Goal: Task Accomplishment & Management: Use online tool/utility

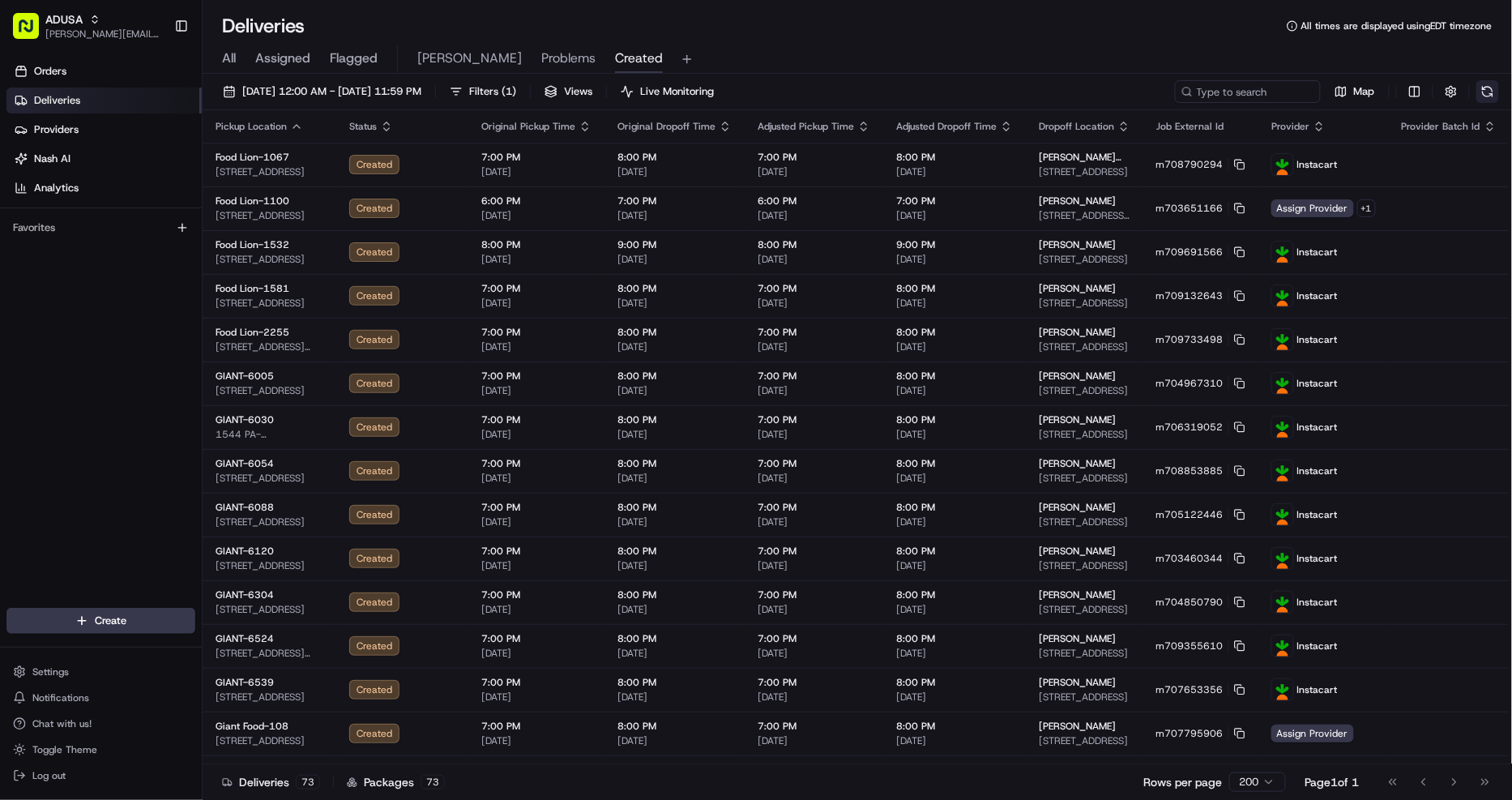
click at [1481, 91] on button at bounding box center [1488, 92] width 22 height 22
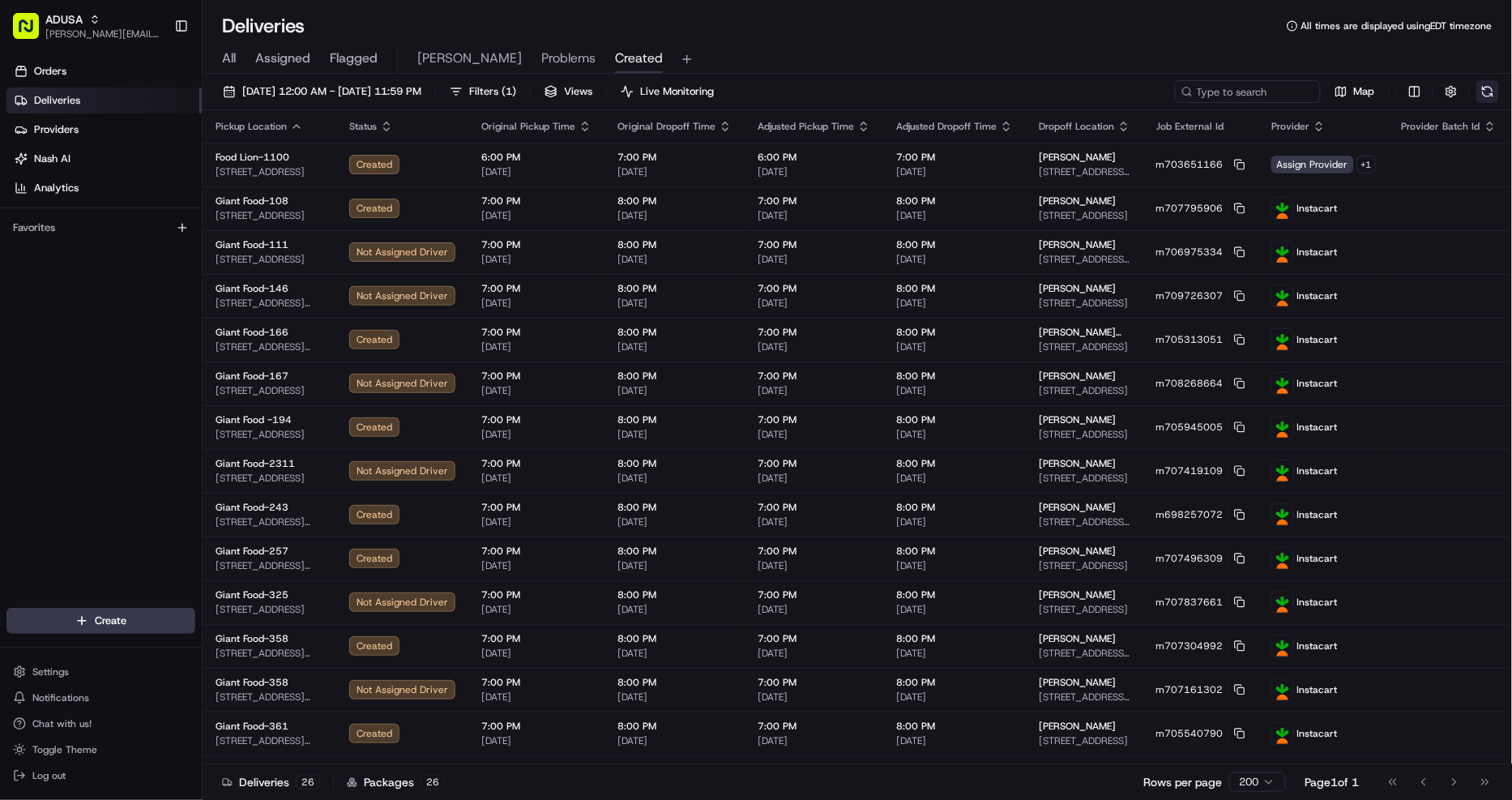
click at [1481, 91] on button at bounding box center [1488, 92] width 22 height 22
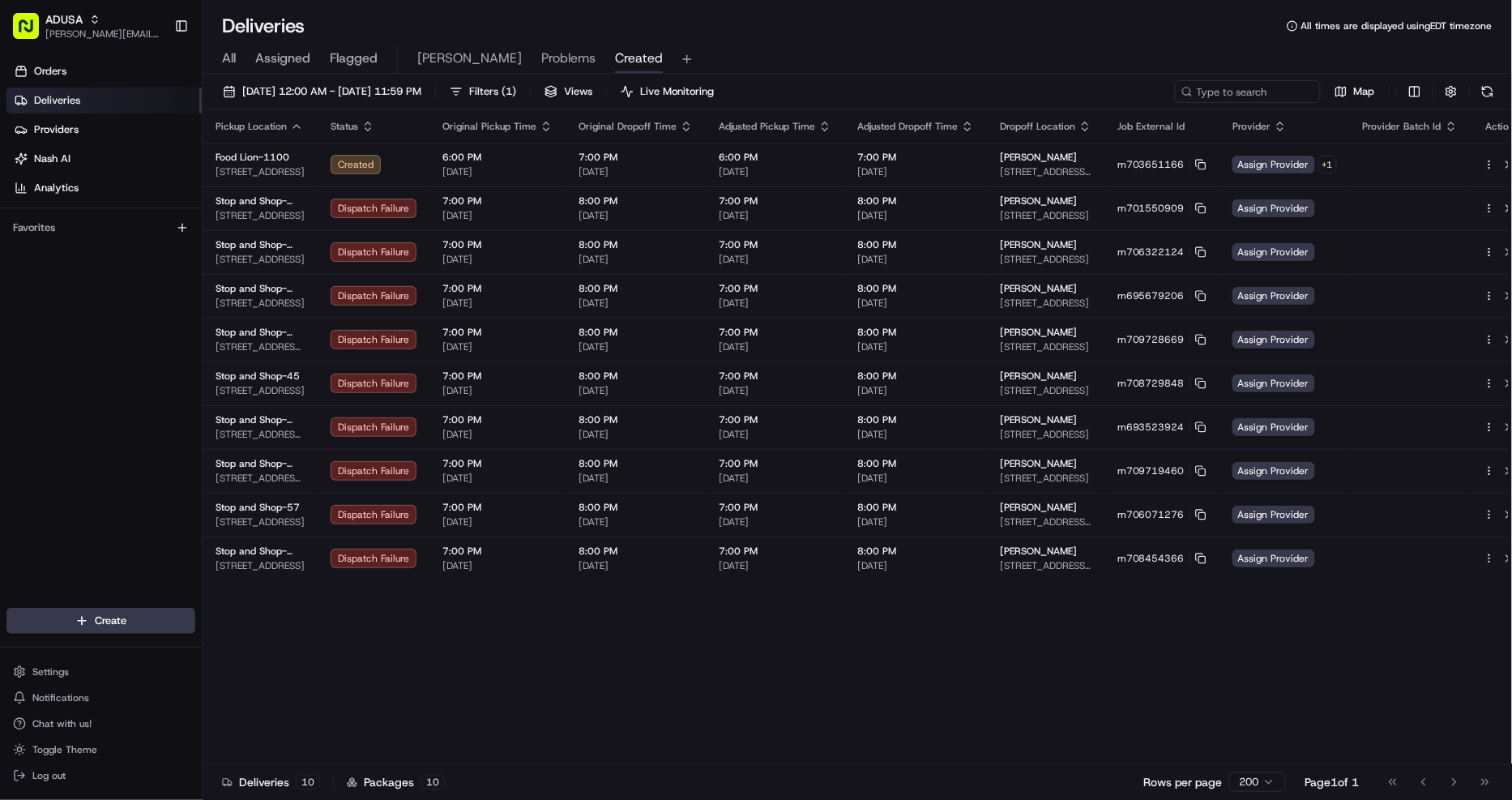
click at [1487, 87] on button at bounding box center [1488, 92] width 22 height 22
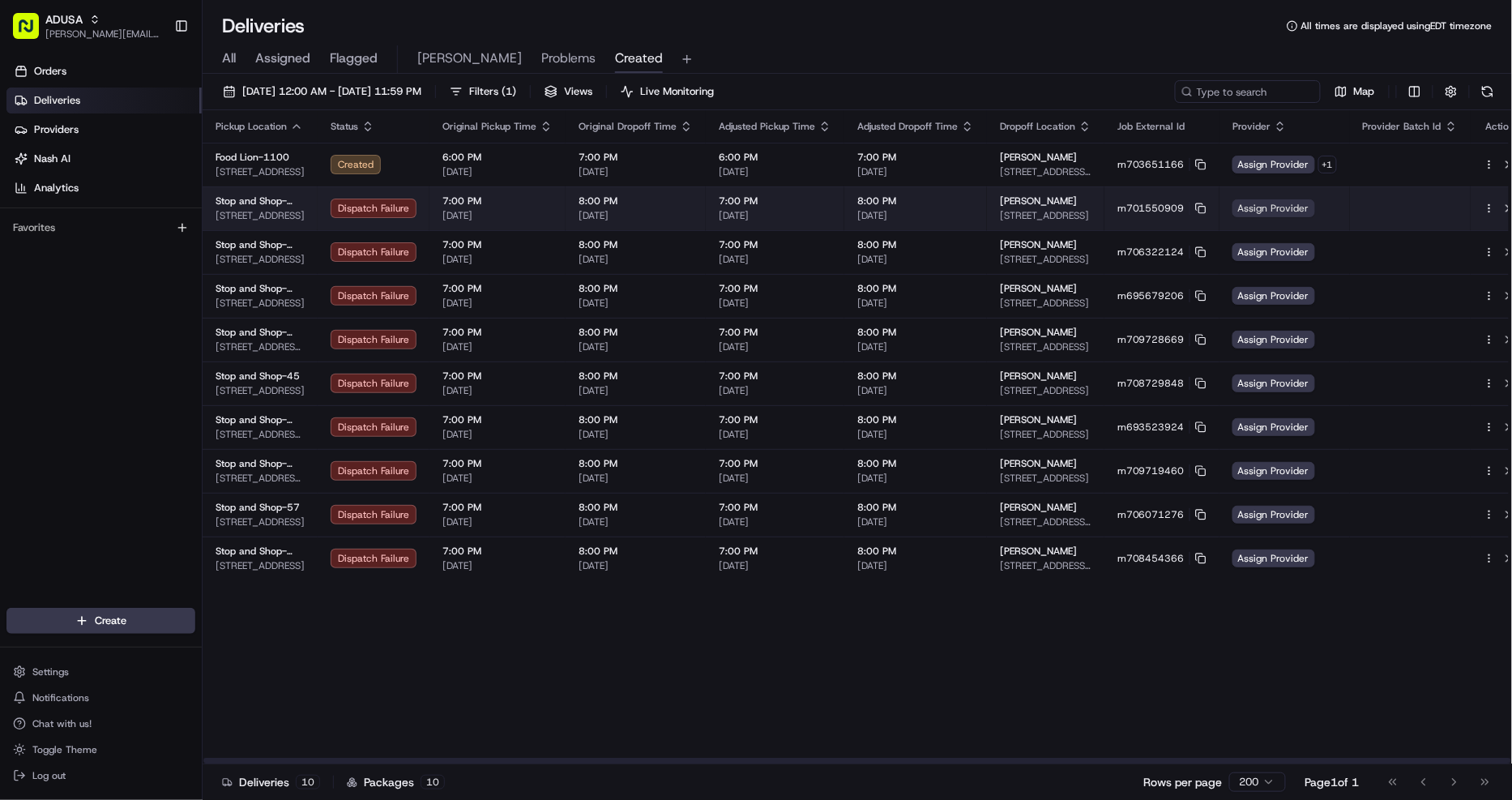
click at [1284, 208] on span "Assign Provider" at bounding box center [1274, 207] width 82 height 18
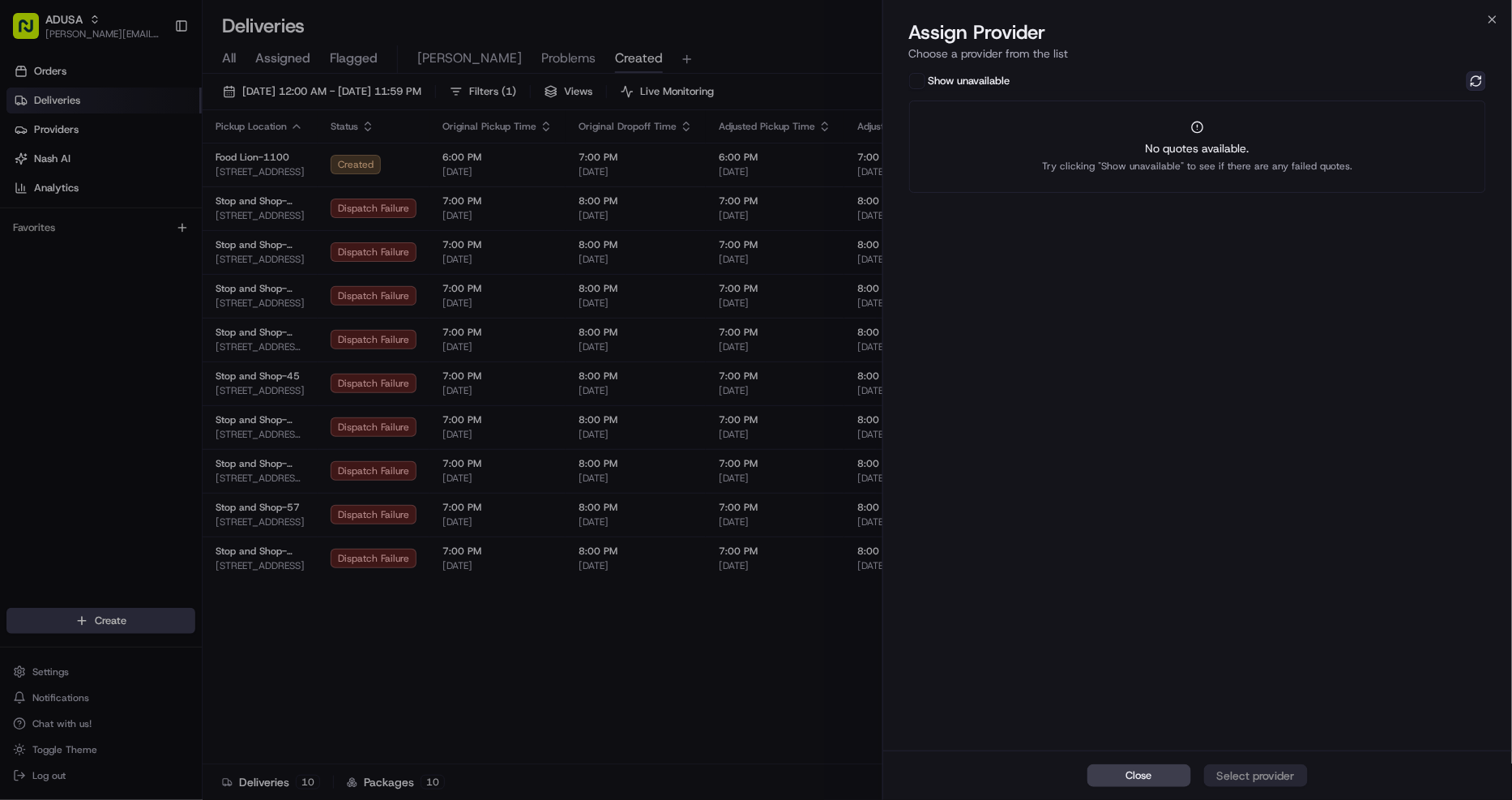
click at [1480, 76] on button at bounding box center [1476, 80] width 20 height 20
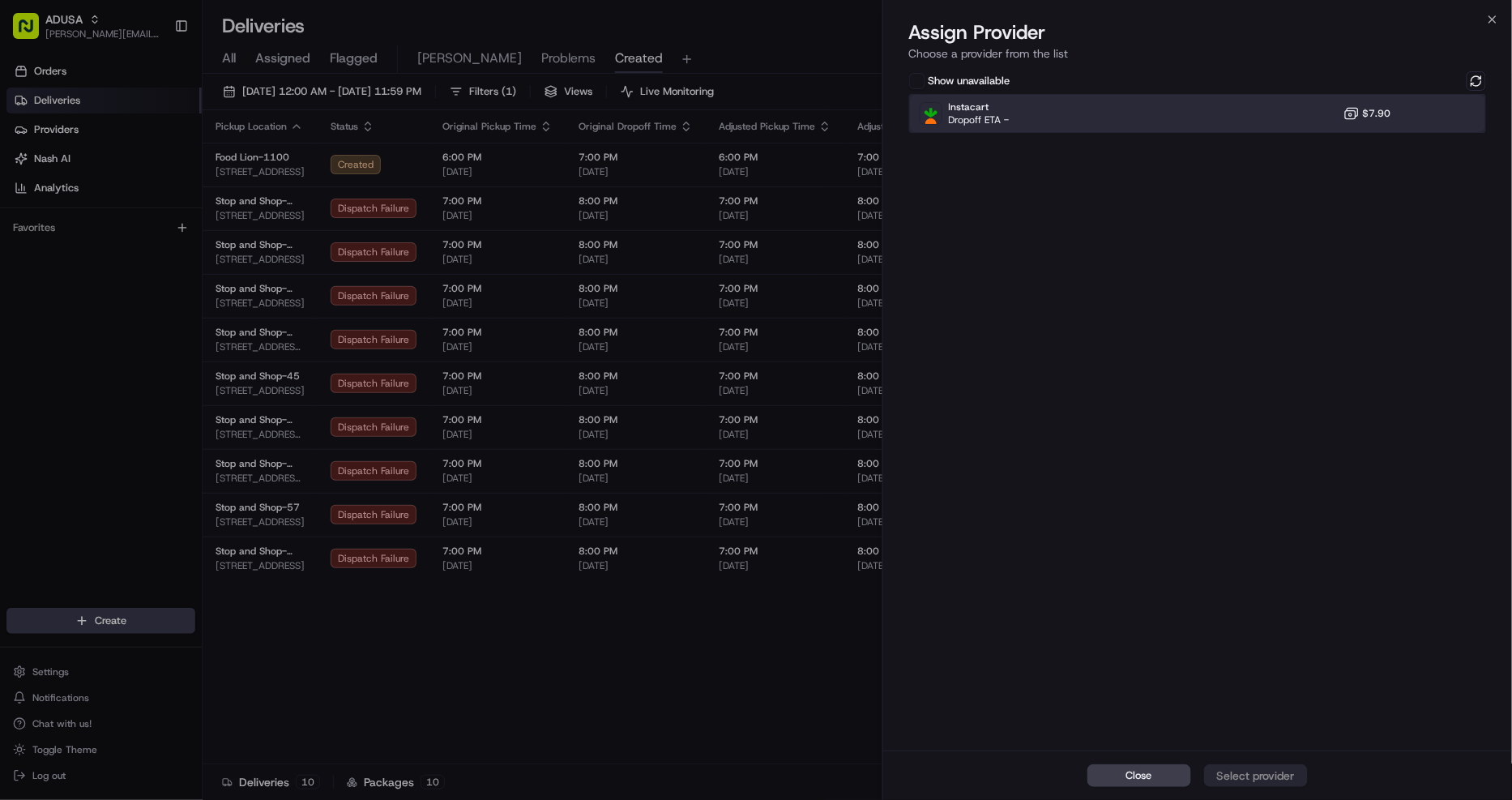
click at [1216, 114] on div "Instacart Dropoff ETA - $7.90" at bounding box center [1198, 114] width 578 height 39
click at [1284, 772] on div "Assign Provider" at bounding box center [1256, 775] width 79 height 16
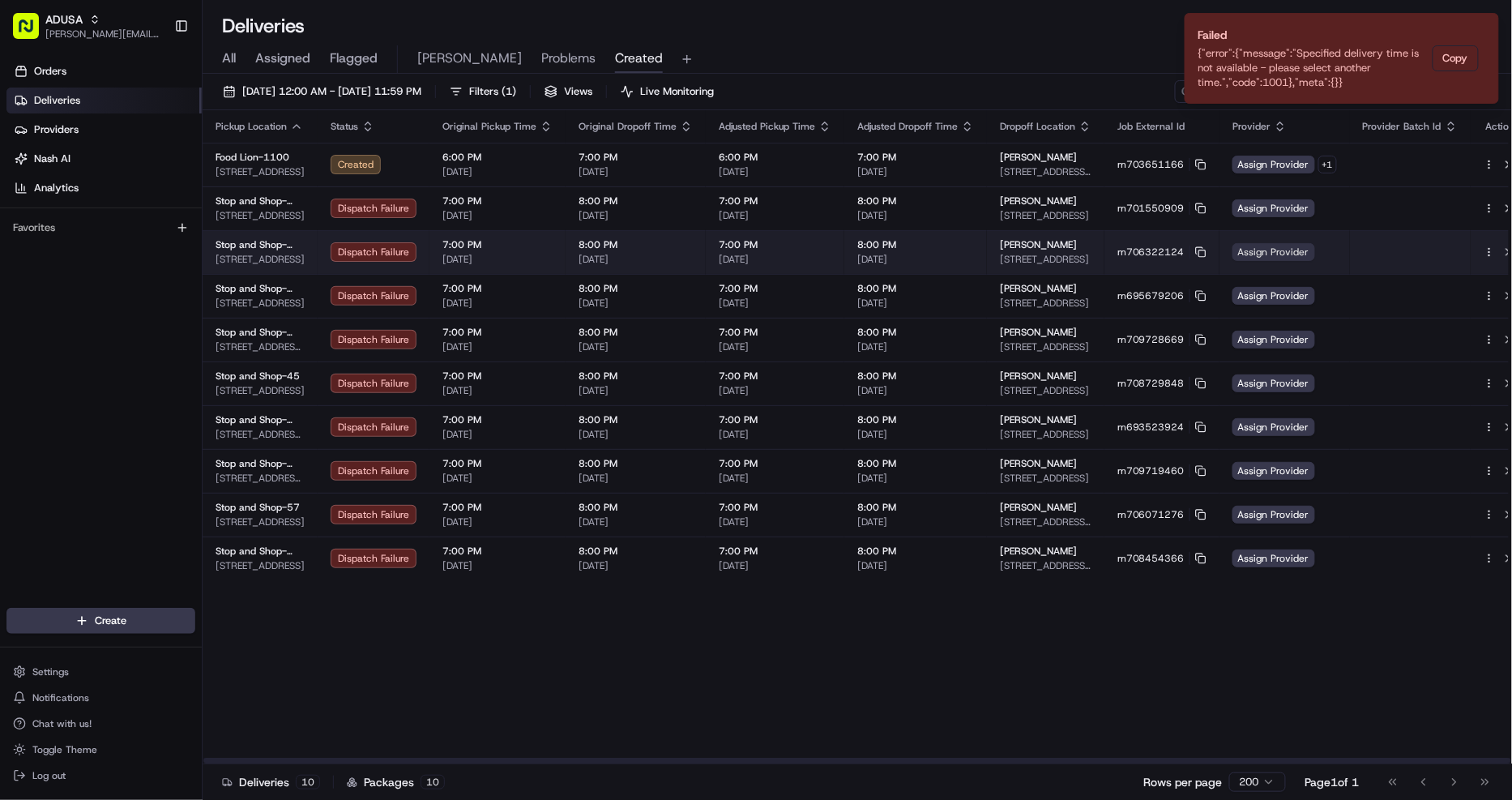
click at [1276, 251] on span "Assign Provider" at bounding box center [1274, 251] width 82 height 18
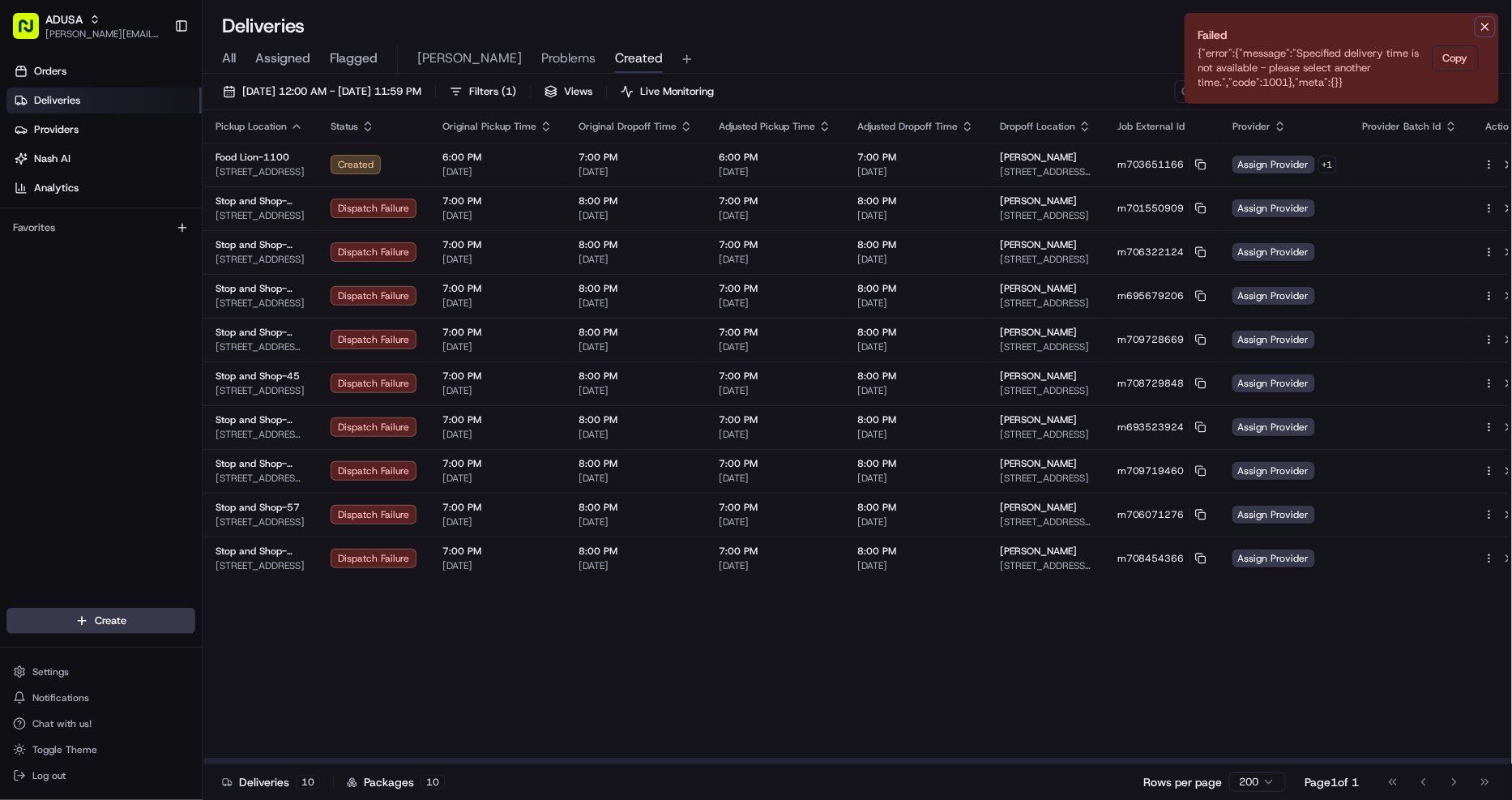
click at [1490, 21] on icon "Notifications (F8)" at bounding box center [1486, 27] width 13 height 13
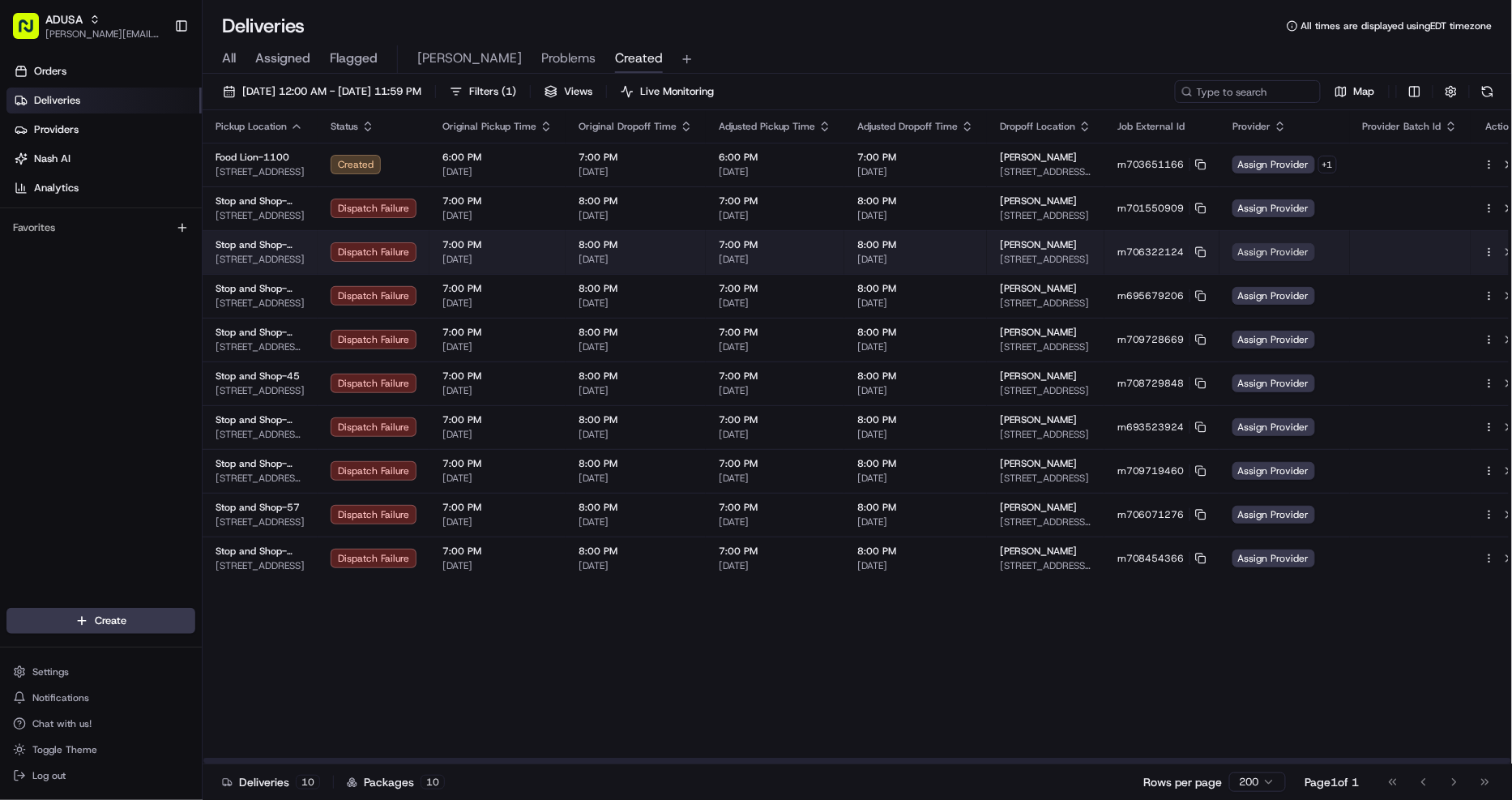
click at [1261, 247] on span "Assign Provider" at bounding box center [1274, 251] width 82 height 18
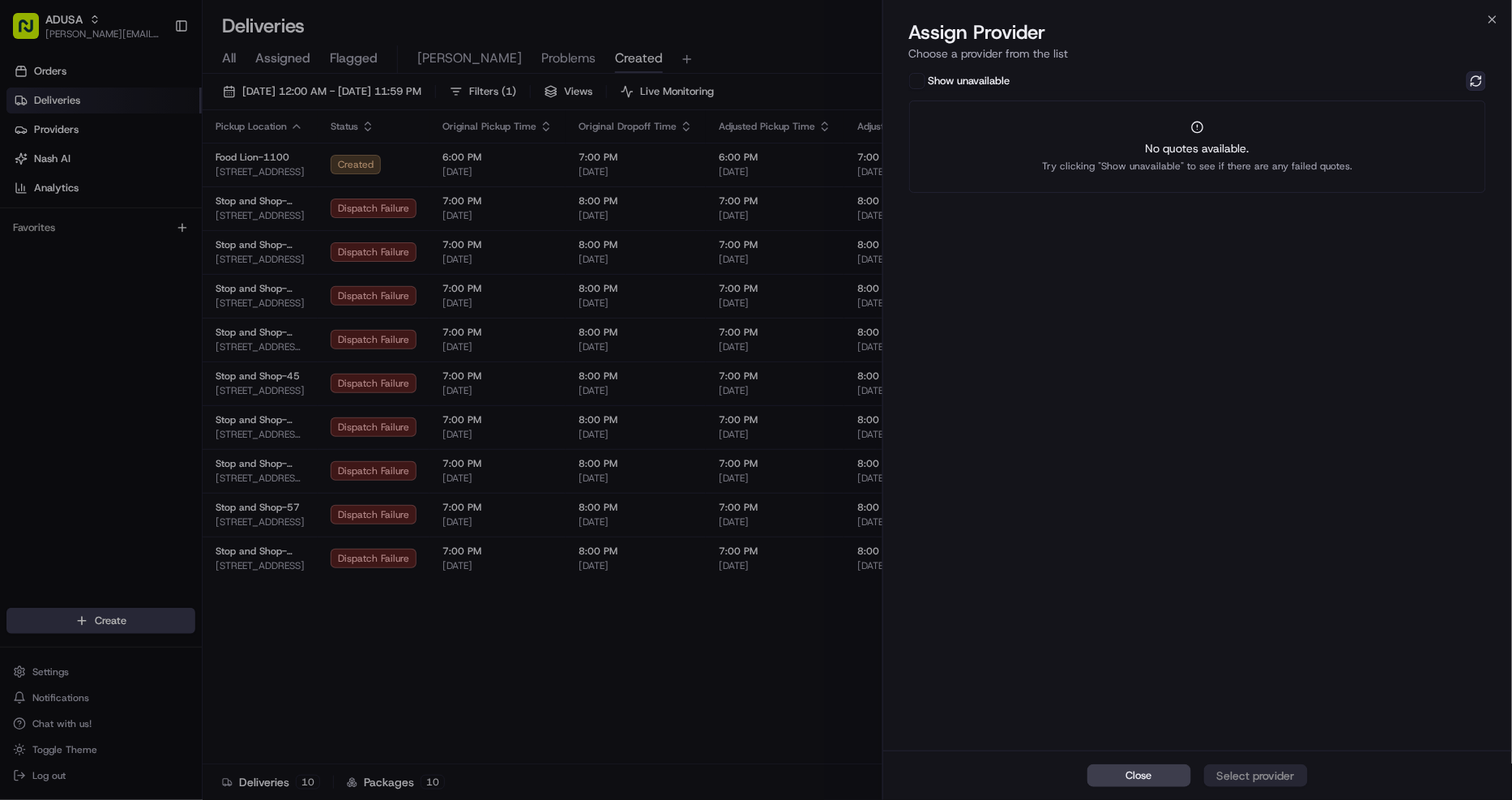
click at [1480, 76] on button at bounding box center [1476, 80] width 20 height 20
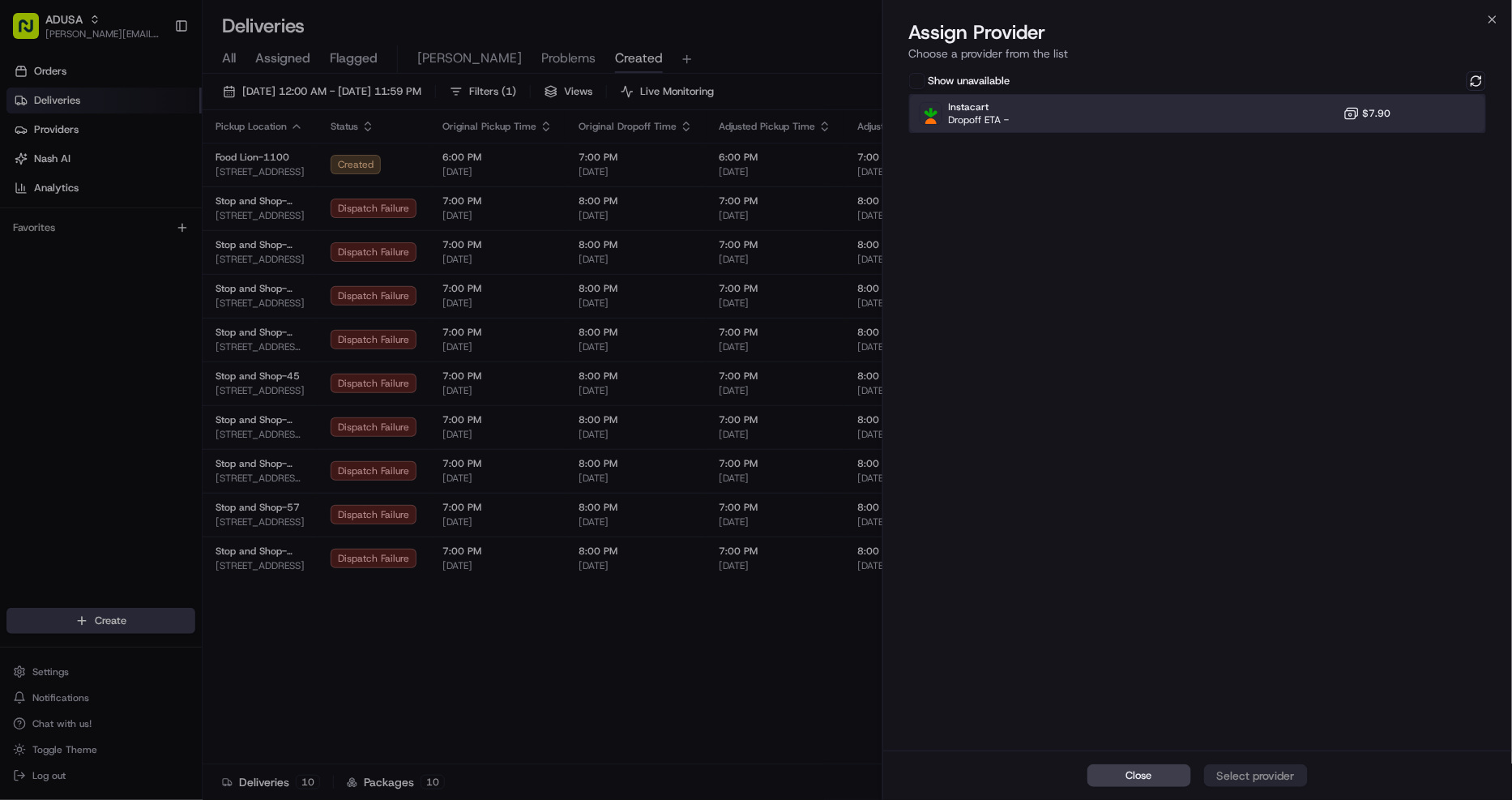
click at [1309, 115] on div "Instacart Dropoff ETA - $7.90" at bounding box center [1198, 114] width 578 height 39
click at [1277, 774] on div "Assign Provider" at bounding box center [1256, 775] width 79 height 16
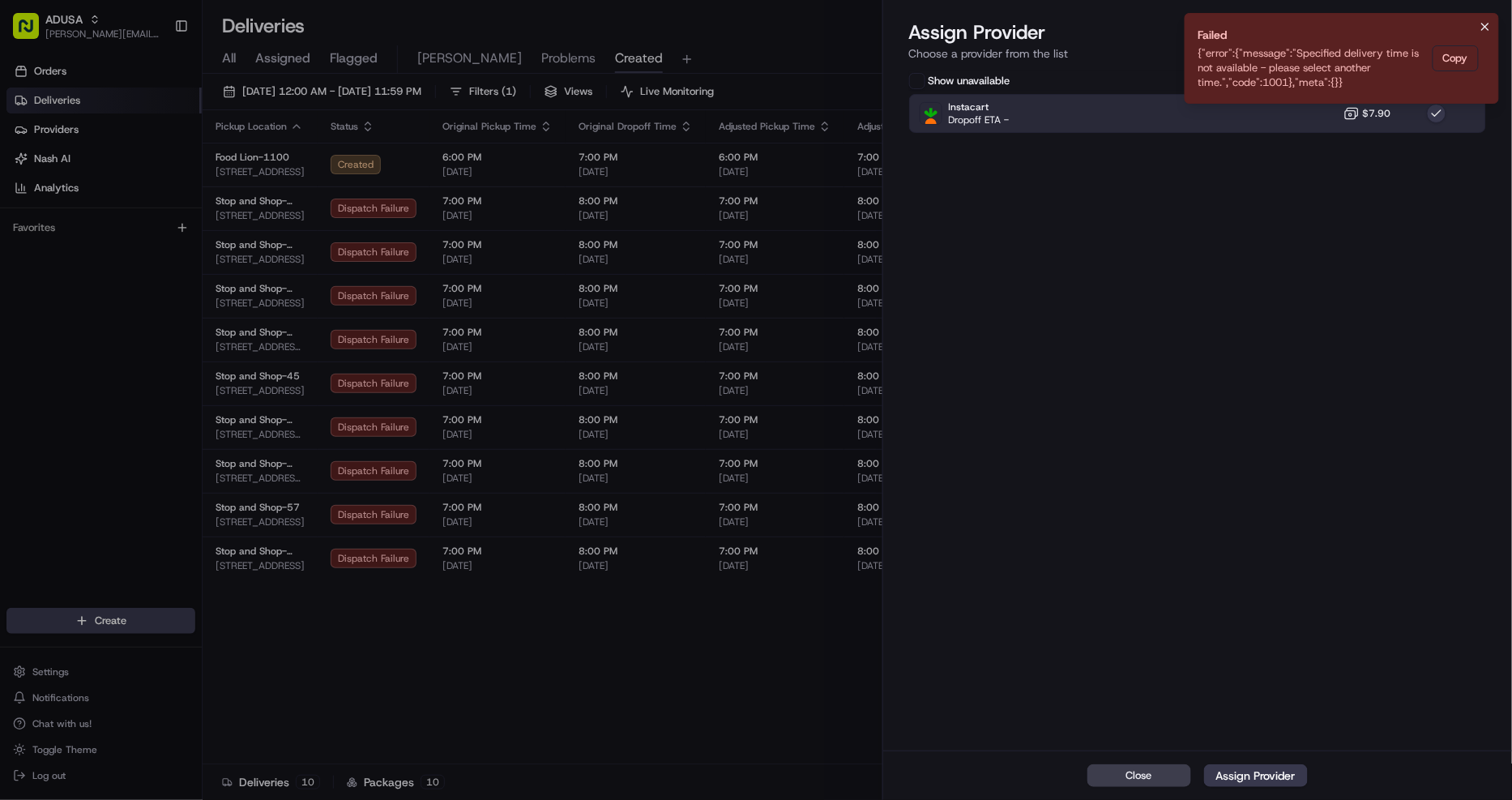
click at [1485, 19] on button "Notifications (F8)" at bounding box center [1485, 26] width 20 height 20
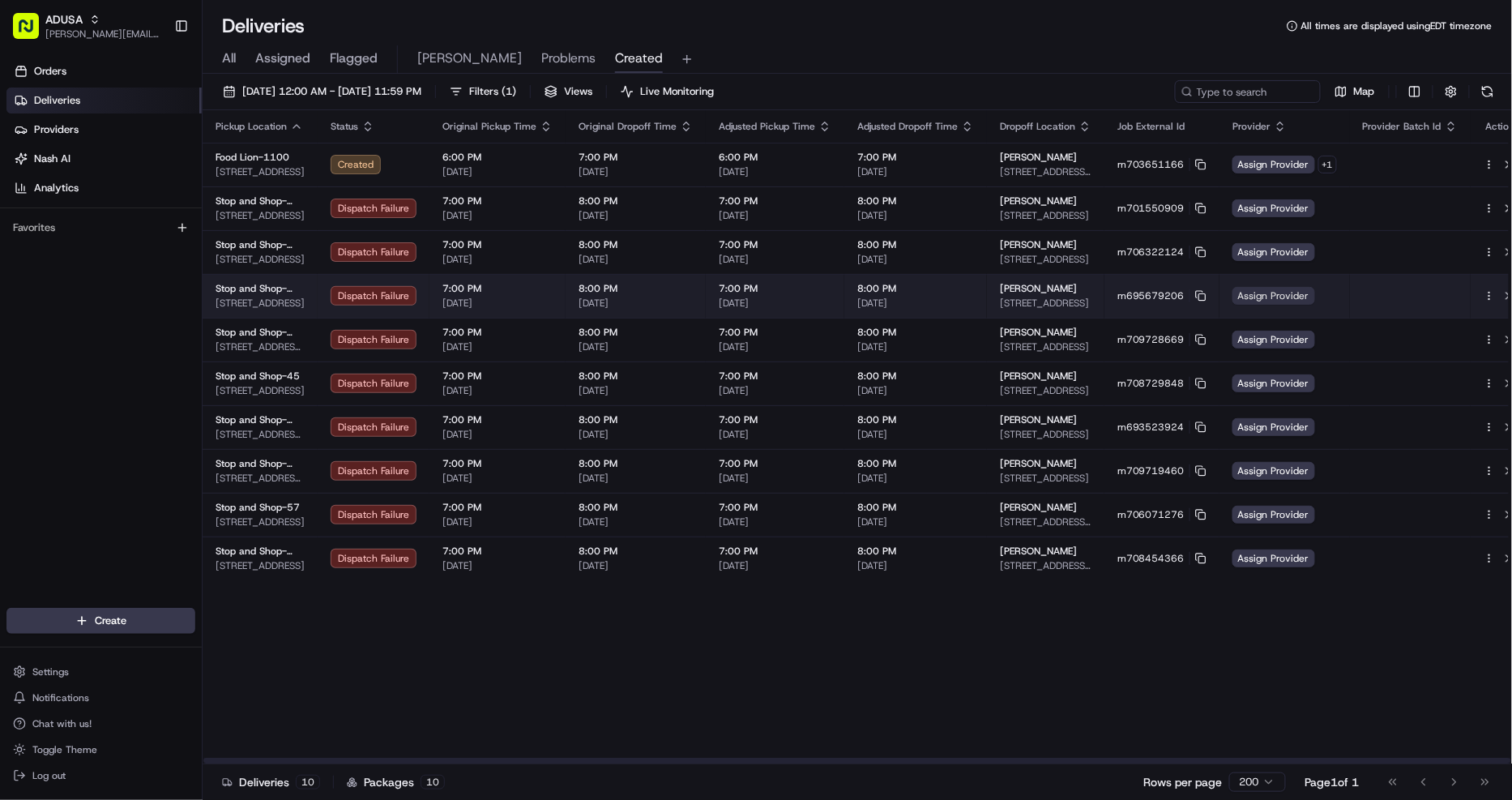
click at [1277, 302] on span "Assign Provider" at bounding box center [1274, 295] width 82 height 18
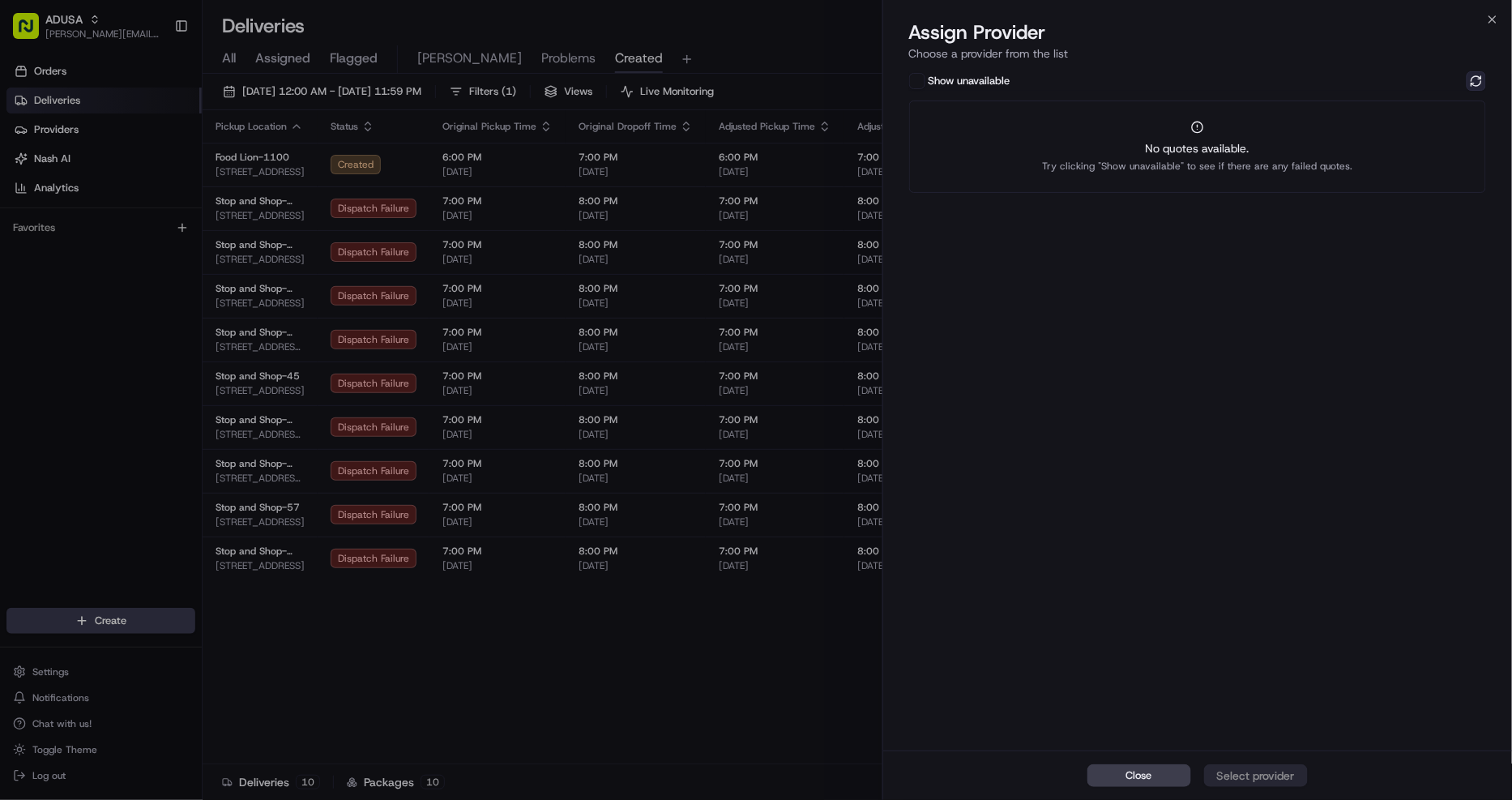
click at [1474, 83] on button at bounding box center [1476, 80] width 20 height 20
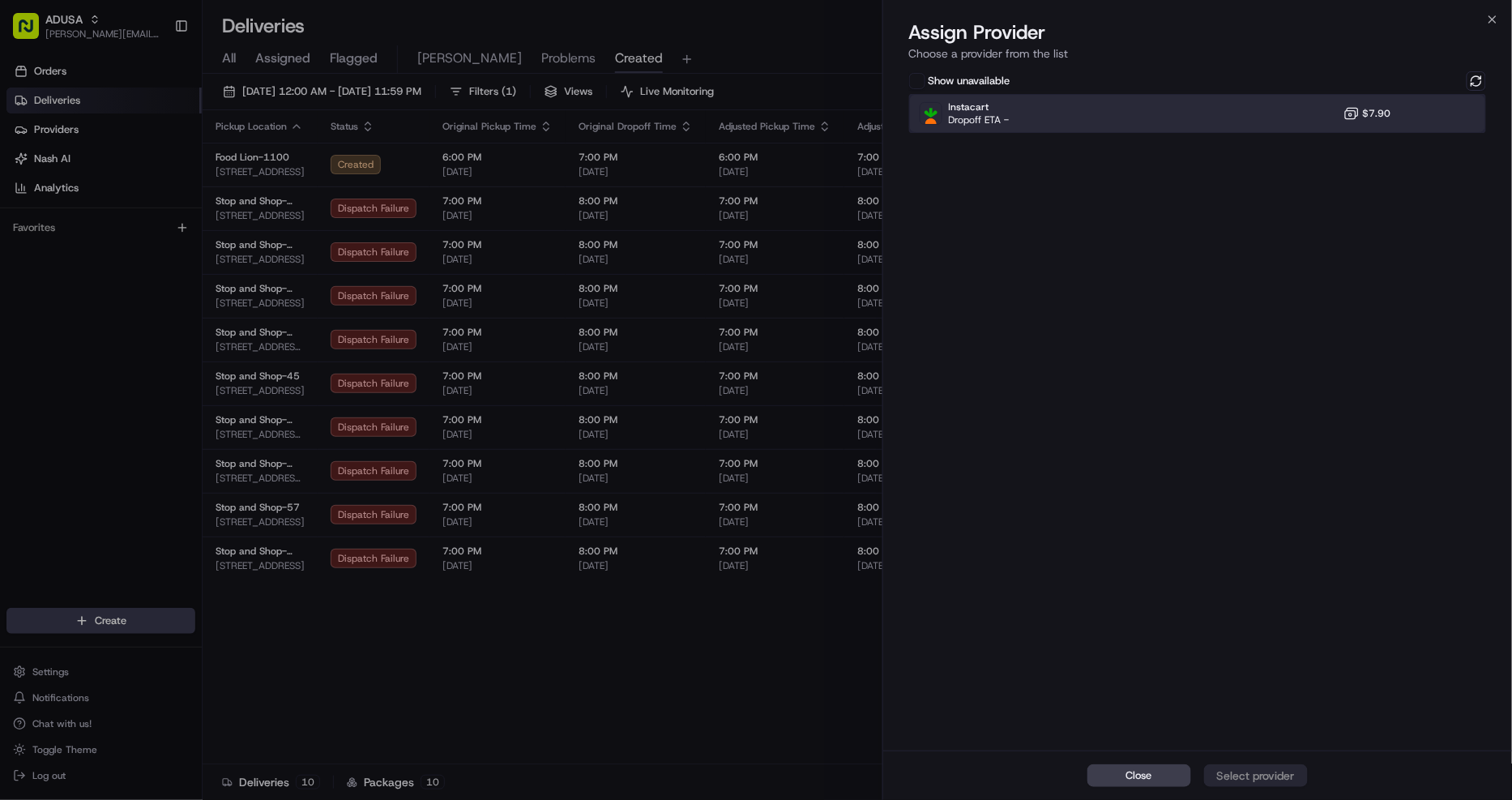
click at [1295, 120] on div "Instacart Dropoff ETA - $7.90" at bounding box center [1198, 114] width 578 height 39
click at [1262, 781] on div "Assign Provider" at bounding box center [1256, 775] width 79 height 16
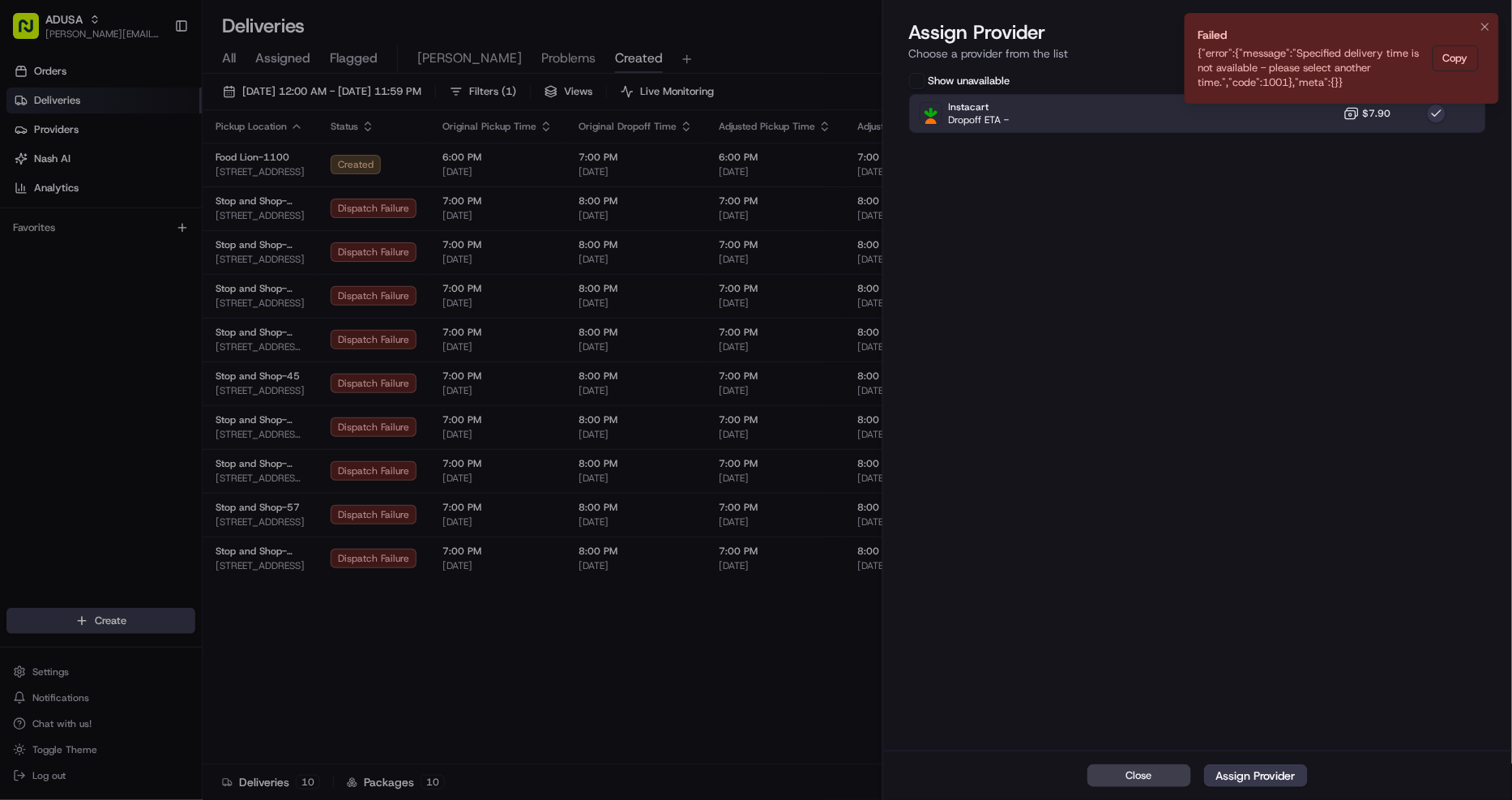
click at [1485, 22] on icon "Notifications (F8)" at bounding box center [1486, 27] width 13 height 13
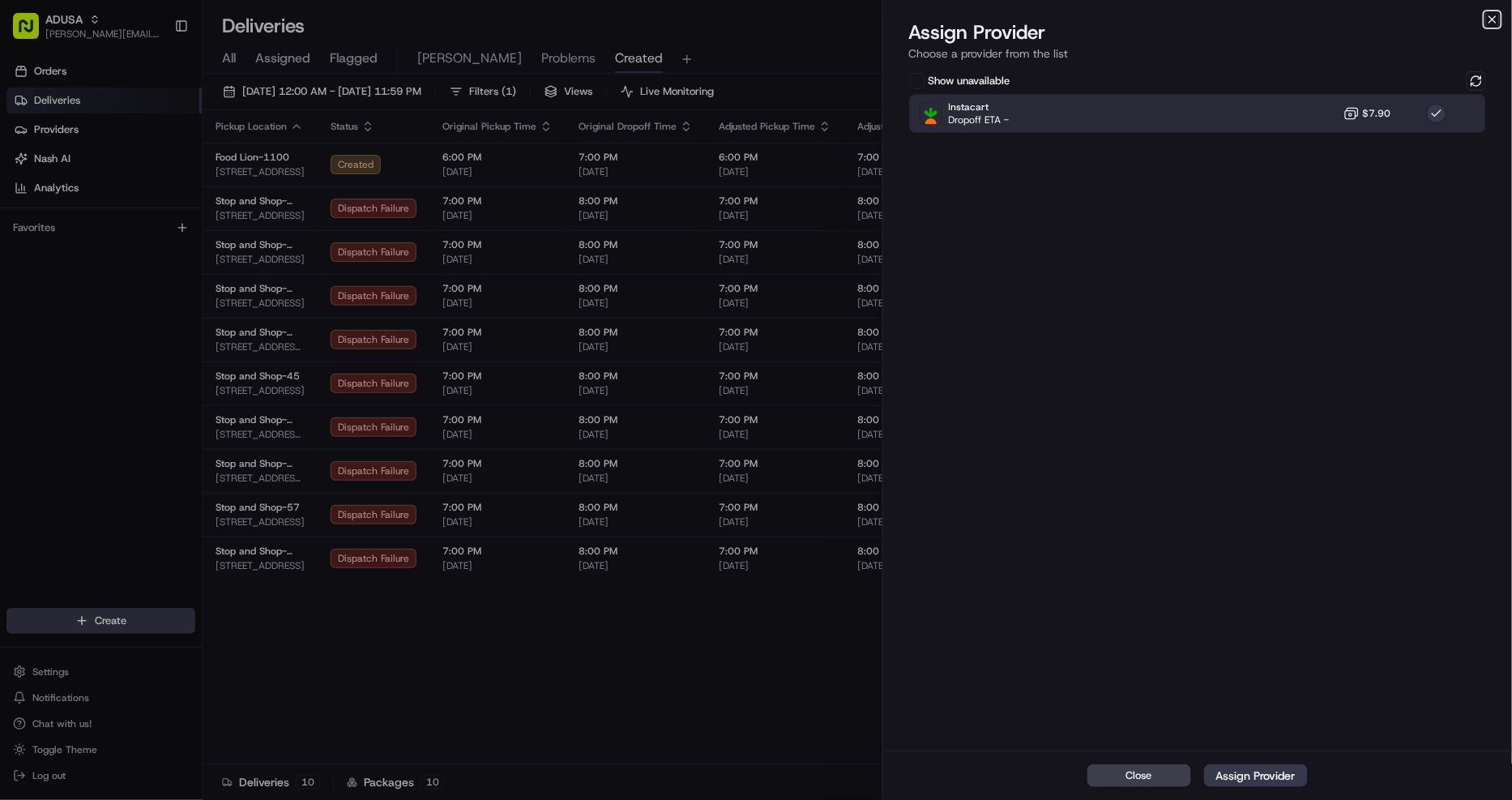
click at [1490, 17] on icon "button" at bounding box center [1492, 19] width 7 height 7
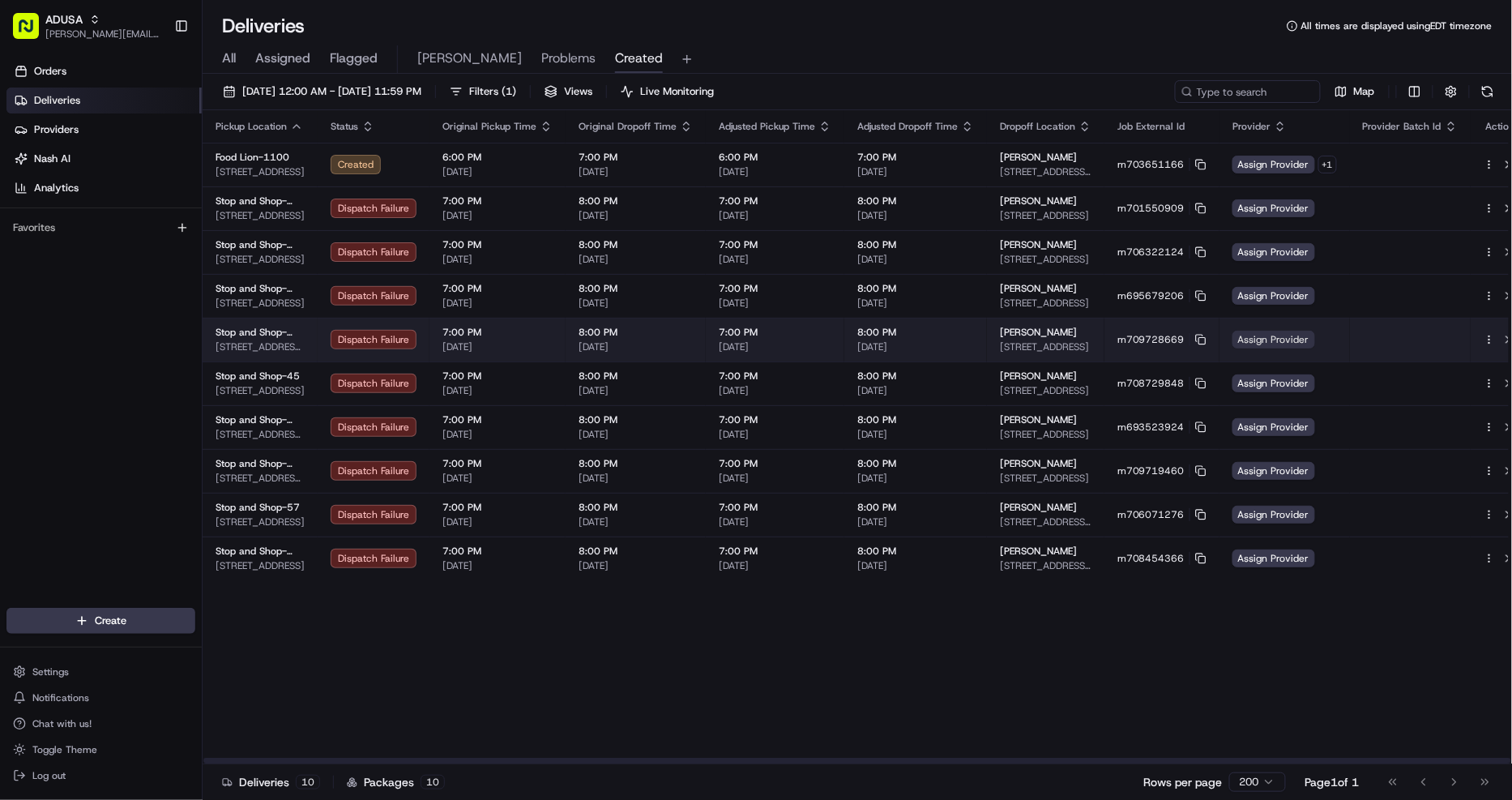
click at [1264, 336] on span "Assign Provider" at bounding box center [1274, 339] width 82 height 18
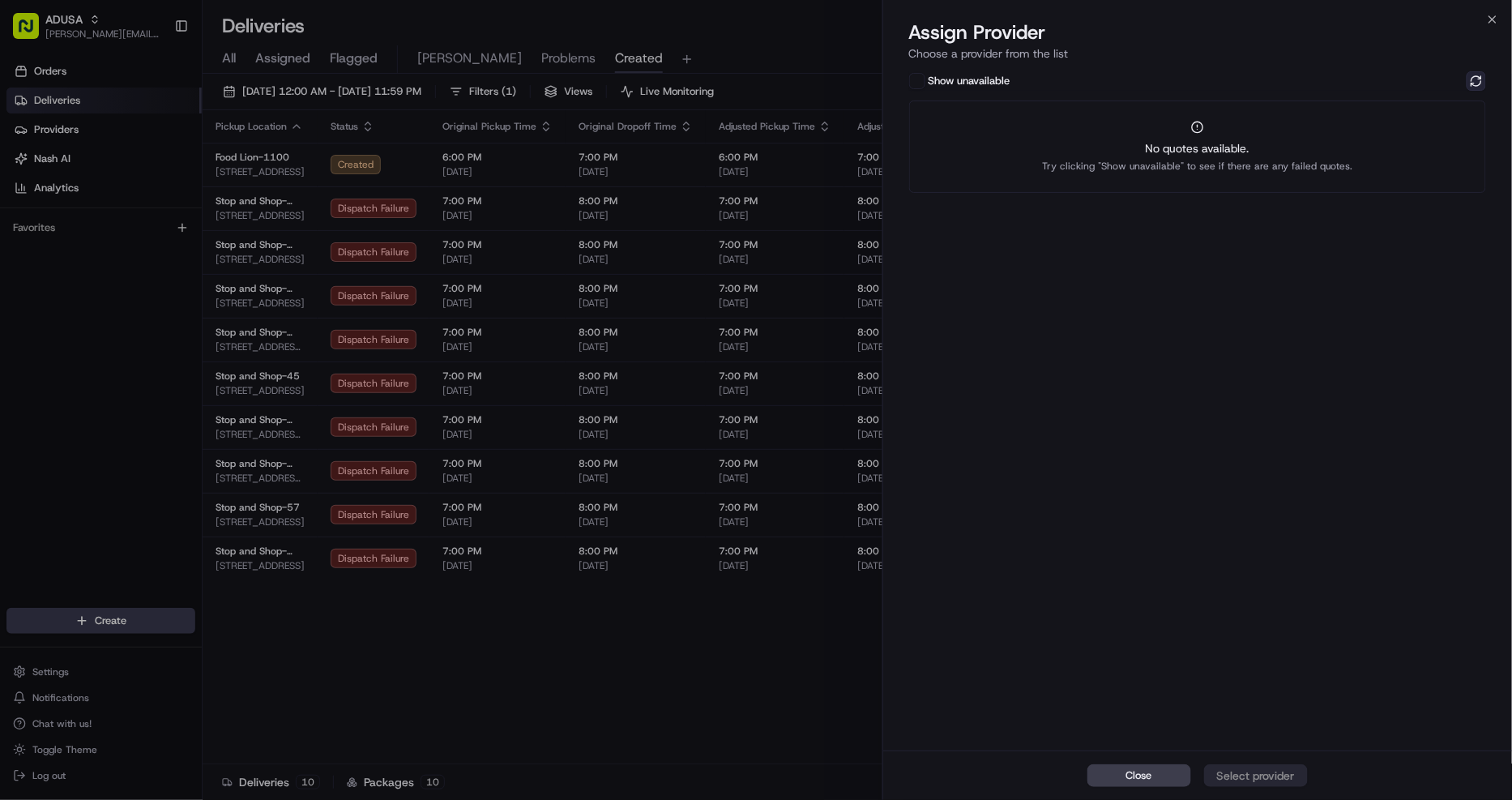
click at [1476, 76] on button at bounding box center [1476, 80] width 20 height 20
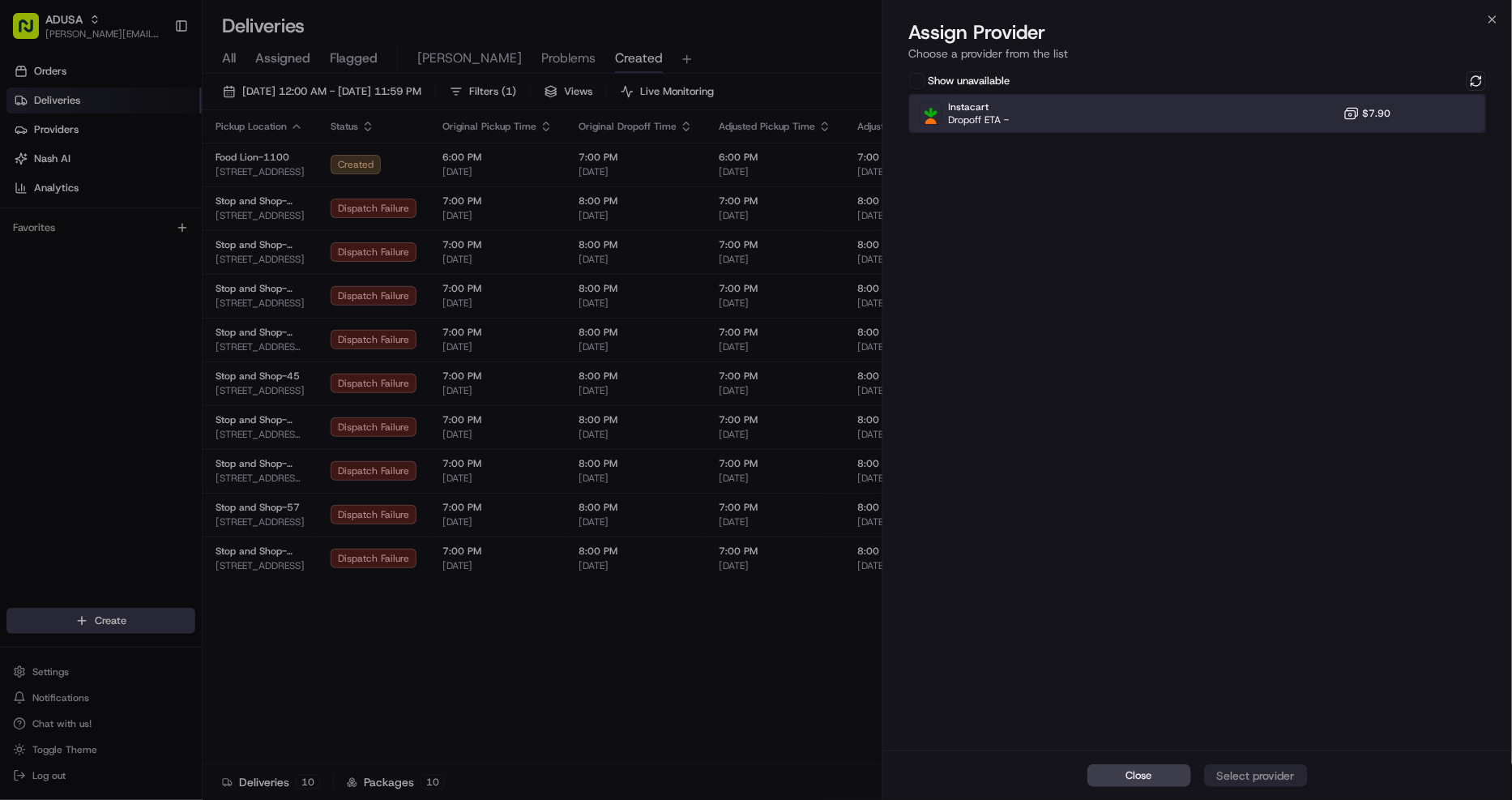
click at [1266, 116] on div "Instacart Dropoff ETA - $7.90" at bounding box center [1198, 114] width 578 height 39
click at [1252, 786] on button "Assign Provider" at bounding box center [1256, 776] width 104 height 22
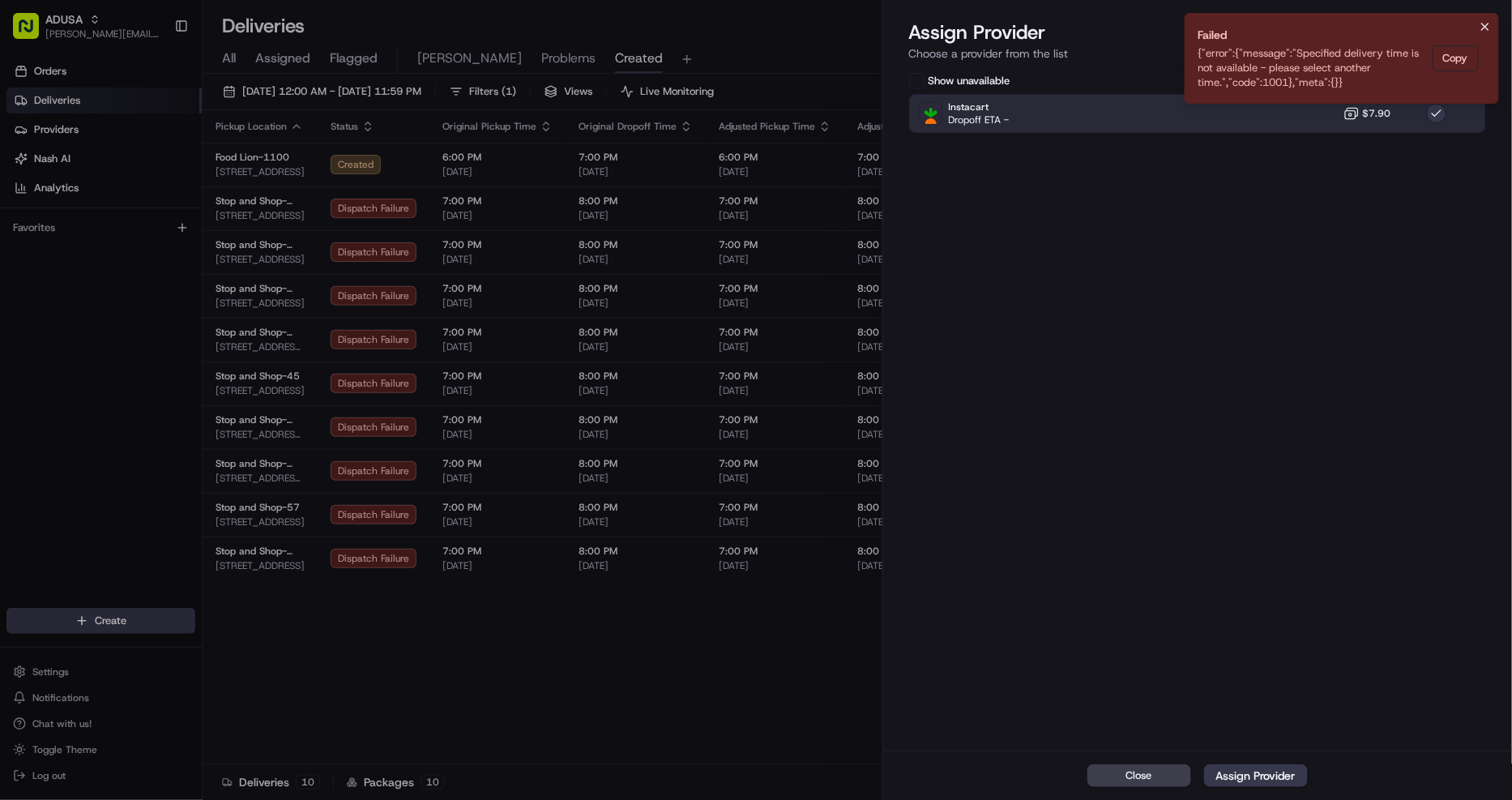
click at [1494, 21] on button "Notifications (F8)" at bounding box center [1485, 26] width 20 height 20
click at [1494, 17] on icon "button" at bounding box center [1493, 20] width 13 height 13
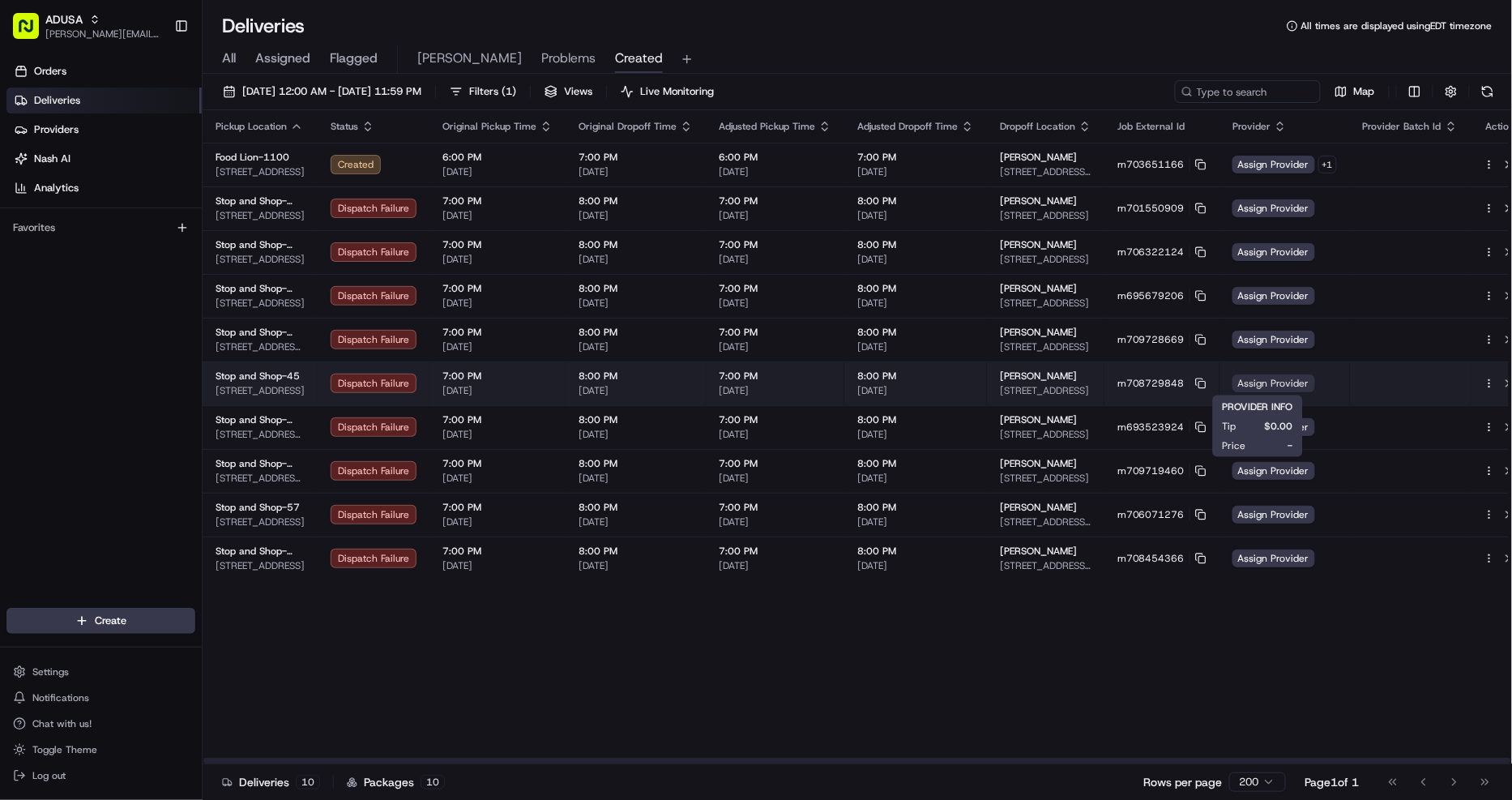
click at [1236, 383] on span "Assign Provider" at bounding box center [1274, 383] width 82 height 18
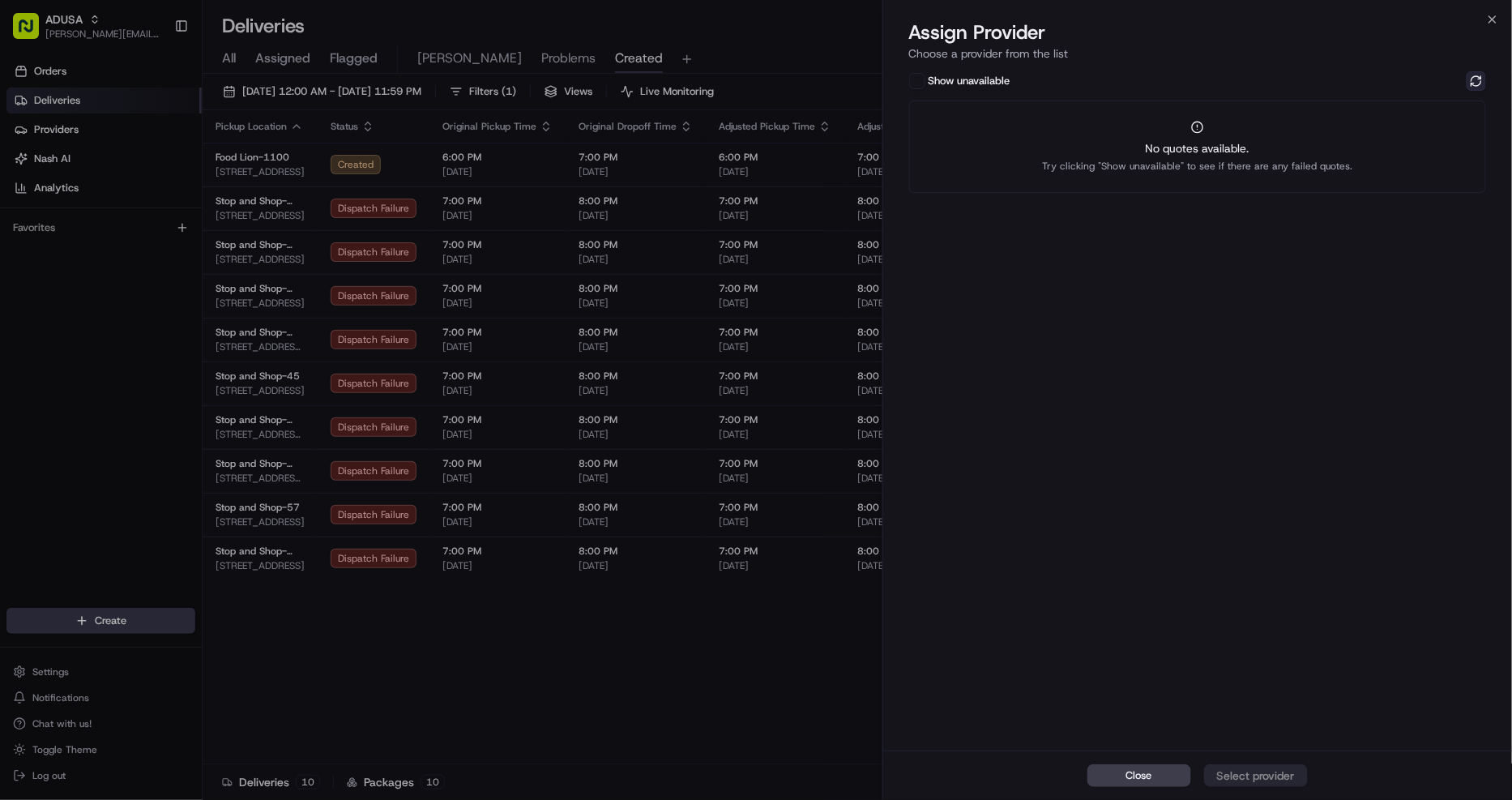
click at [1476, 78] on button at bounding box center [1476, 80] width 20 height 20
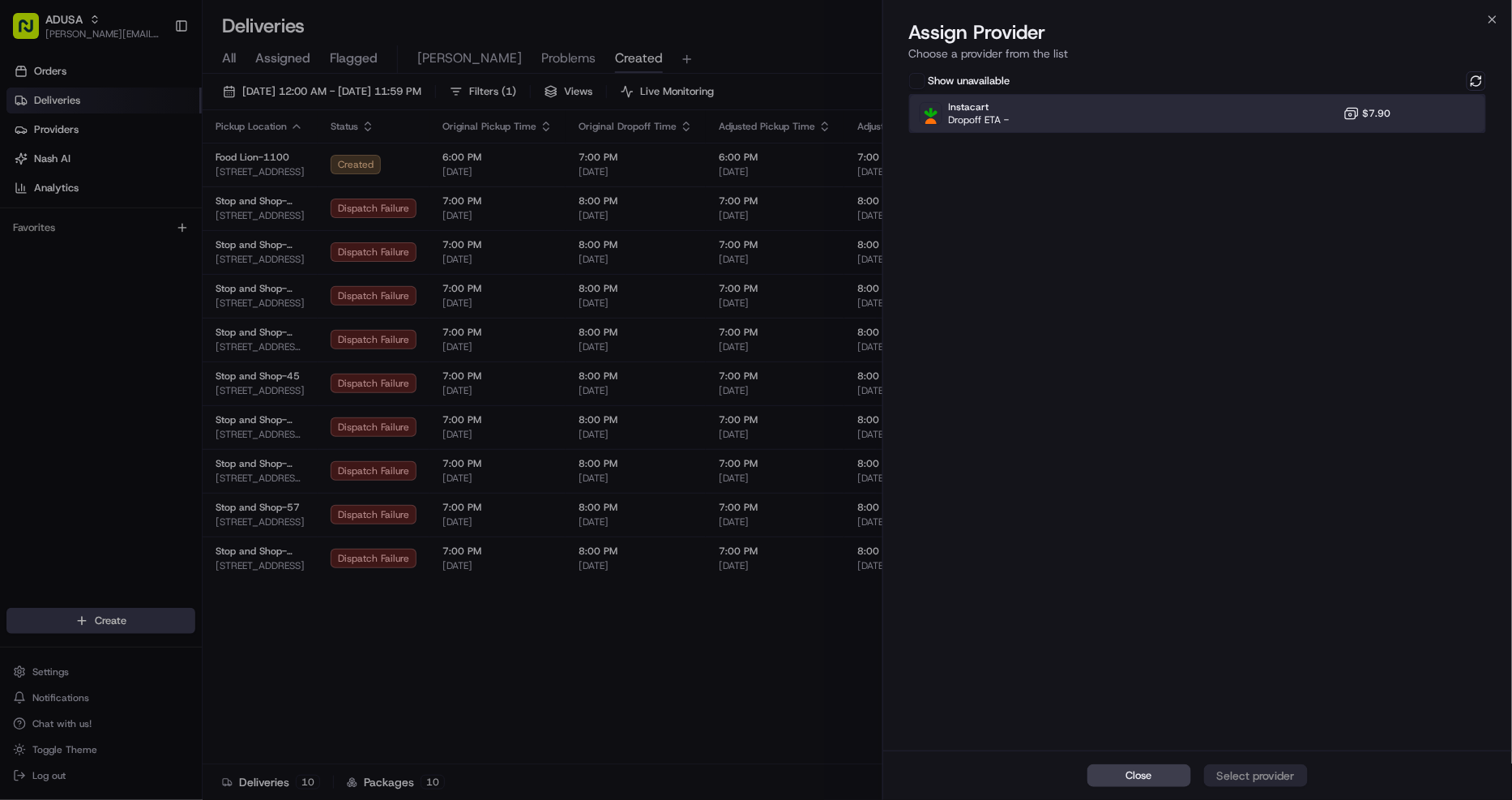
click at [1335, 106] on div "Instacart Dropoff ETA - $7.90" at bounding box center [1198, 114] width 578 height 39
click at [1254, 773] on div "Assign Provider" at bounding box center [1256, 775] width 79 height 16
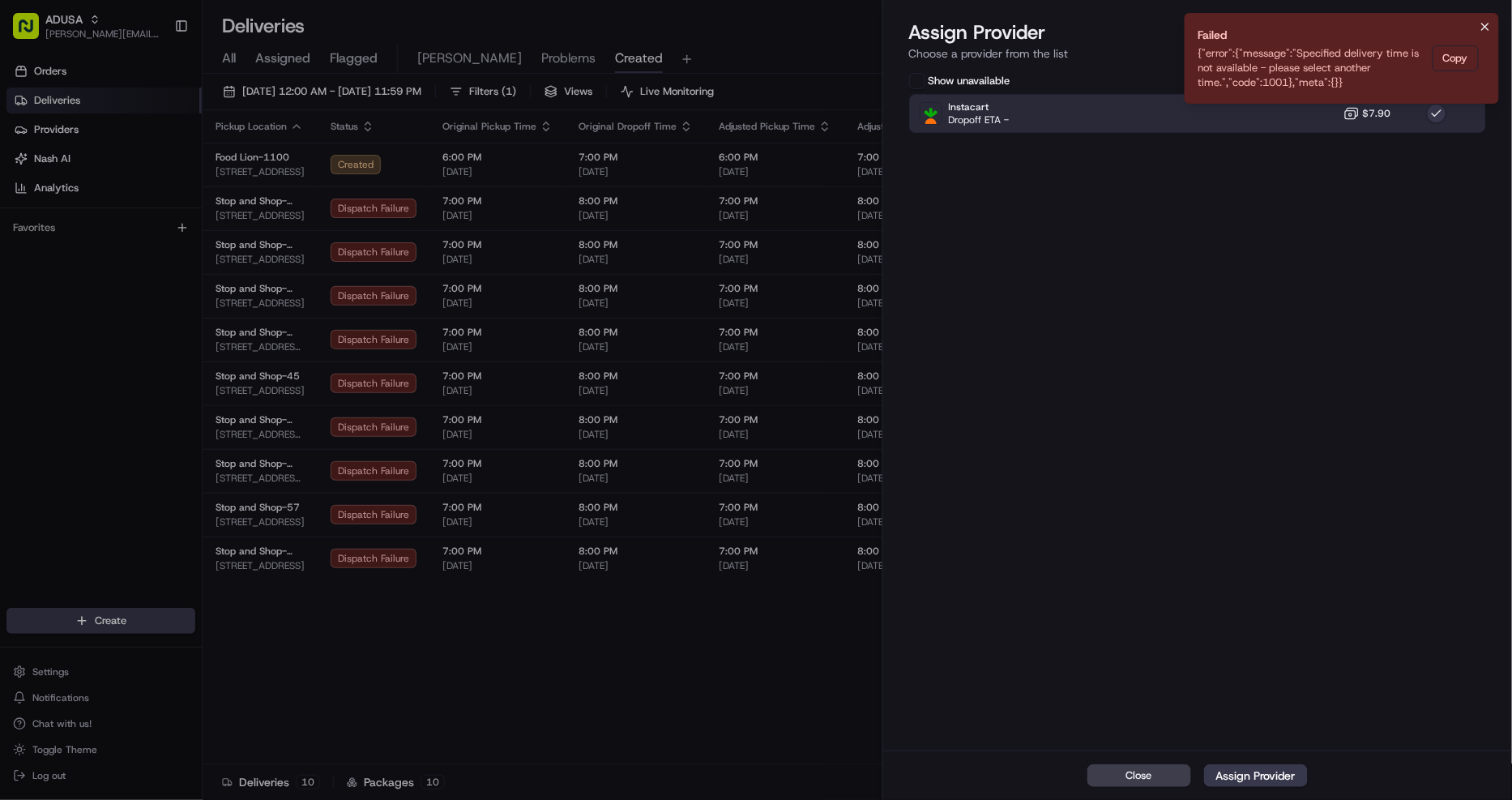
click at [1489, 21] on icon "Notifications (F8)" at bounding box center [1486, 27] width 13 height 13
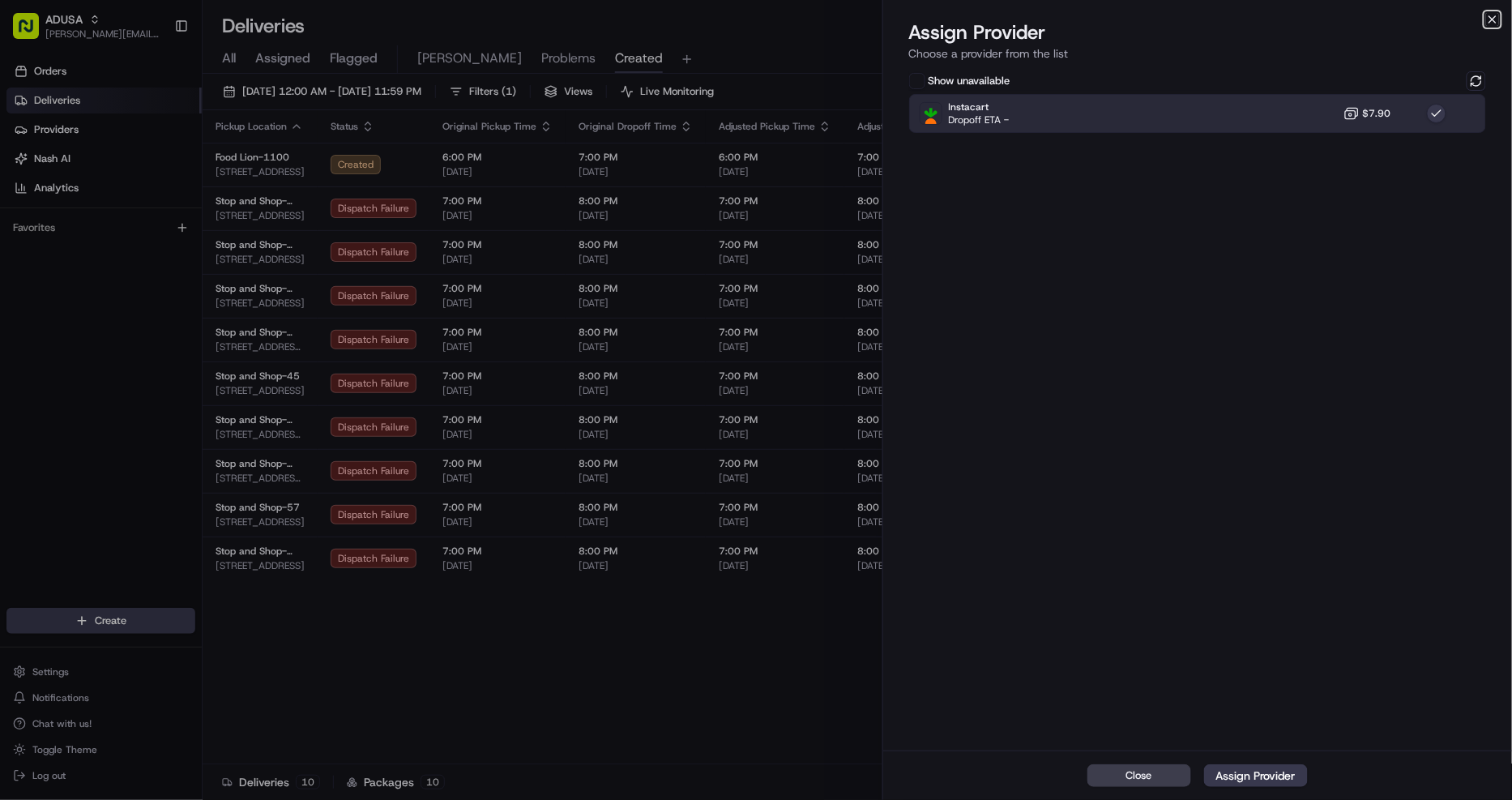
click at [1496, 18] on icon "button" at bounding box center [1493, 20] width 13 height 13
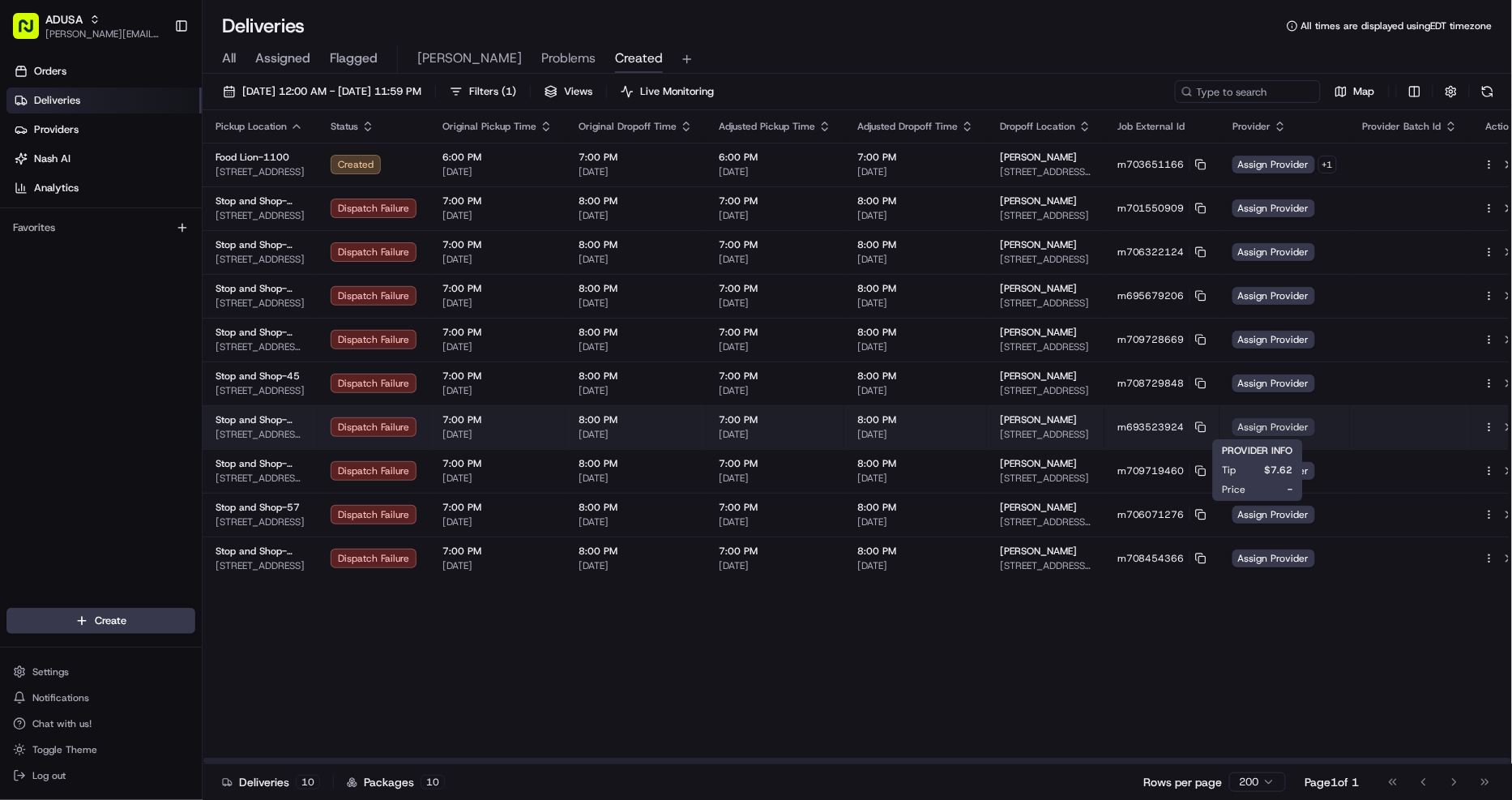
click at [1277, 424] on span "Assign Provider" at bounding box center [1274, 427] width 82 height 18
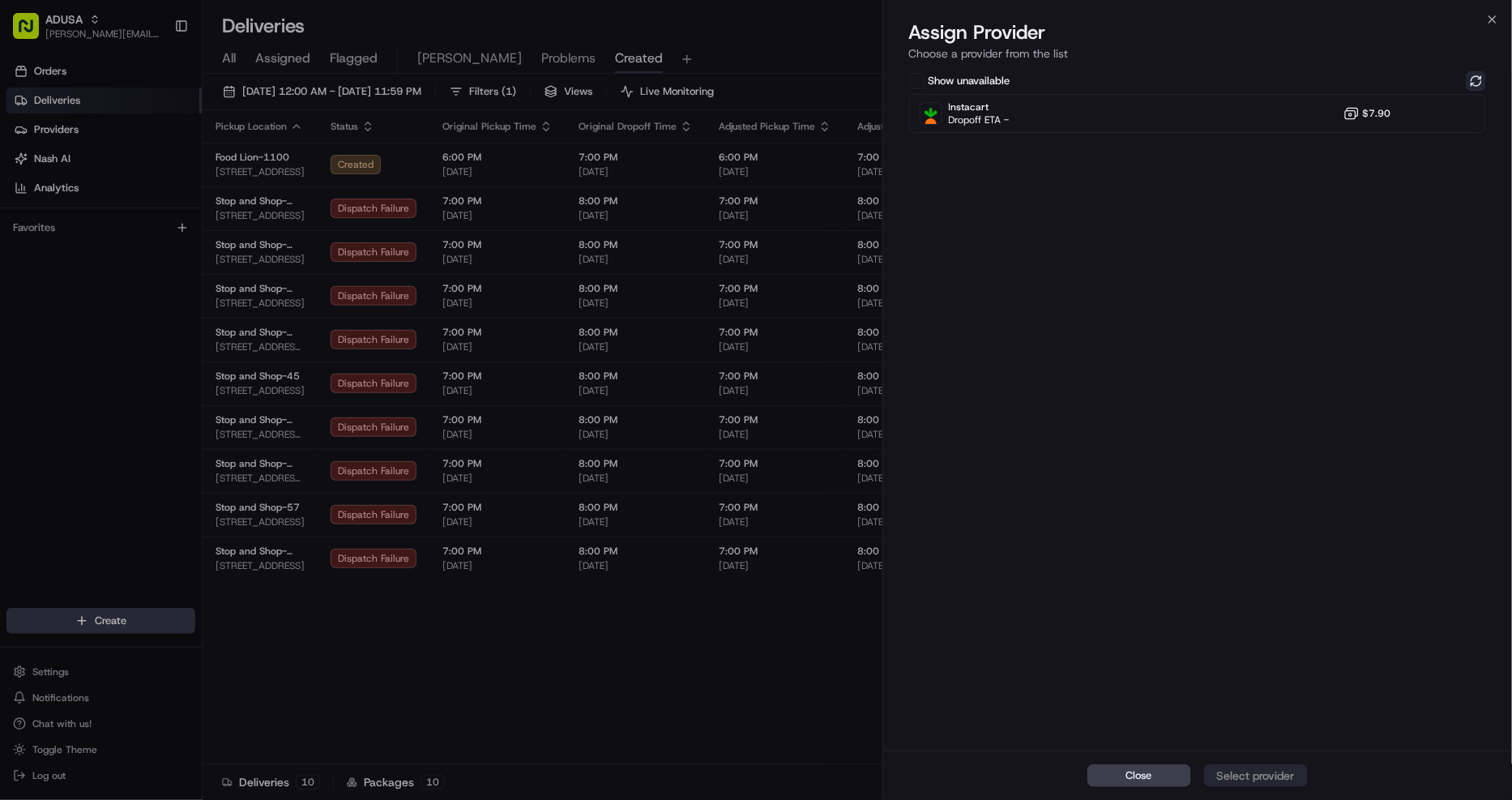
click at [1480, 81] on button at bounding box center [1476, 80] width 20 height 20
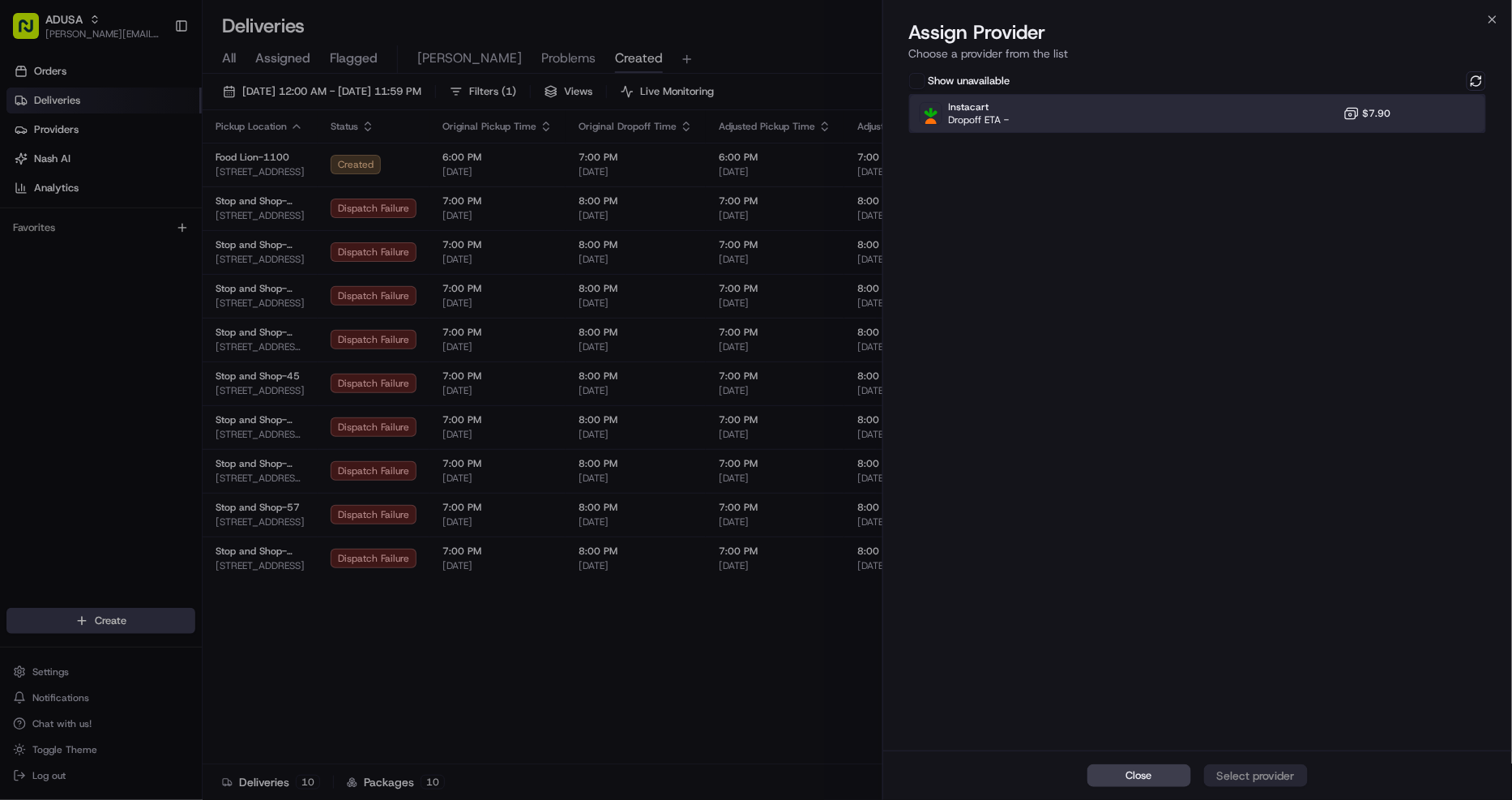
click at [1400, 101] on div "Instacart Dropoff ETA - $7.90" at bounding box center [1198, 114] width 578 height 39
click at [1269, 779] on div "Assign Provider" at bounding box center [1256, 775] width 79 height 16
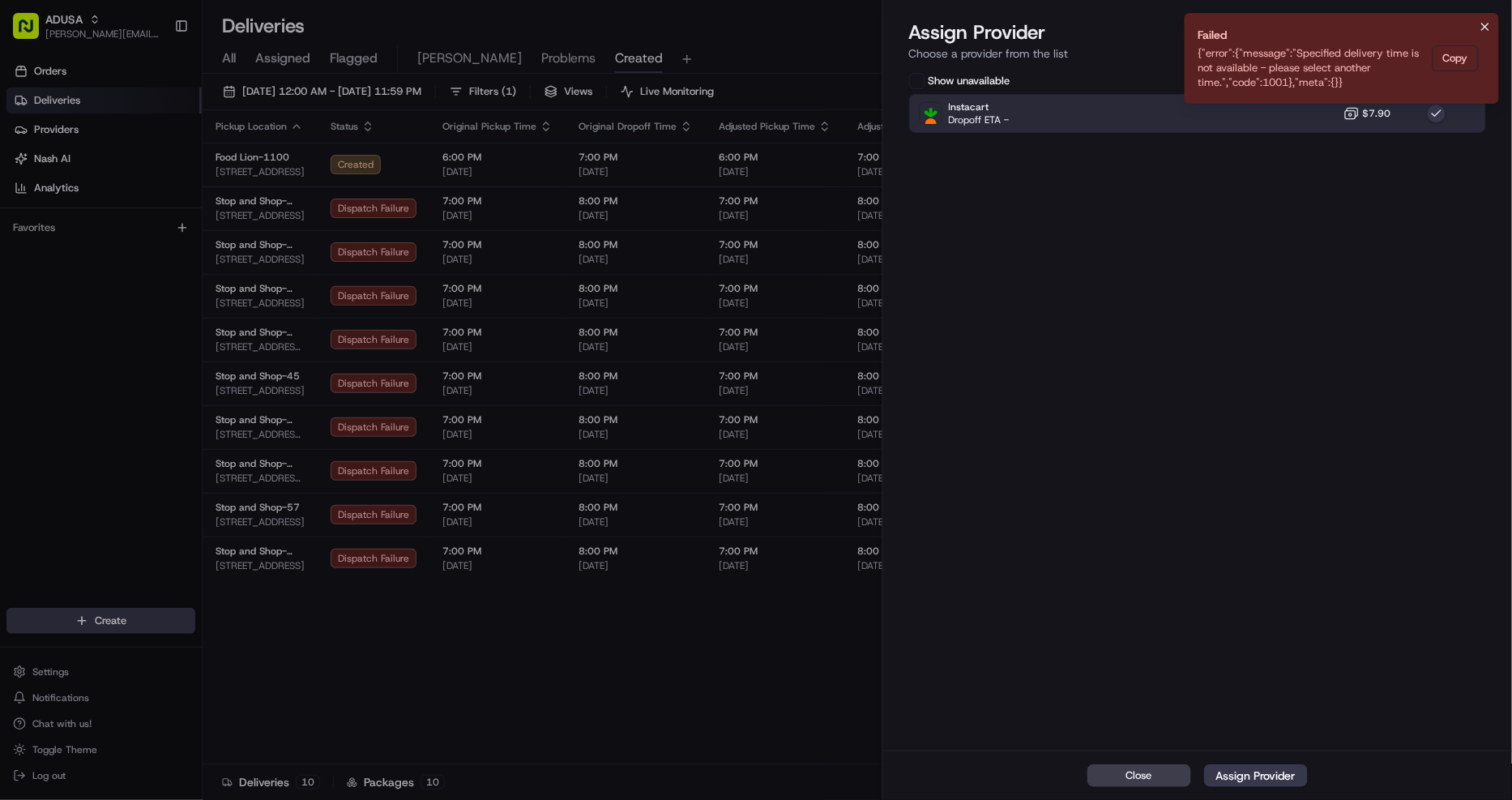
click at [1489, 30] on icon "Notifications (F8)" at bounding box center [1486, 27] width 13 height 13
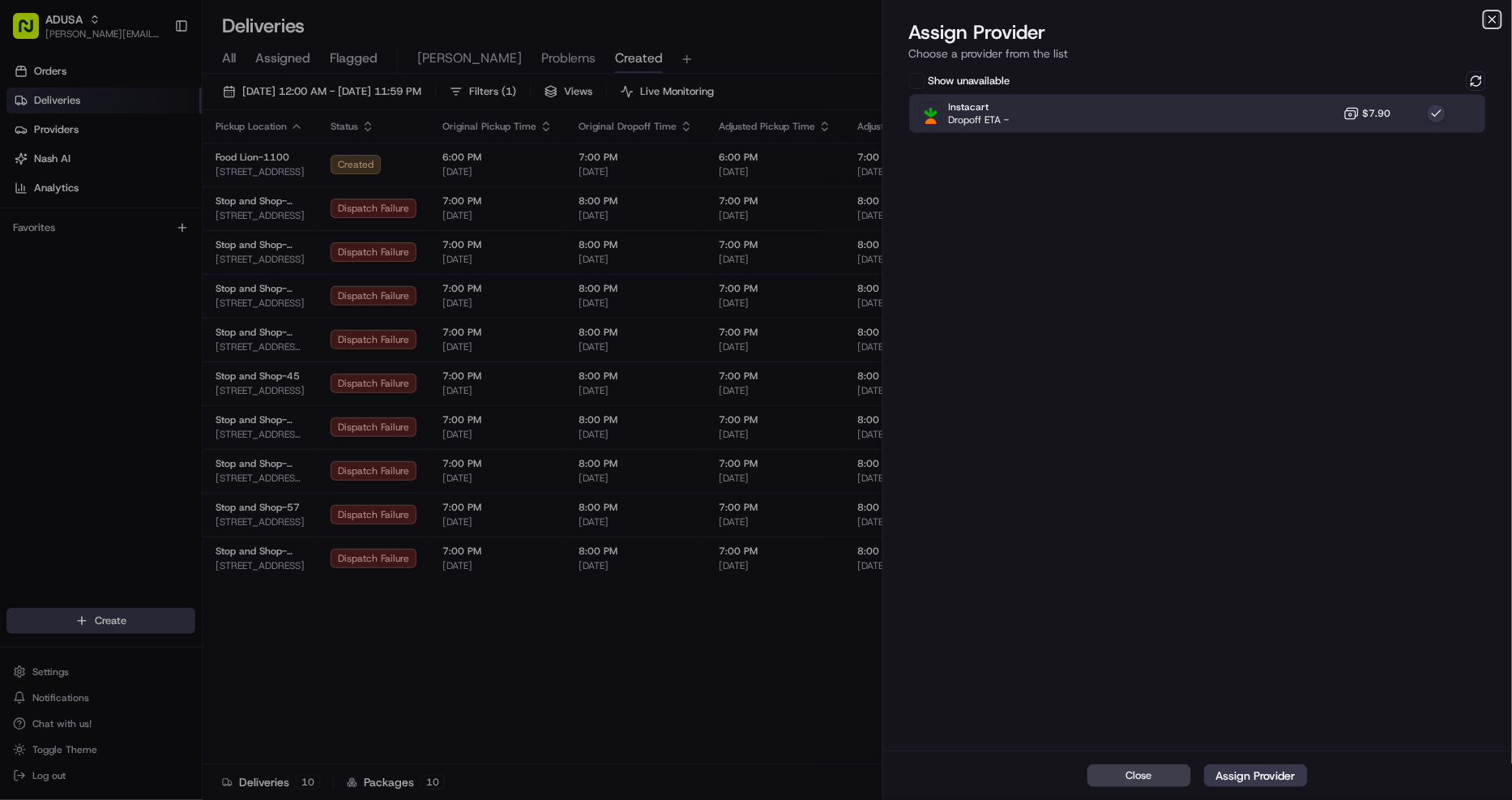
click at [1488, 20] on icon "button" at bounding box center [1493, 20] width 13 height 13
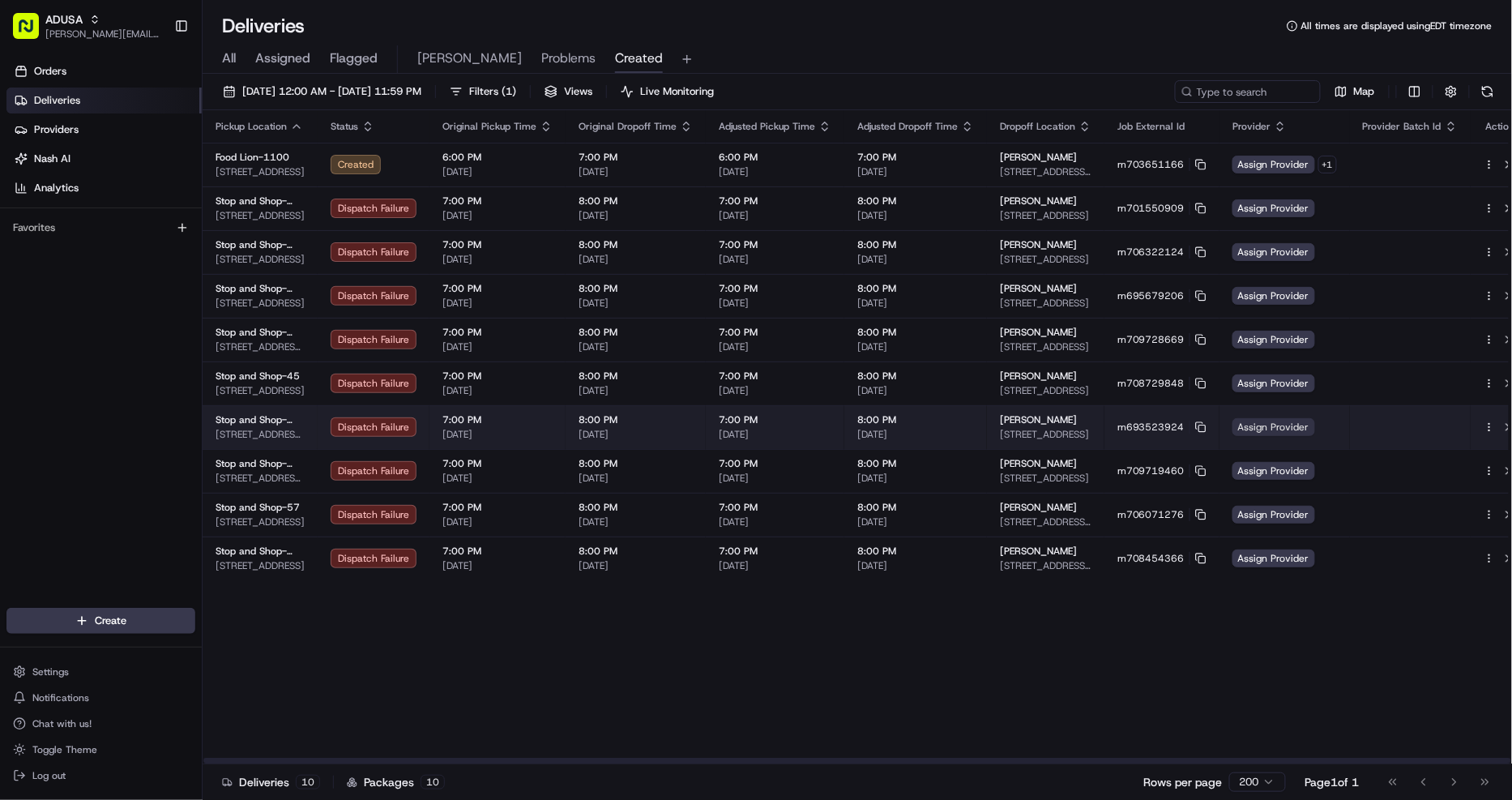
click at [1261, 427] on span "Assign Provider" at bounding box center [1274, 427] width 82 height 18
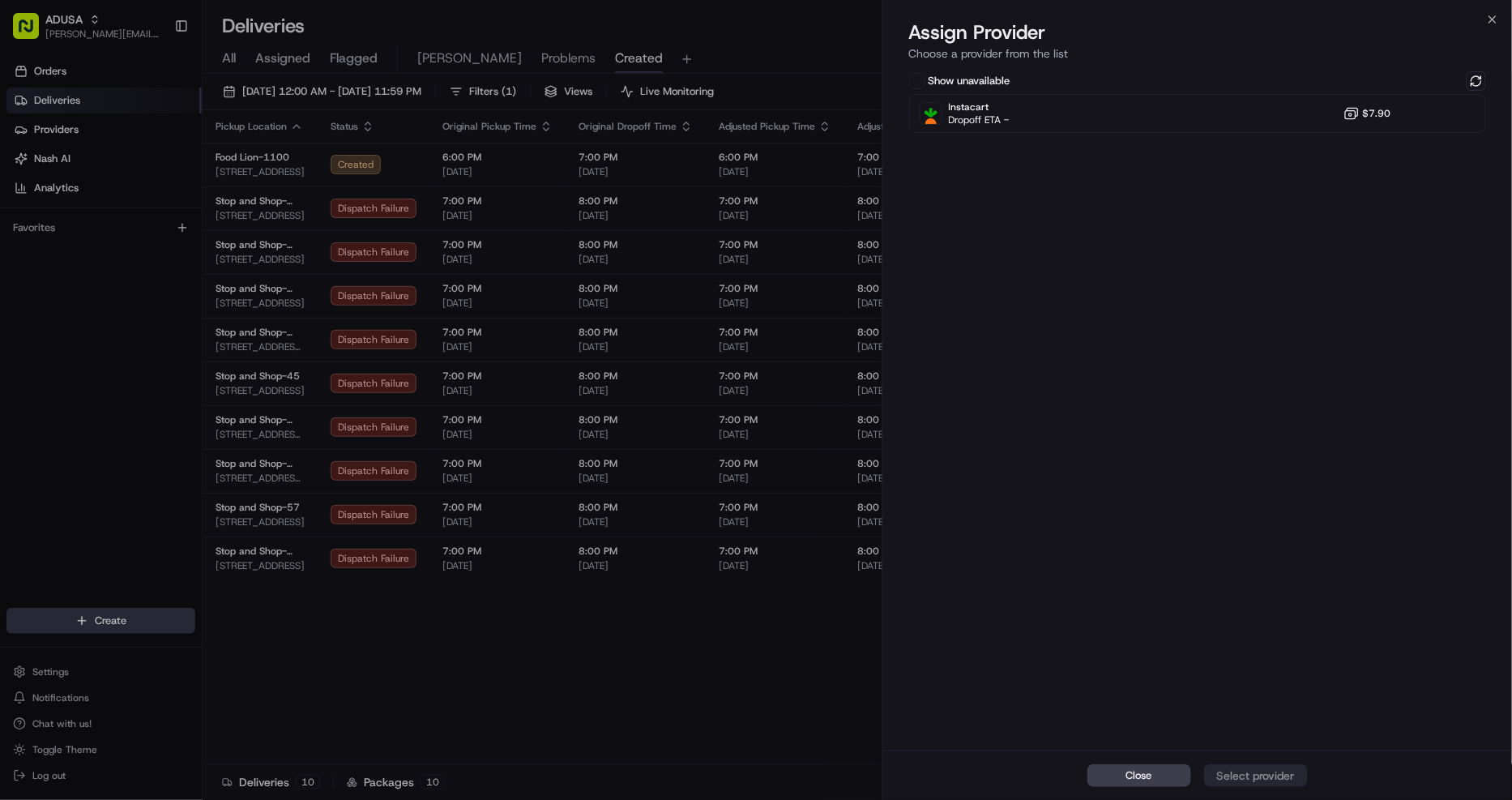
click at [1489, 7] on div "Close Assign Provider Choose a provider from the list Show unavailable Instacar…" at bounding box center [1197, 400] width 631 height 800
click at [1497, 15] on icon "button" at bounding box center [1493, 20] width 13 height 13
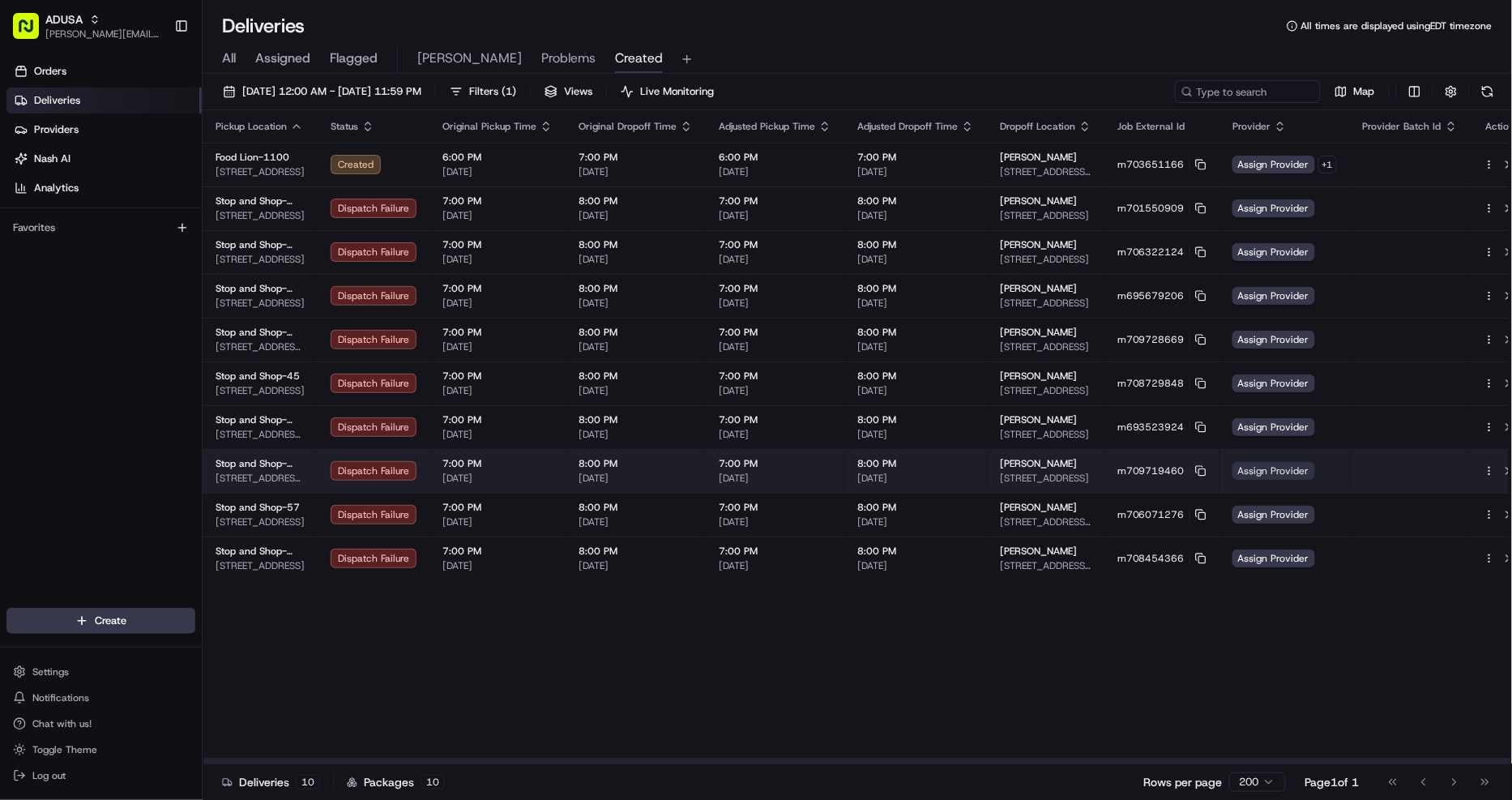
click at [1276, 474] on span "Assign Provider" at bounding box center [1274, 470] width 82 height 18
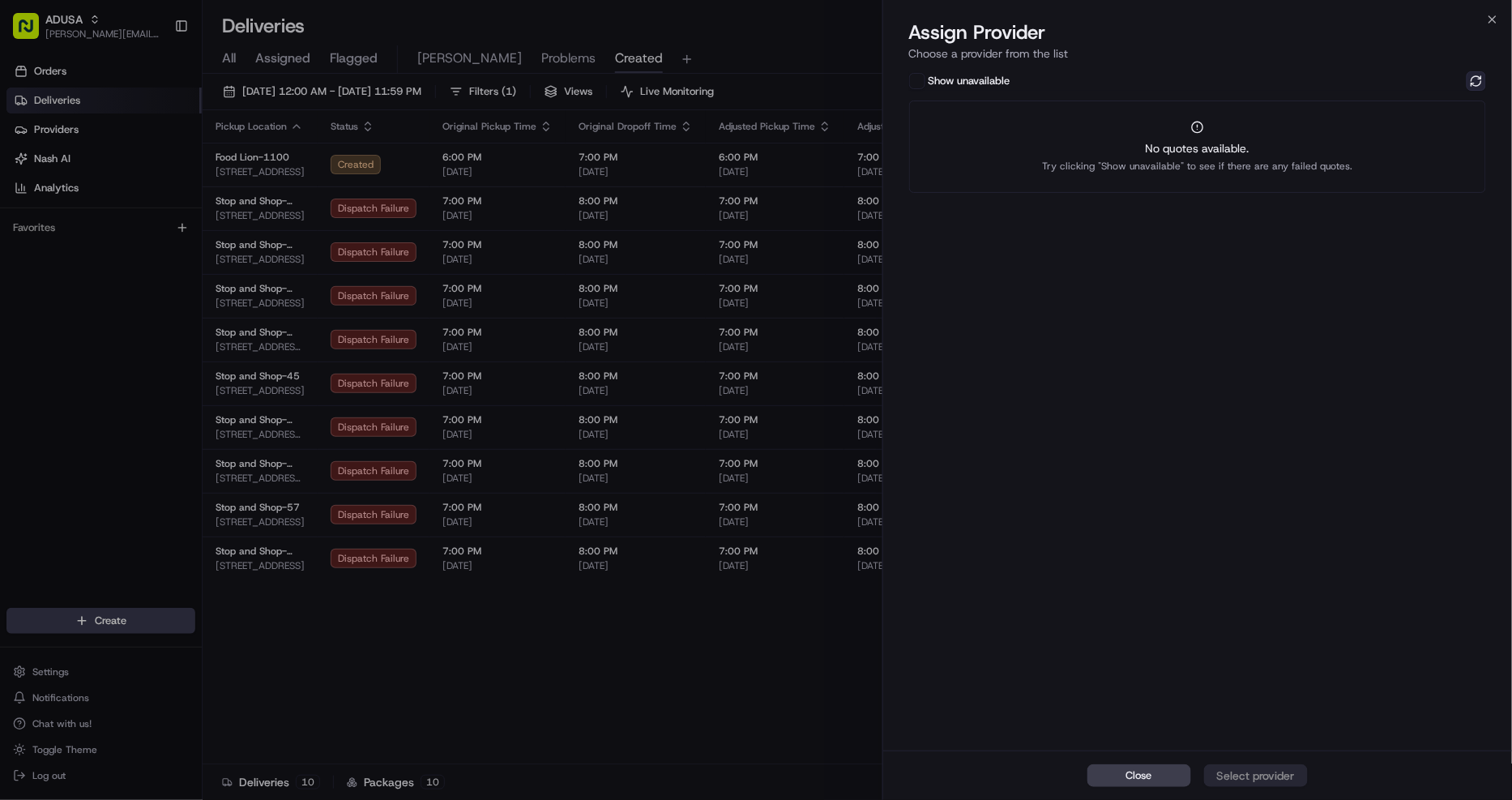
click at [1477, 81] on button at bounding box center [1476, 80] width 20 height 20
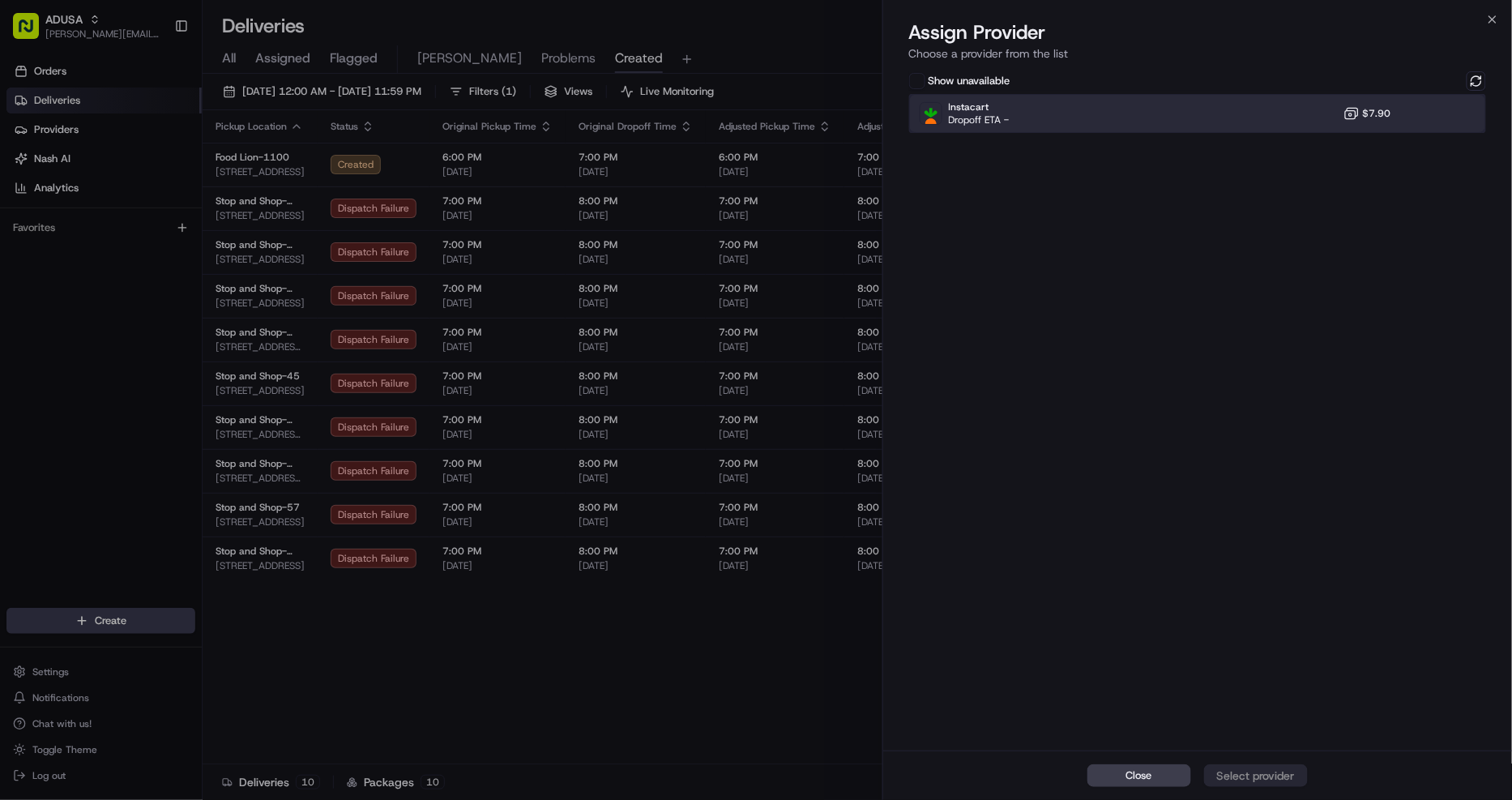
click at [1404, 101] on div "Instacart Dropoff ETA - $7.90" at bounding box center [1198, 114] width 578 height 39
click at [1275, 780] on div "Assign Provider" at bounding box center [1256, 775] width 79 height 16
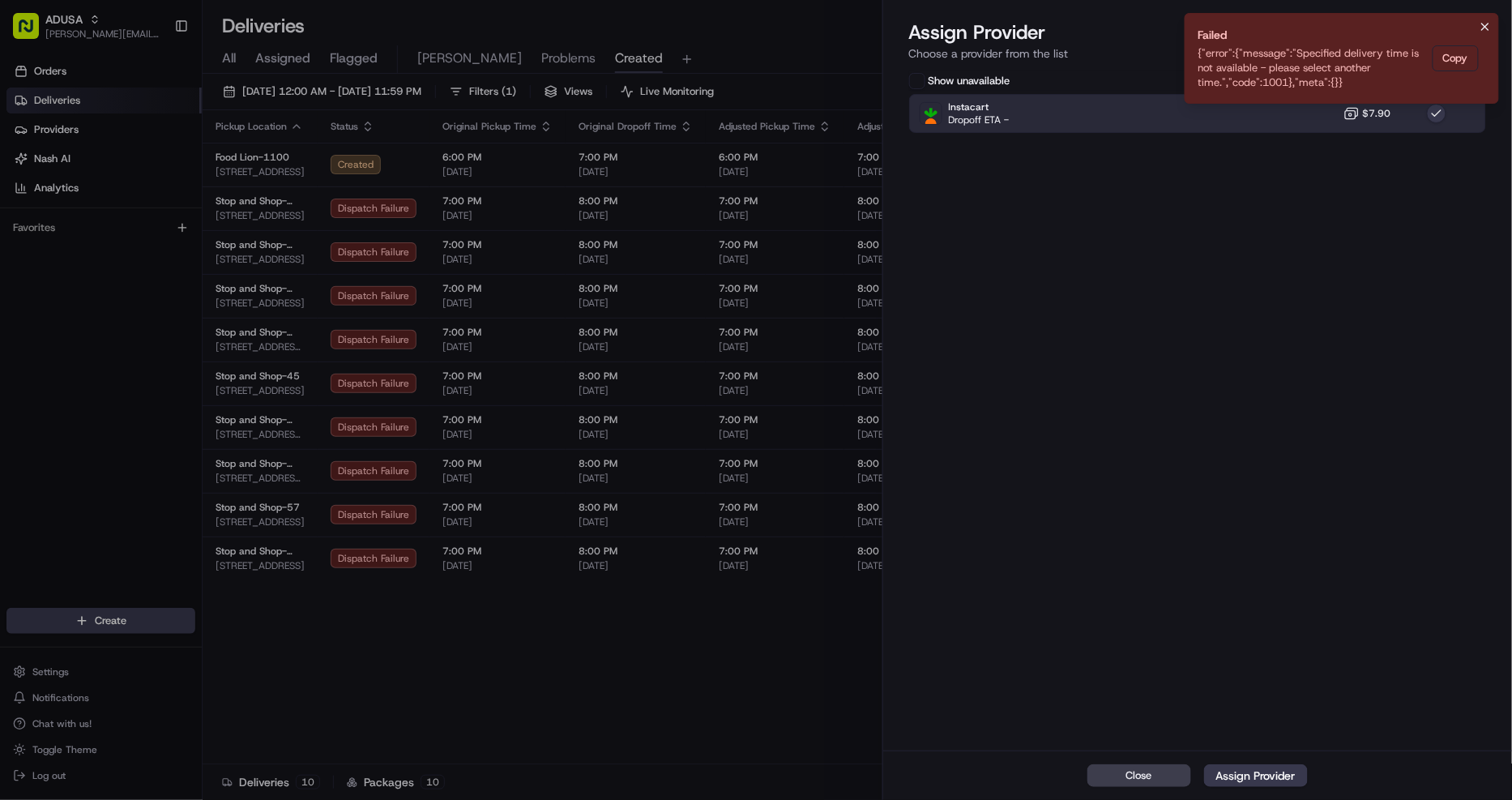
click at [1483, 21] on icon "Notifications (F8)" at bounding box center [1486, 27] width 13 height 13
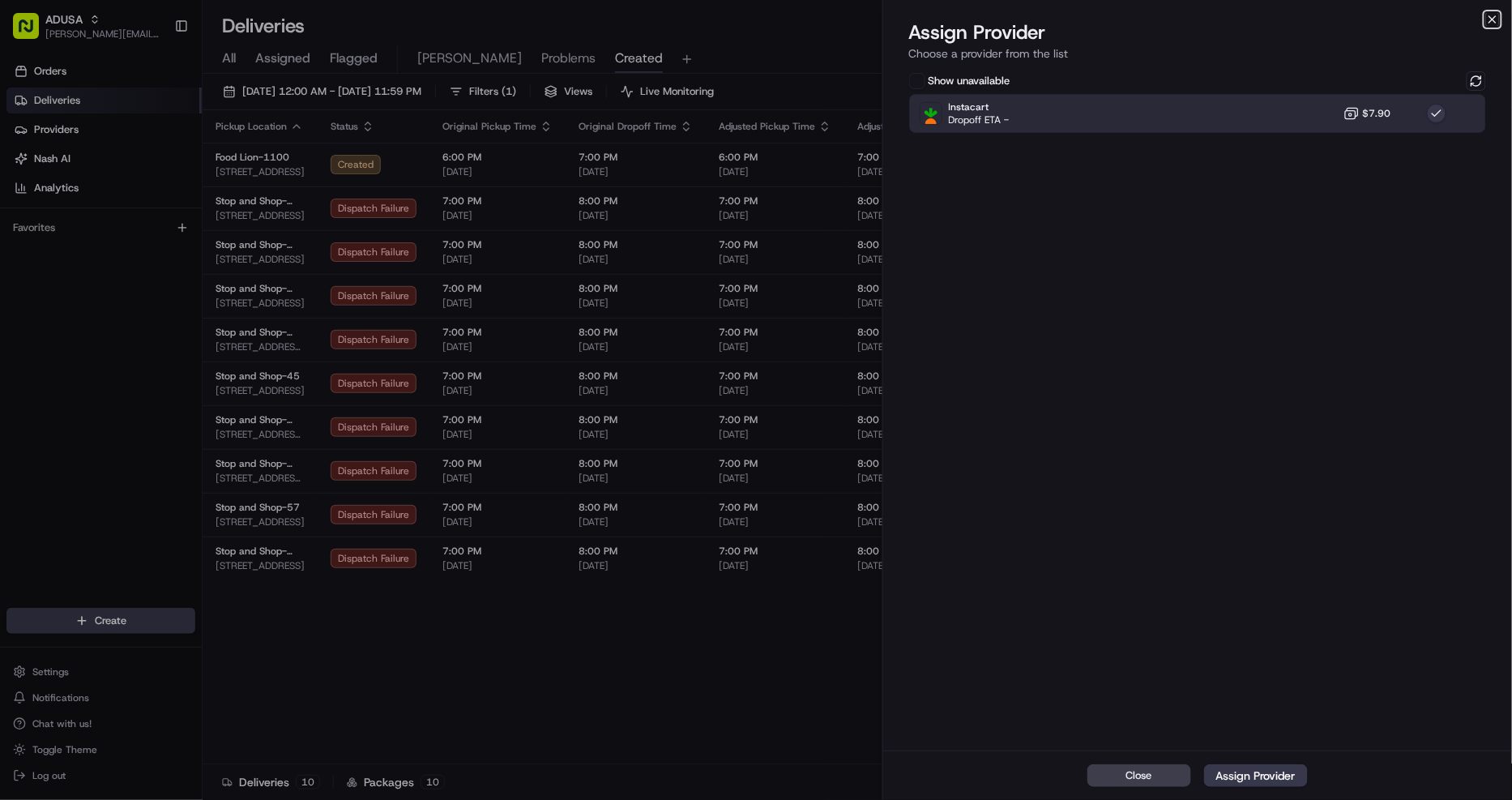
click at [1496, 15] on icon "button" at bounding box center [1493, 20] width 13 height 13
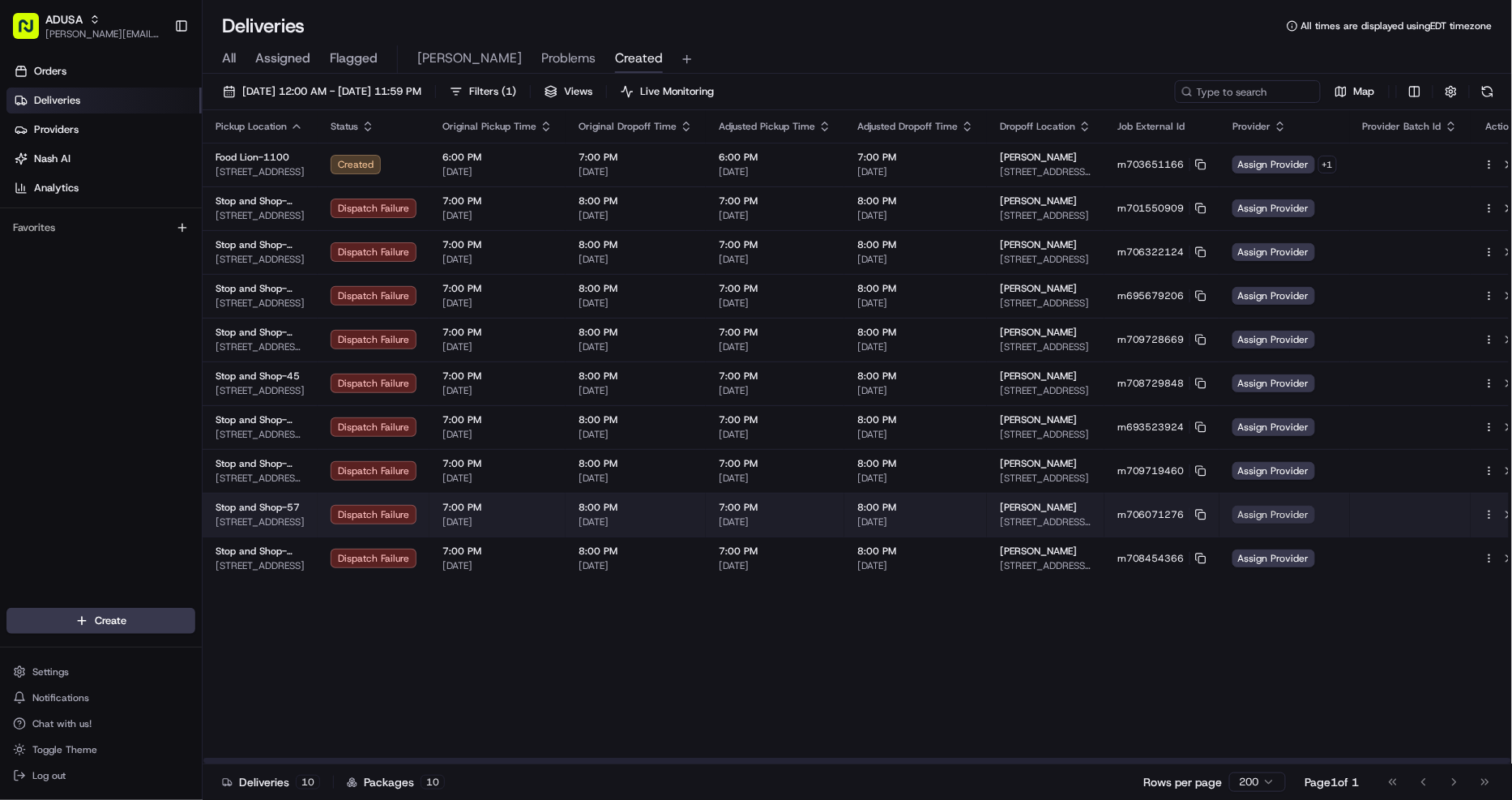
click at [1262, 509] on span "Assign Provider" at bounding box center [1274, 514] width 82 height 18
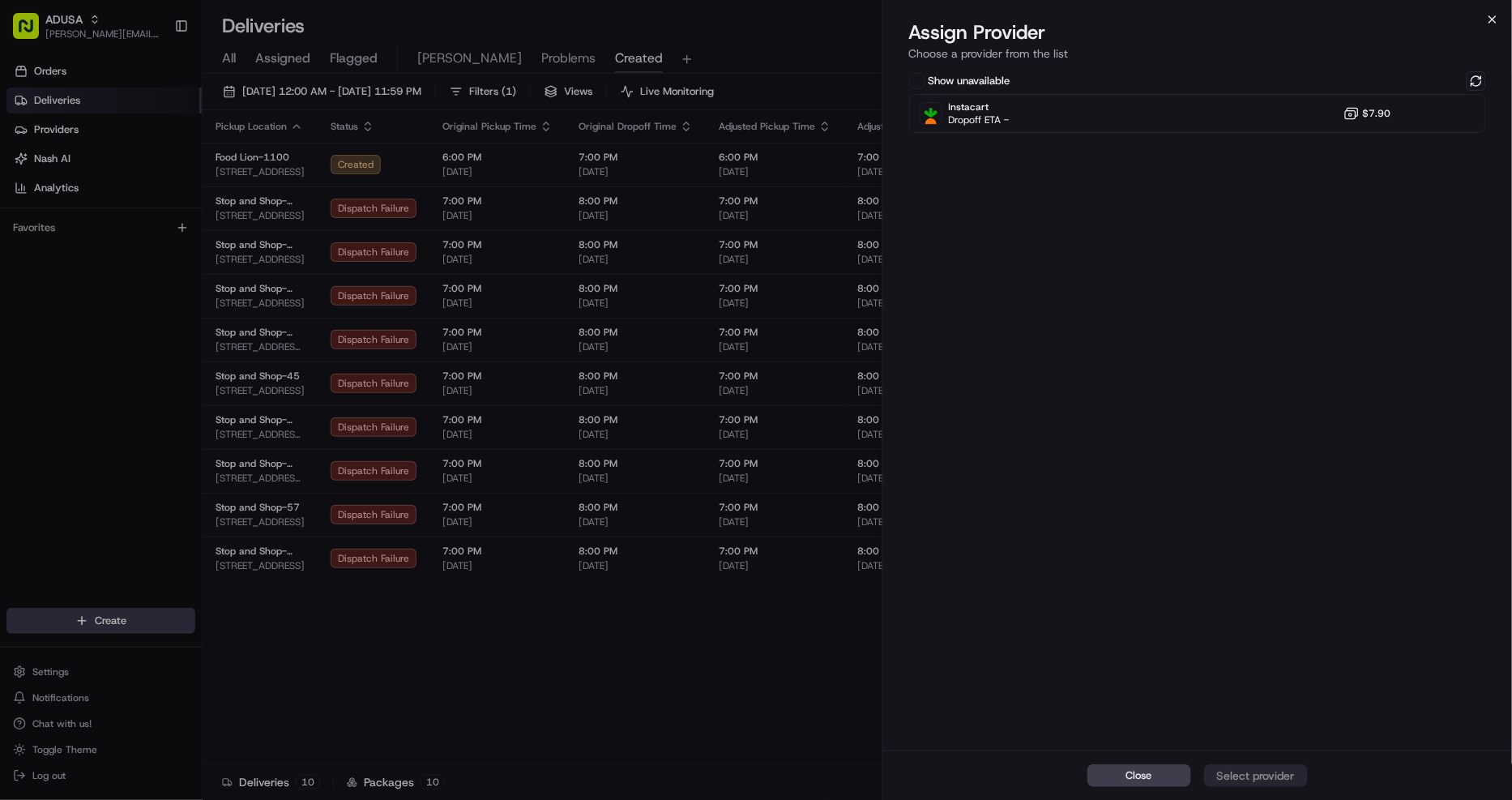
click at [1491, 17] on icon "button" at bounding box center [1492, 19] width 7 height 7
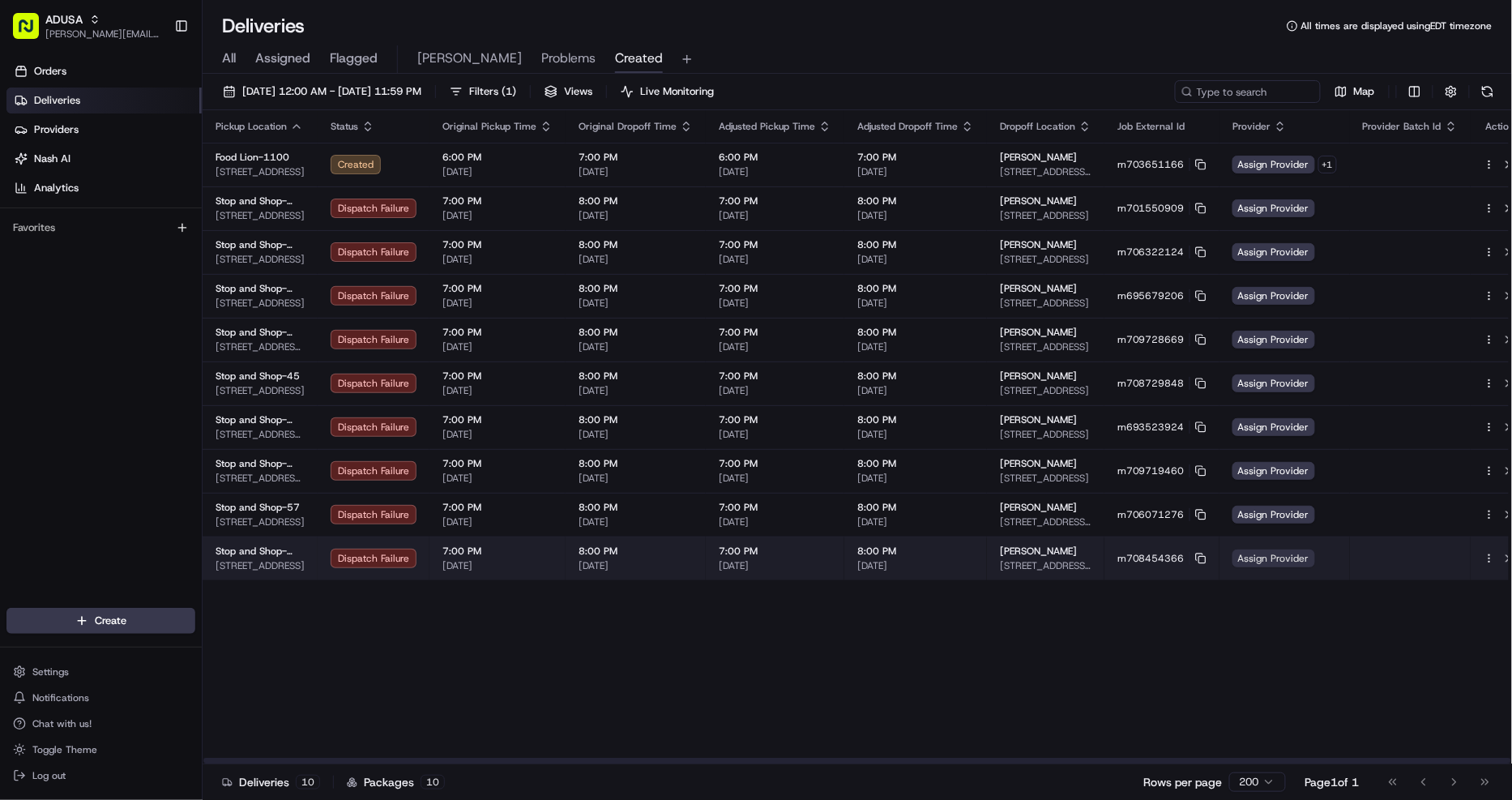
click at [1271, 557] on span "Assign Provider" at bounding box center [1274, 558] width 82 height 18
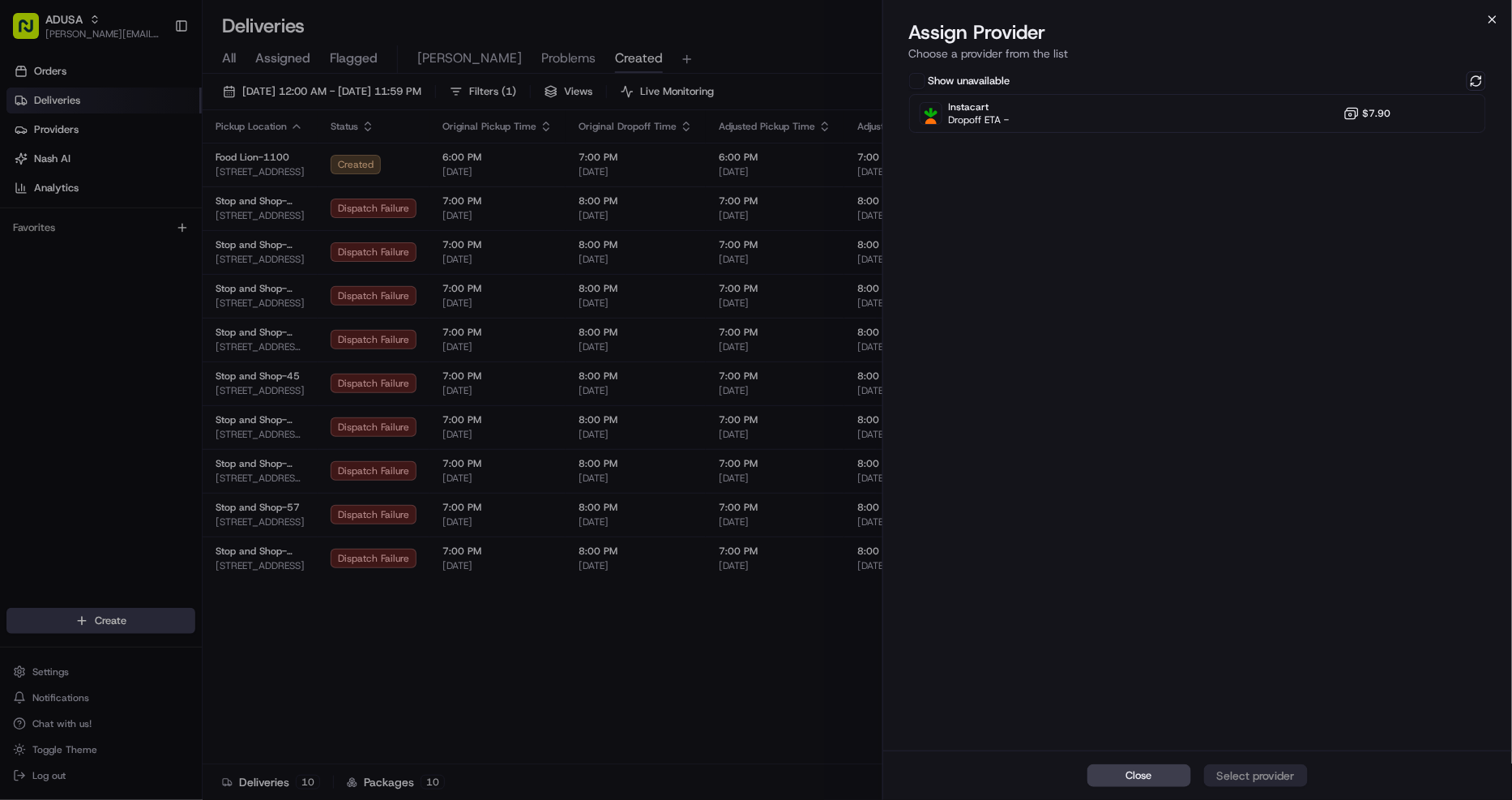
click at [1487, 22] on icon "button" at bounding box center [1493, 20] width 13 height 13
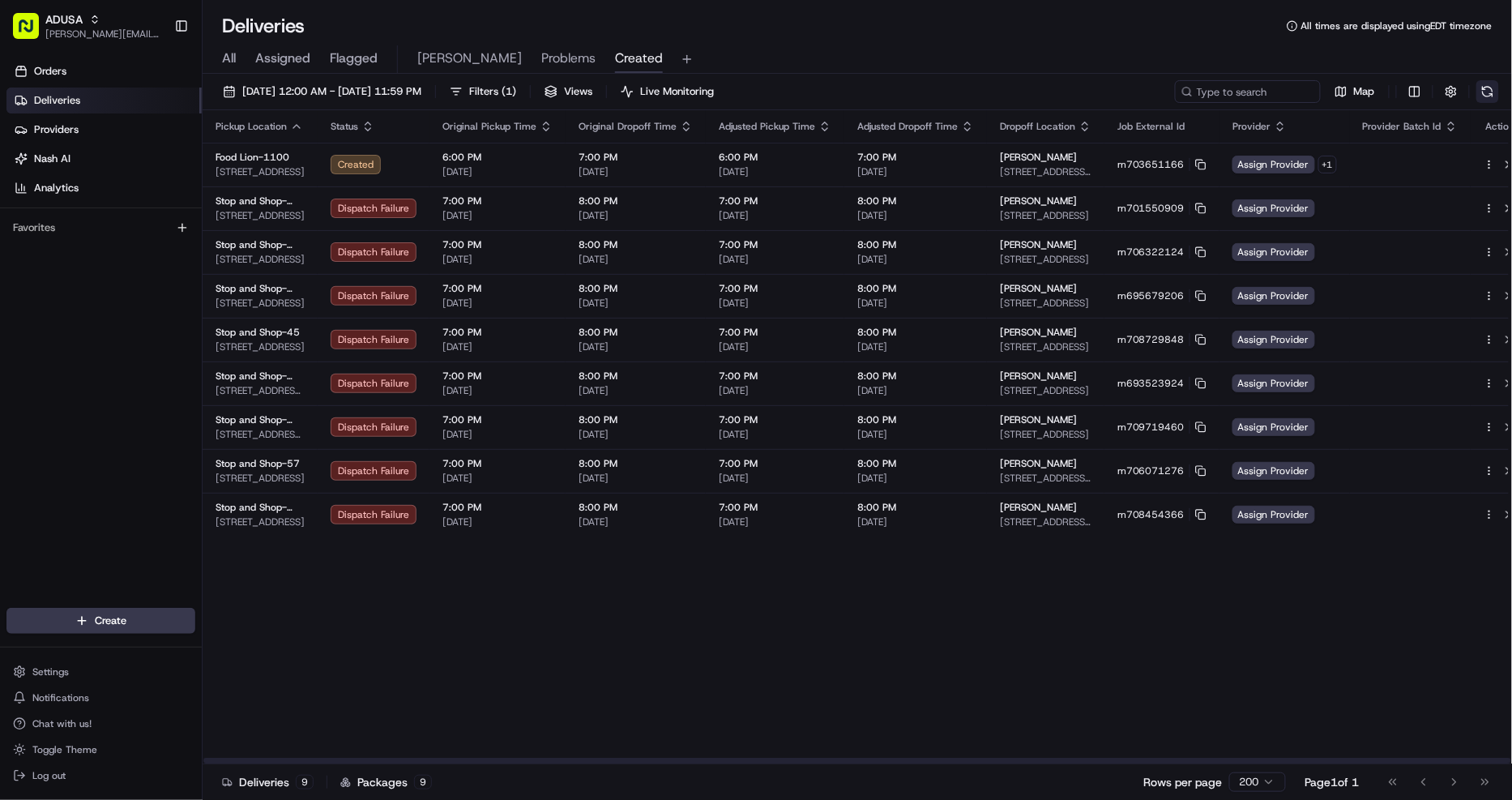
click at [1483, 93] on button at bounding box center [1488, 92] width 22 height 22
click at [1492, 94] on button at bounding box center [1488, 92] width 22 height 22
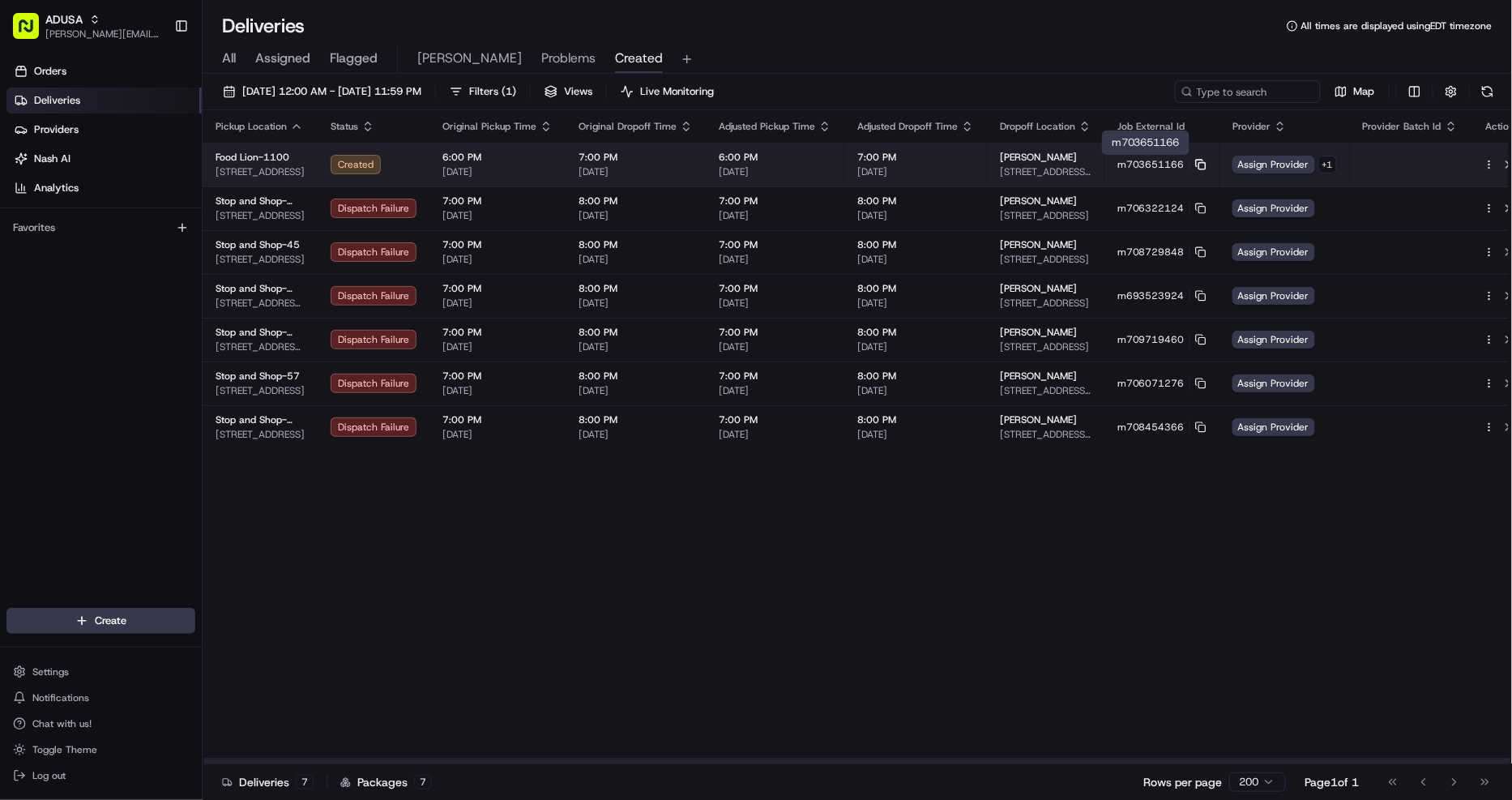
click at [1195, 168] on icon at bounding box center [1201, 164] width 11 height 11
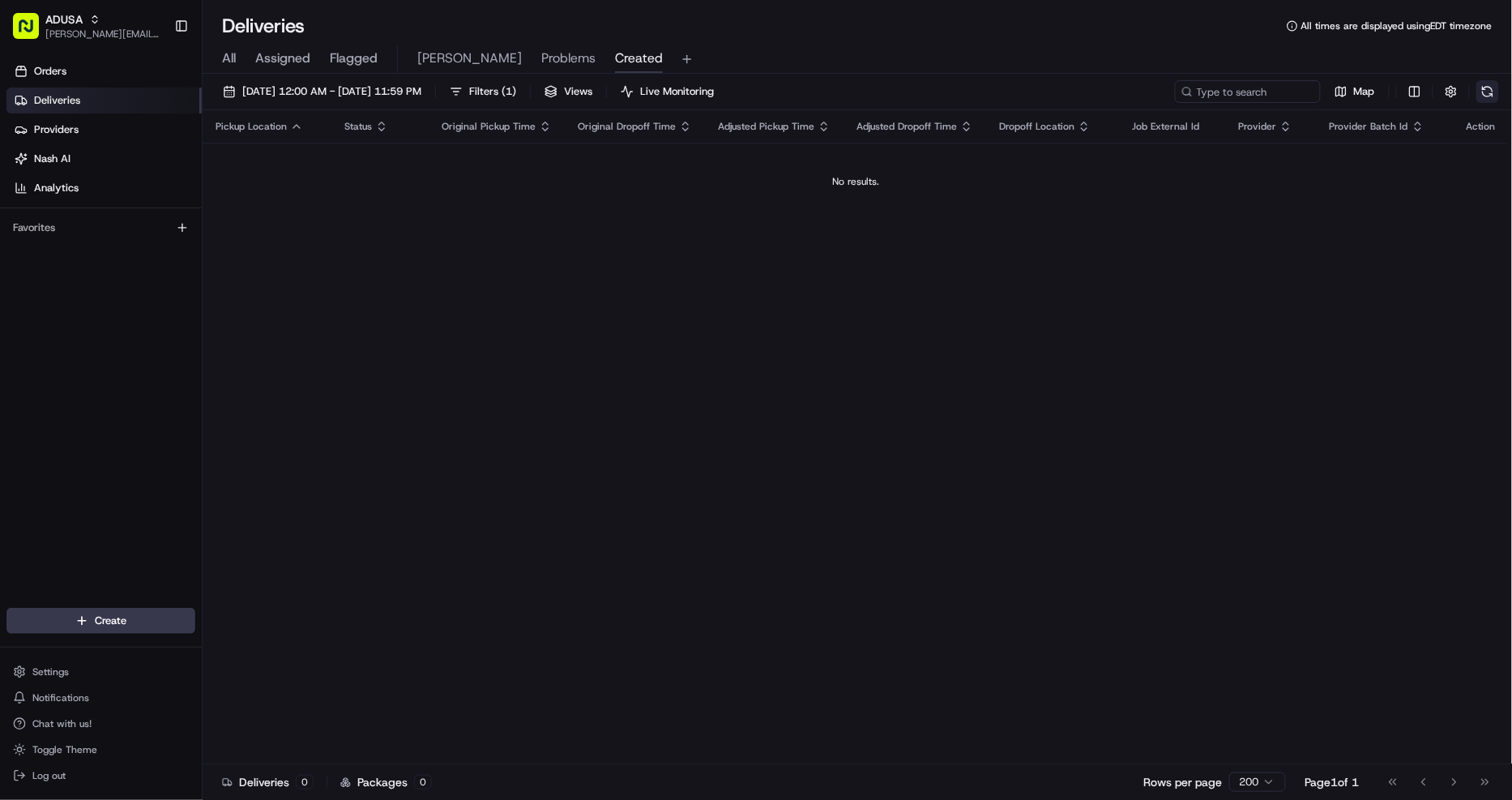
click at [1489, 89] on button at bounding box center [1488, 92] width 22 height 22
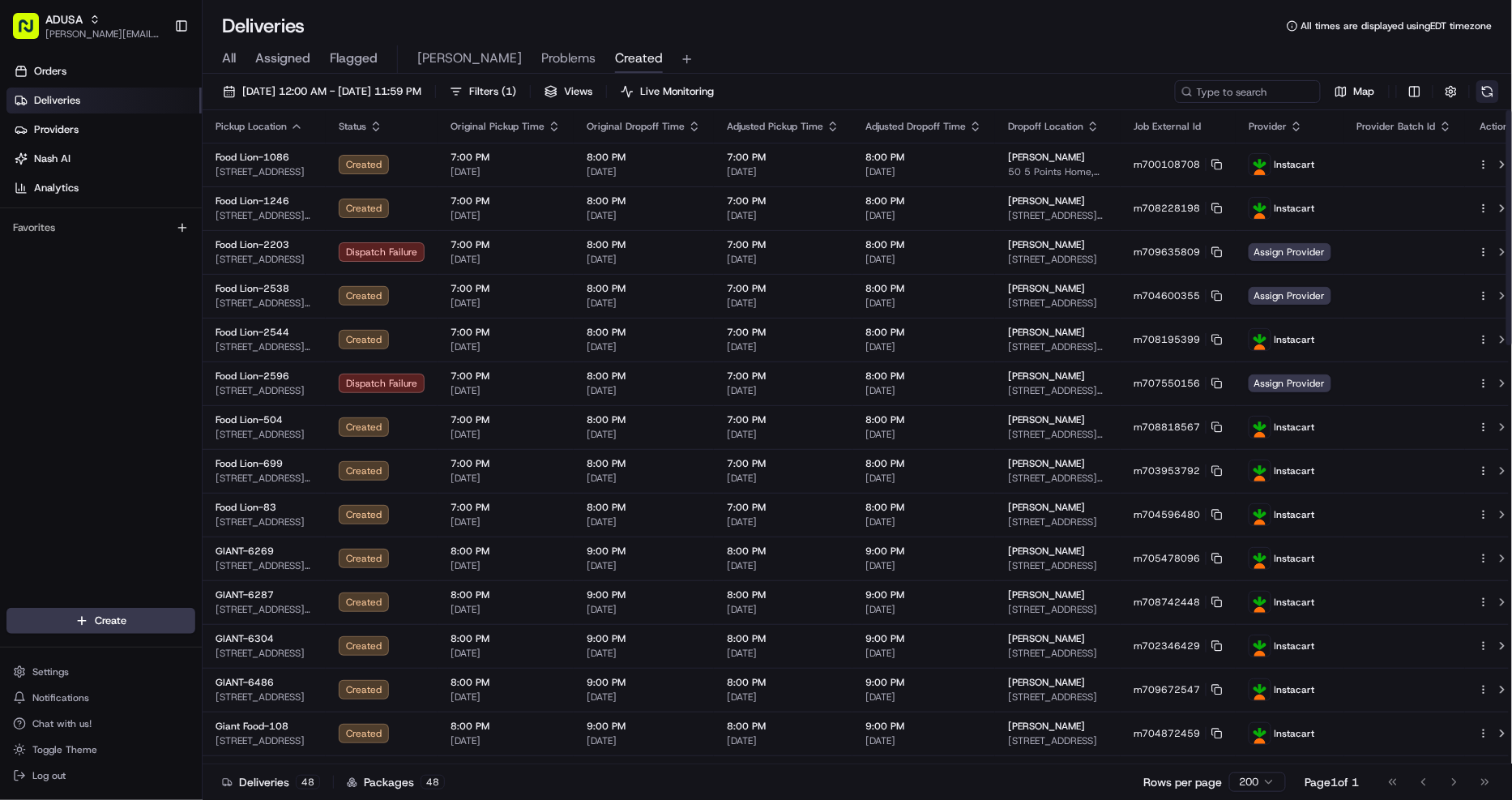
click at [1492, 93] on button at bounding box center [1488, 92] width 22 height 22
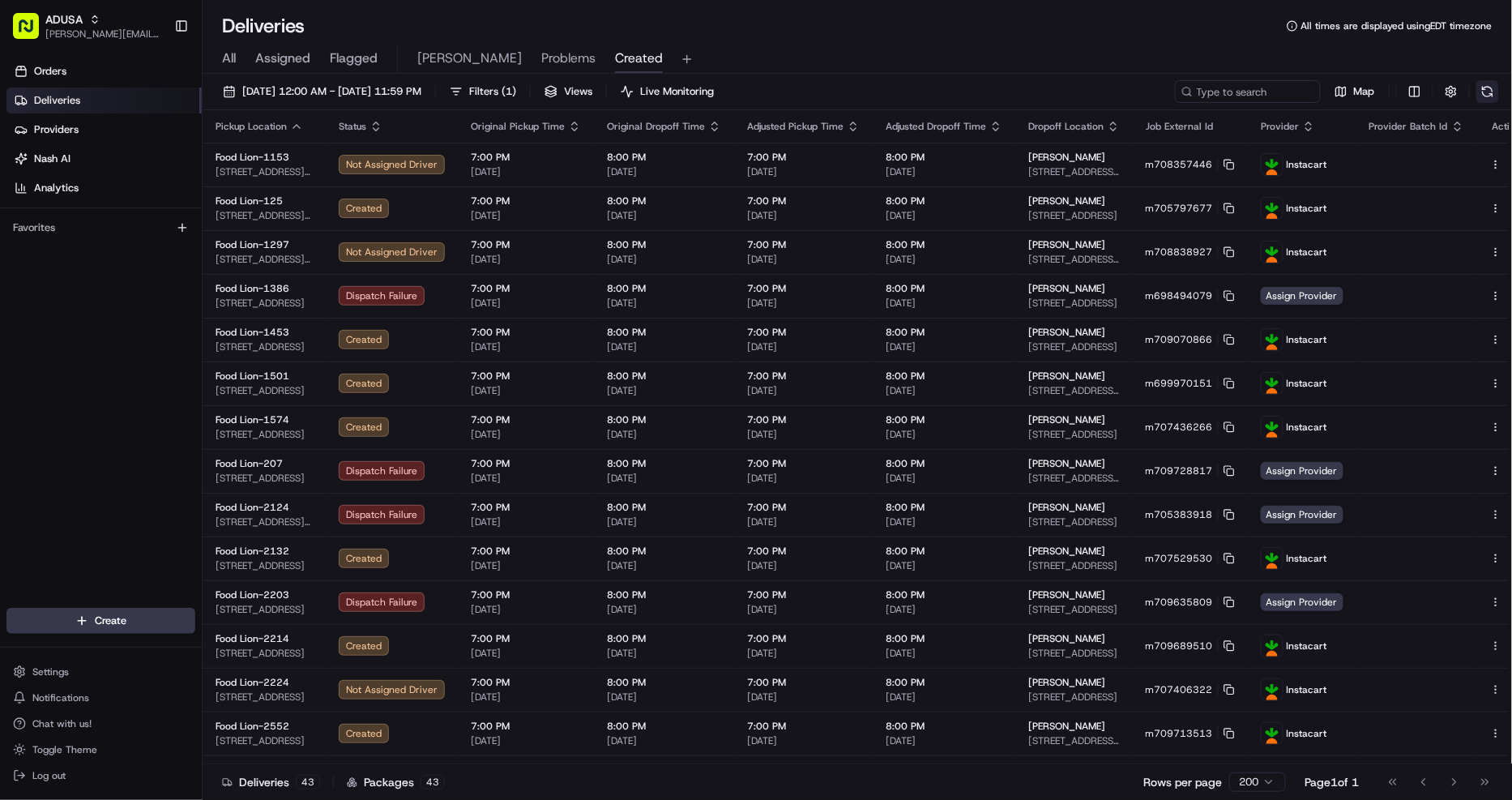
click at [1487, 93] on button at bounding box center [1488, 92] width 22 height 22
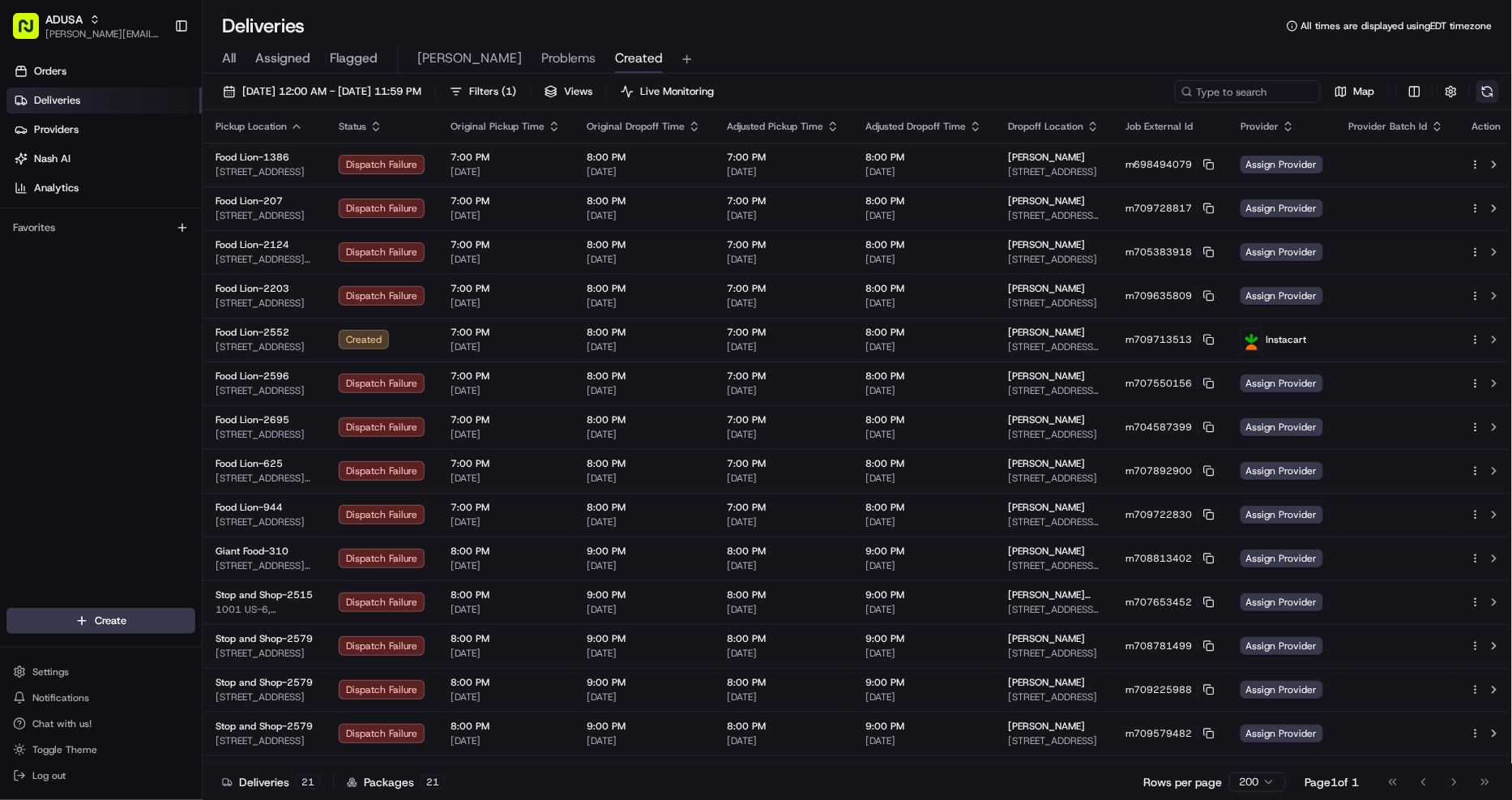
click at [1487, 93] on button at bounding box center [1488, 92] width 22 height 22
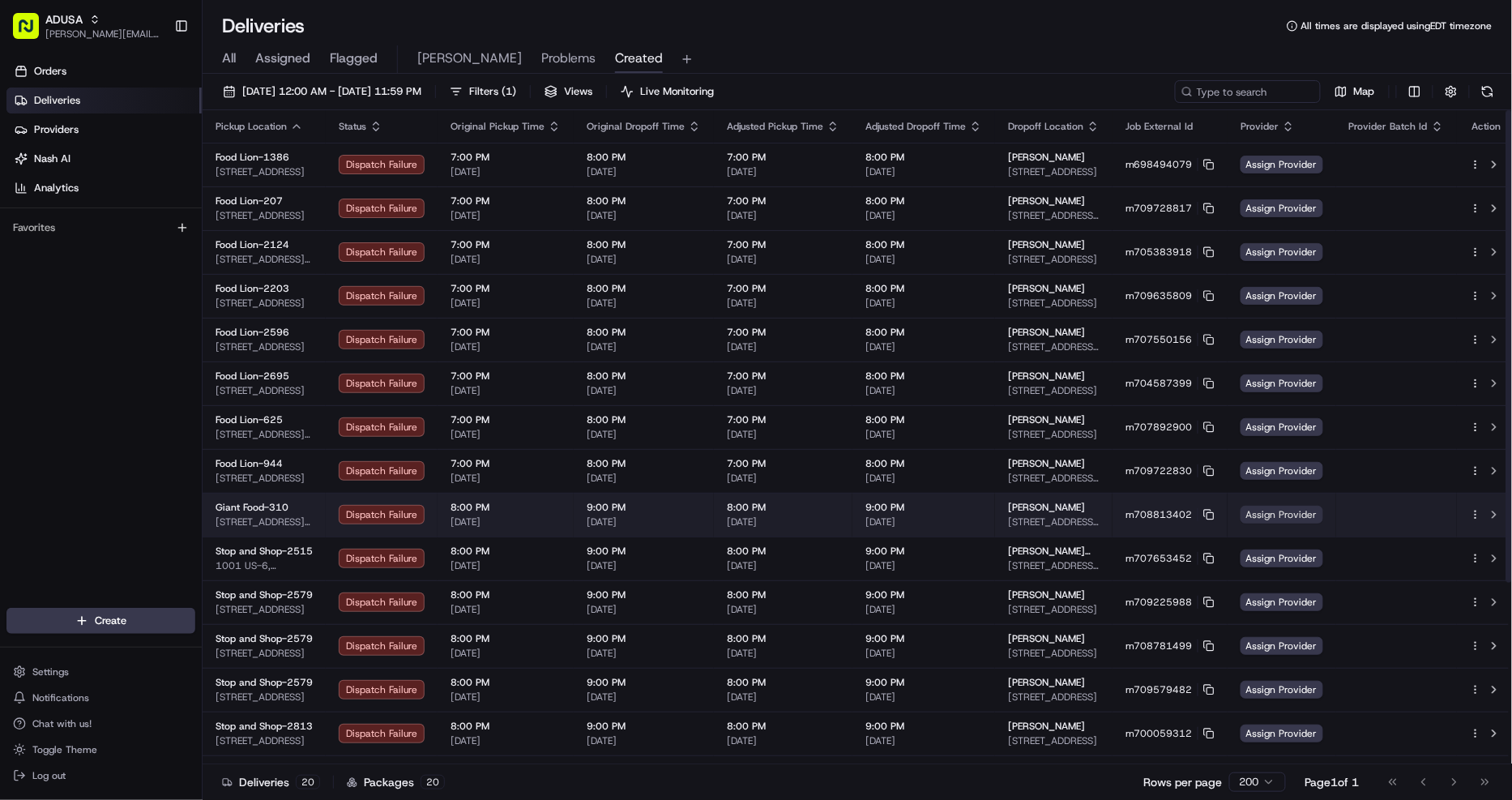
click at [1309, 510] on span "Assign Provider" at bounding box center [1282, 514] width 82 height 18
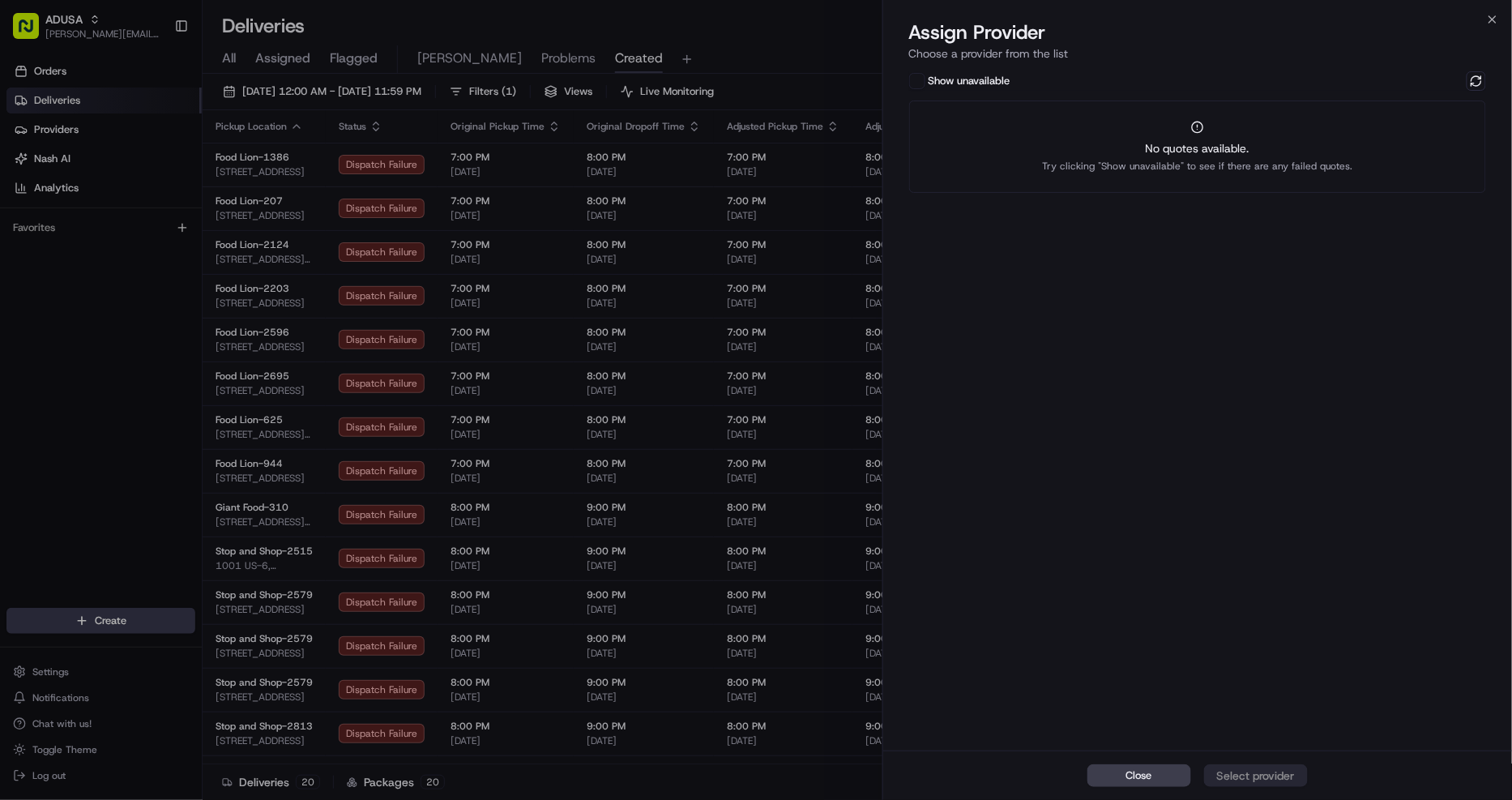
click at [1490, 79] on div "Show unavailable No quotes available. Try clicking "Show unavailable" to see if…" at bounding box center [1198, 409] width 630 height 682
click at [1476, 82] on button at bounding box center [1476, 80] width 20 height 20
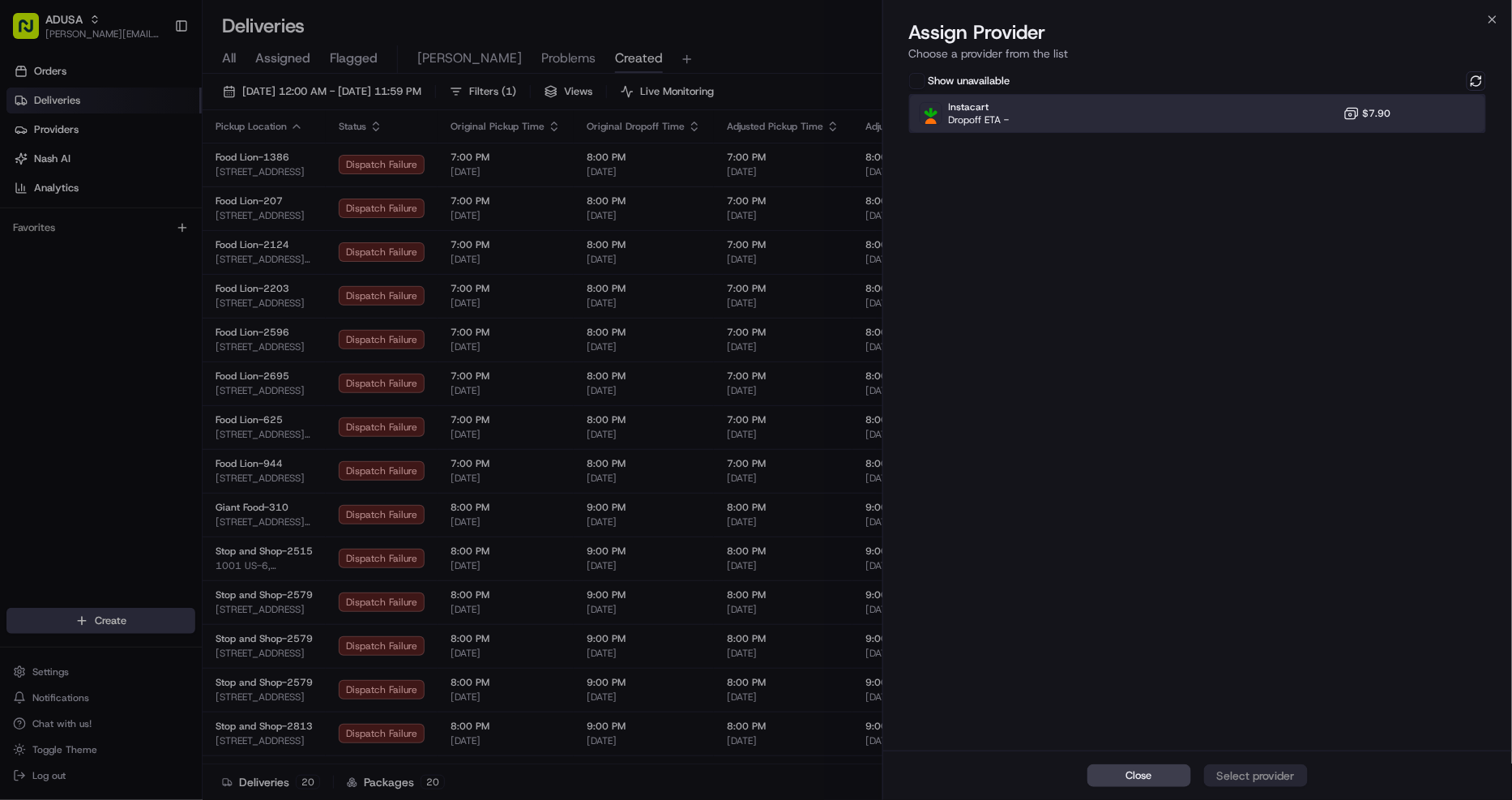
click at [1264, 113] on div "Instacart Dropoff ETA - $7.90" at bounding box center [1198, 114] width 578 height 39
click at [1254, 785] on button "Assign Provider" at bounding box center [1256, 776] width 104 height 22
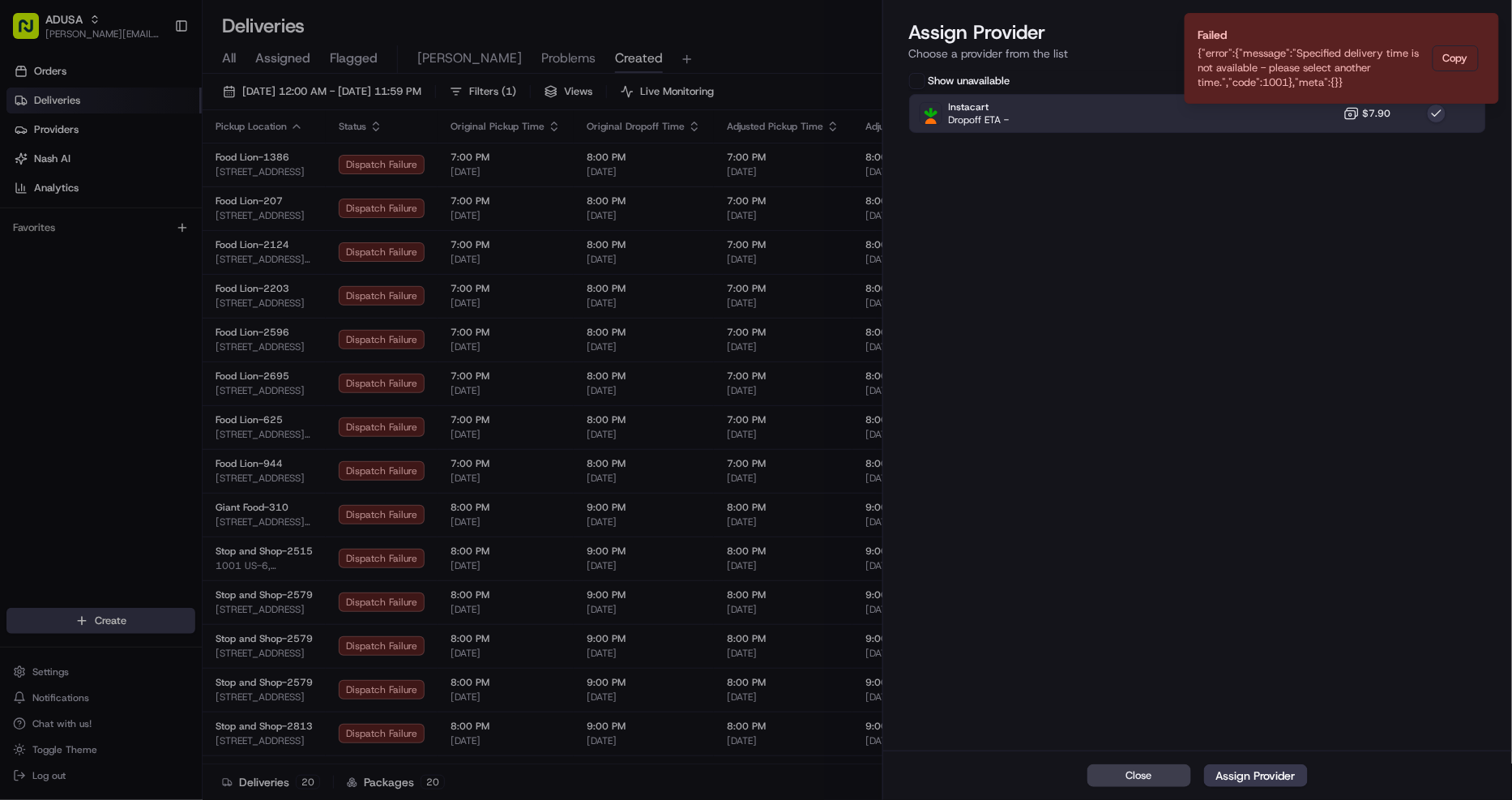
click at [963, 81] on label "Show unavailable" at bounding box center [970, 81] width 82 height 15
click at [925, 81] on button "Show unavailable" at bounding box center [917, 80] width 16 height 16
click at [1486, 26] on icon "Notifications (F8)" at bounding box center [1485, 26] width 7 height 7
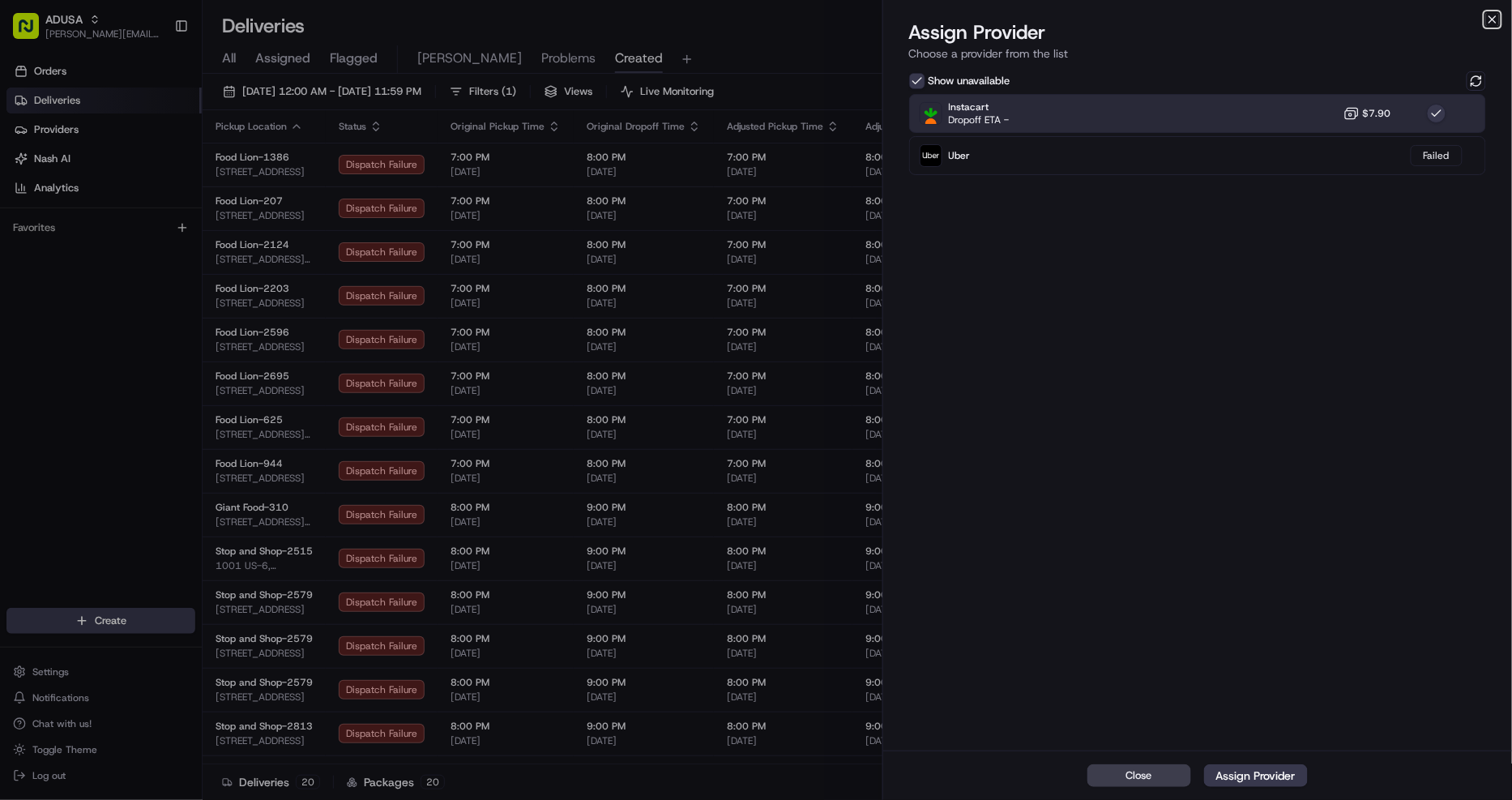
click at [1494, 13] on icon "button" at bounding box center [1493, 20] width 13 height 13
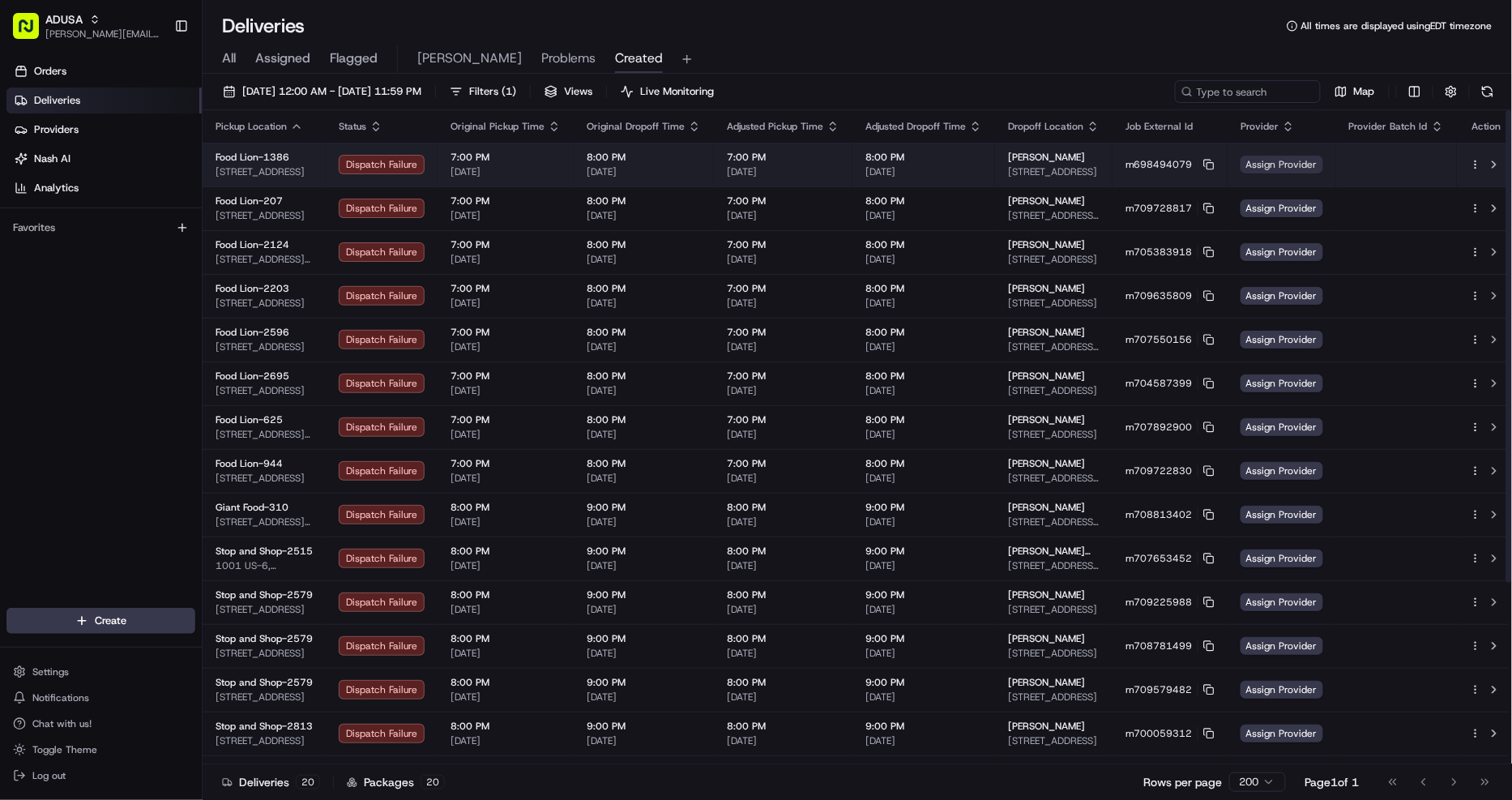
click at [1293, 163] on span "Assign Provider" at bounding box center [1282, 164] width 82 height 18
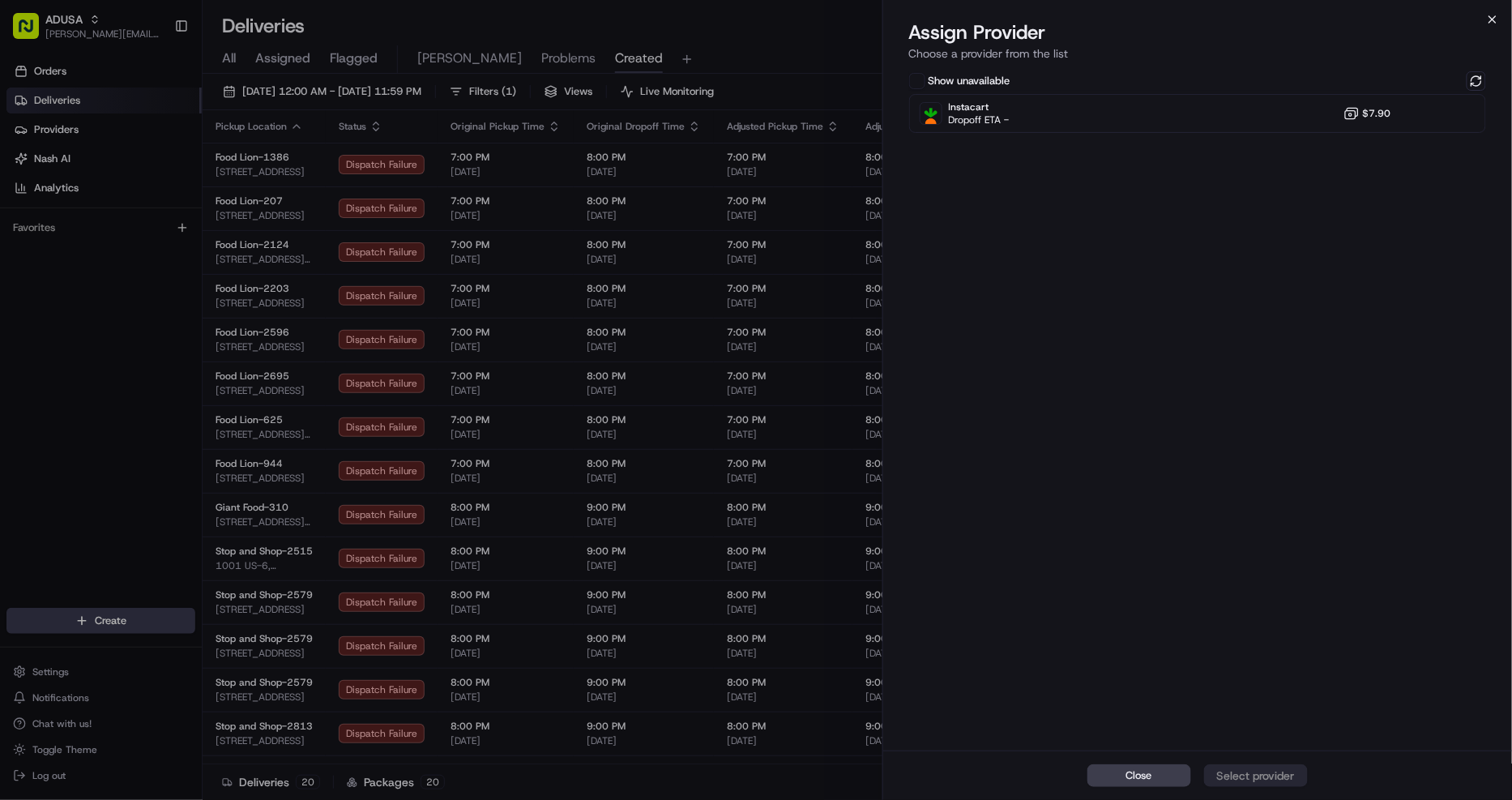
click at [1496, 16] on icon "button" at bounding box center [1492, 19] width 7 height 7
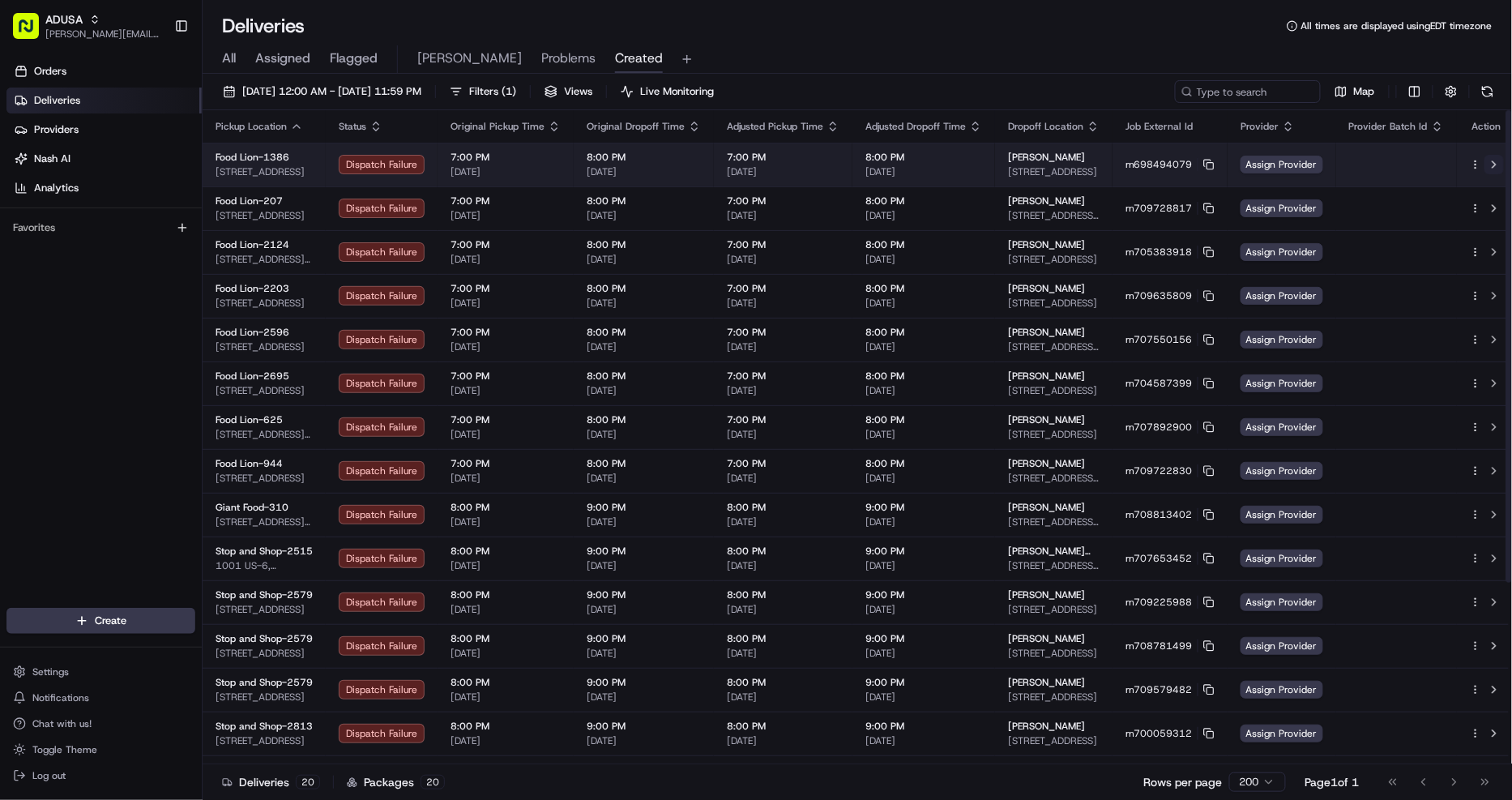
click at [1486, 157] on button at bounding box center [1494, 164] width 20 height 20
click at [1283, 164] on span "Assign Provider" at bounding box center [1282, 164] width 82 height 18
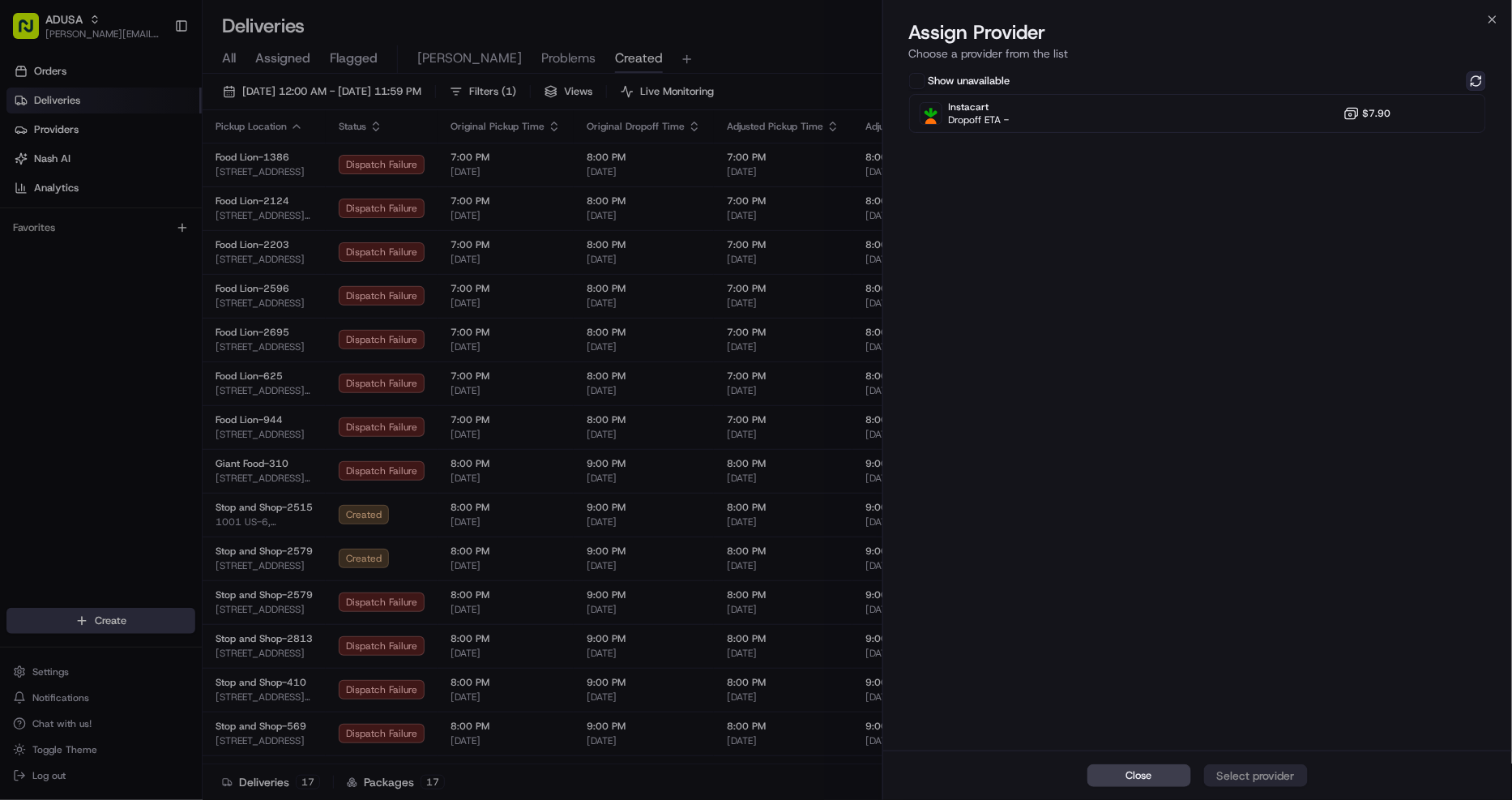
click at [1475, 79] on button at bounding box center [1476, 80] width 20 height 20
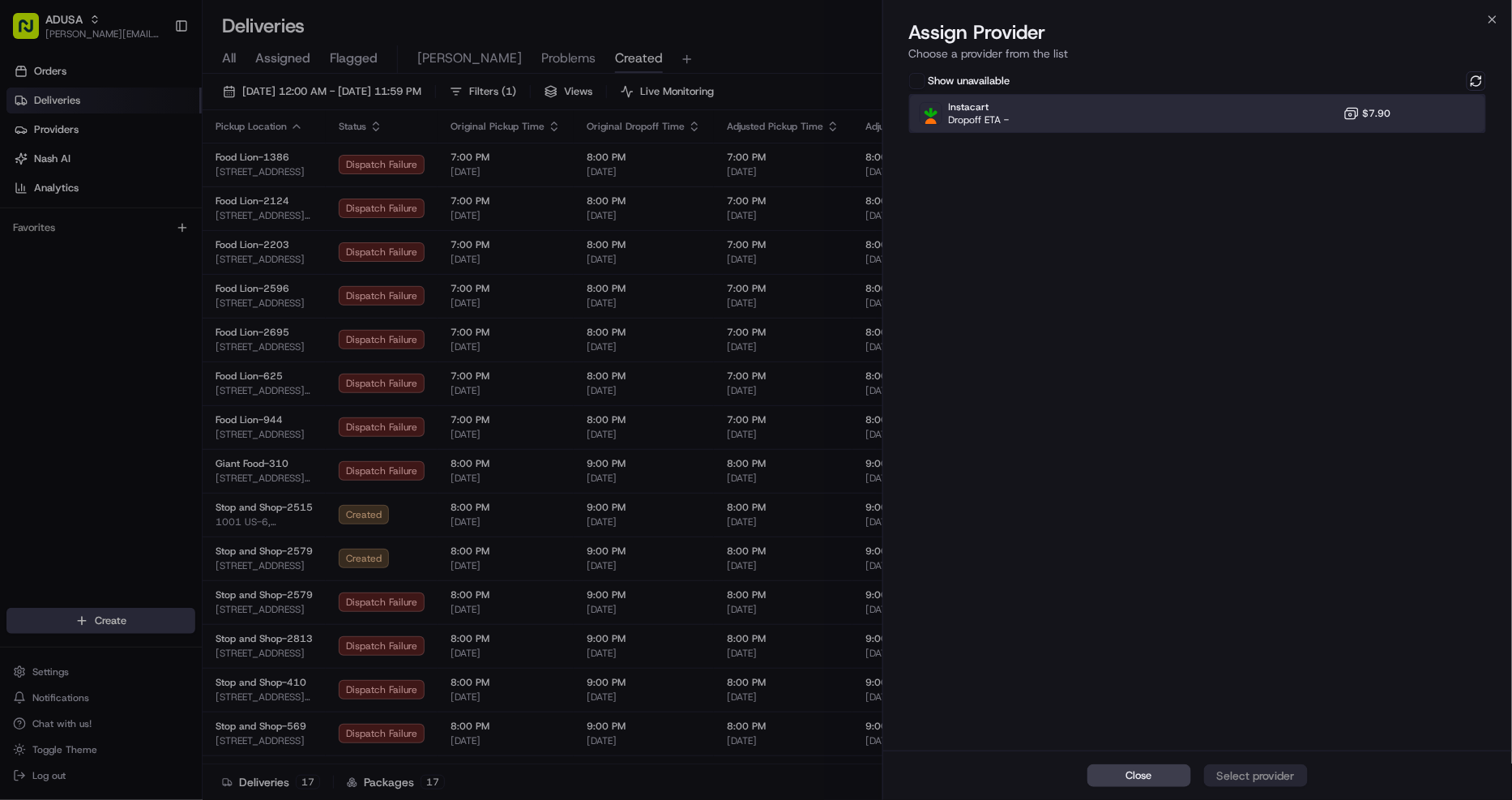
click at [1176, 112] on div "Instacart Dropoff ETA - $7.90" at bounding box center [1198, 114] width 578 height 39
click at [1256, 762] on div "Close Assign Provider" at bounding box center [1198, 775] width 630 height 50
click at [1262, 766] on button "Assign Provider" at bounding box center [1256, 776] width 104 height 22
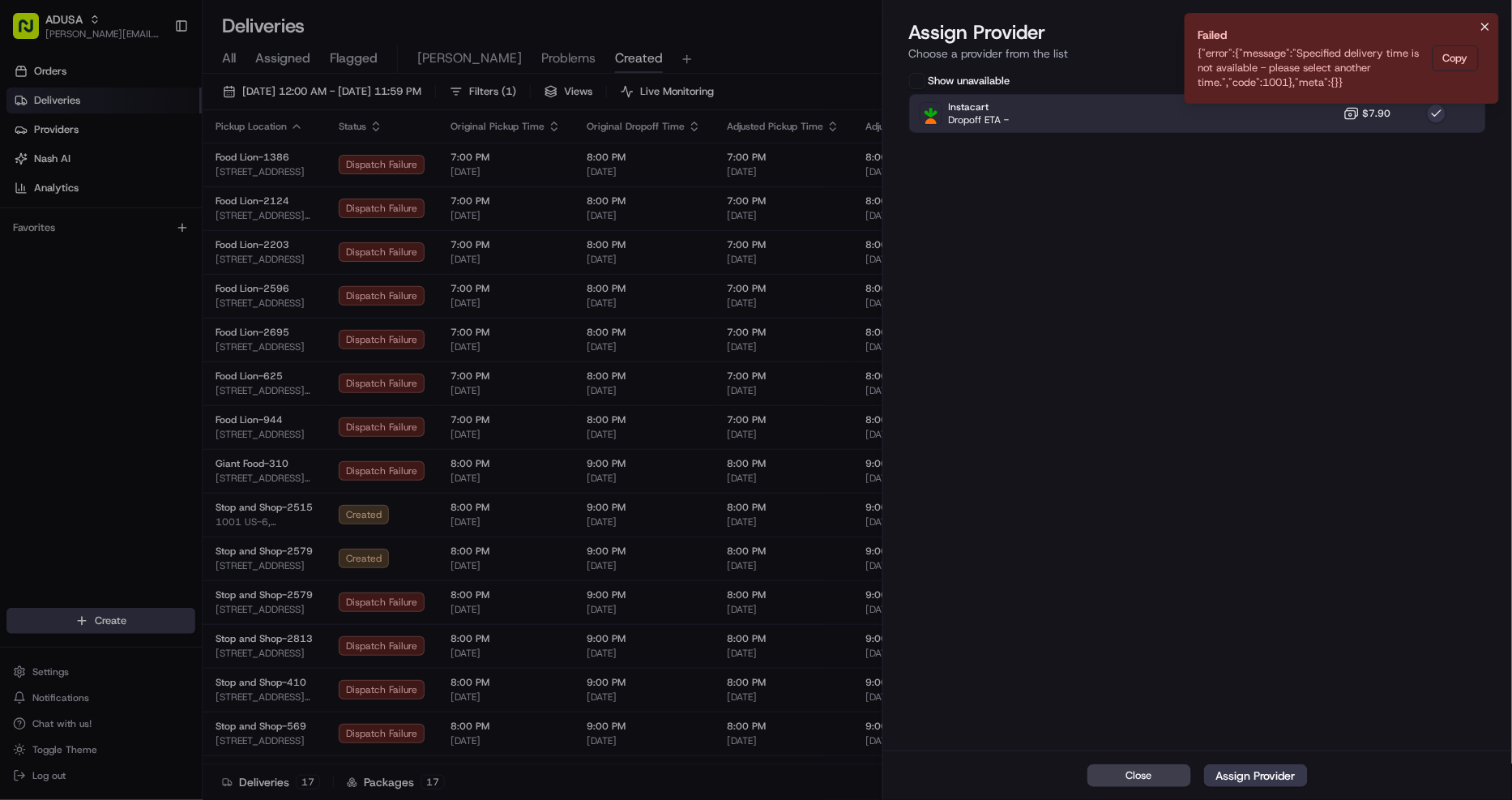
click at [1487, 25] on icon "Notifications (F8)" at bounding box center [1486, 27] width 13 height 13
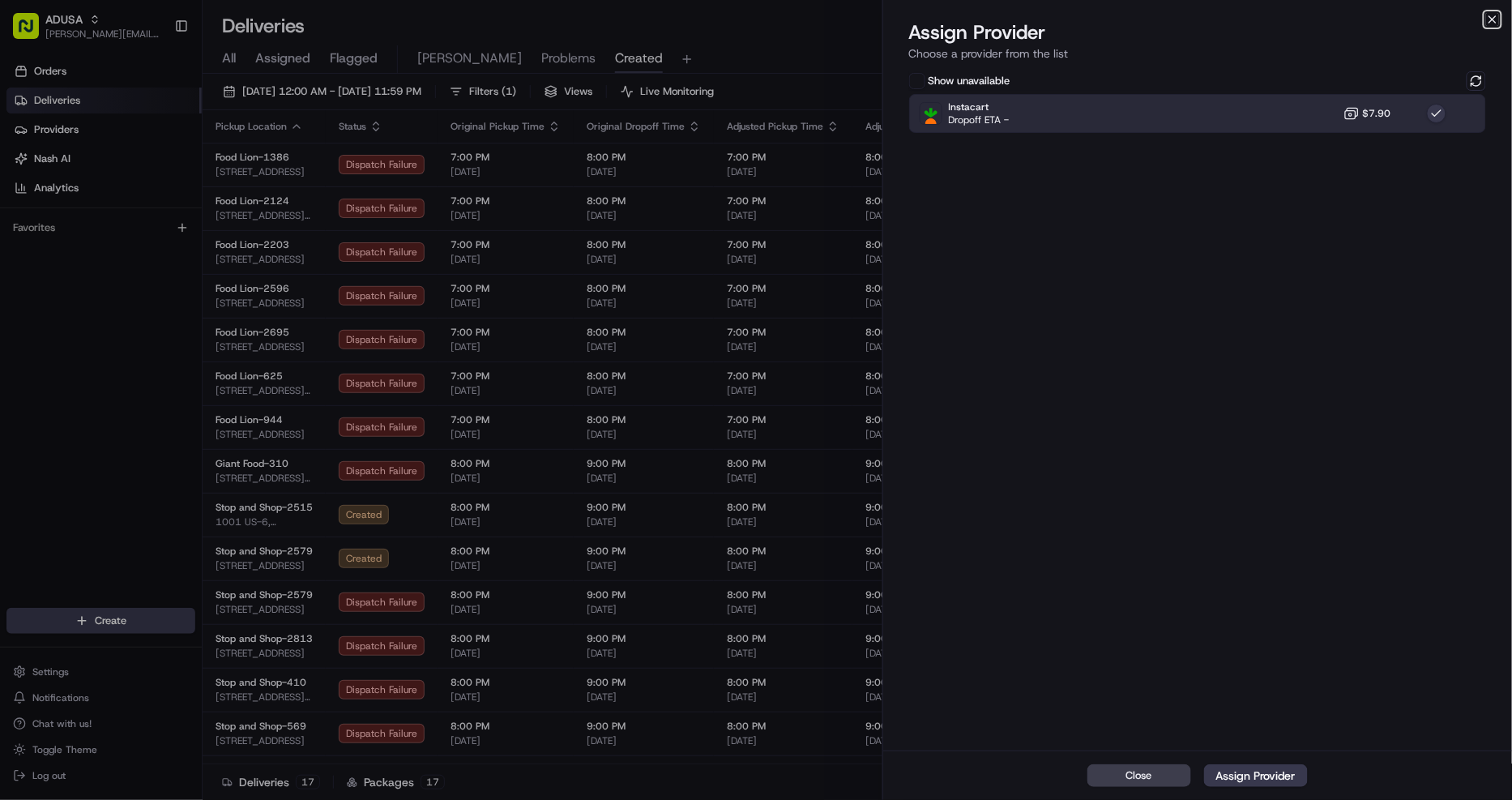
click at [1491, 18] on icon "button" at bounding box center [1492, 19] width 7 height 7
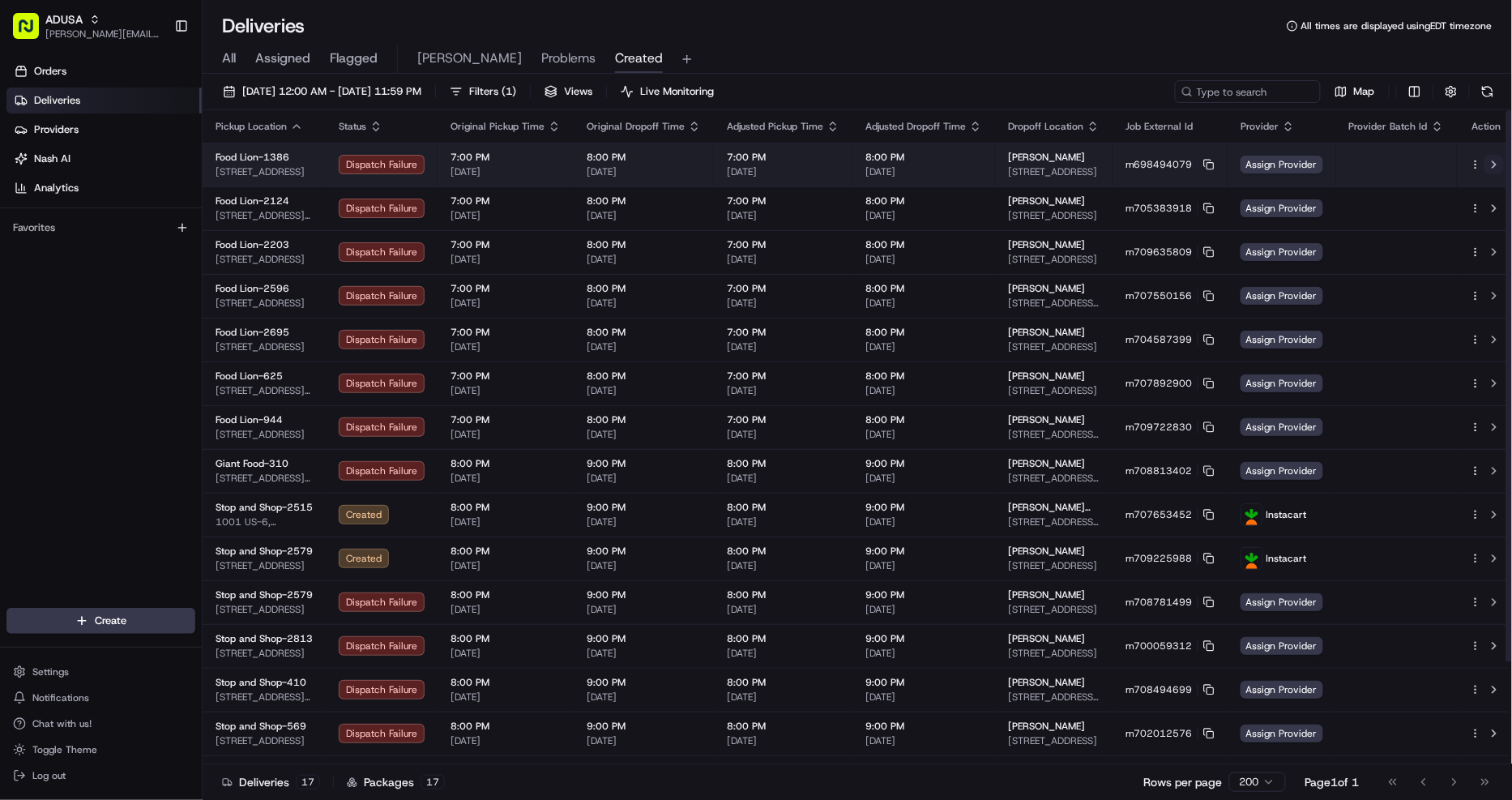
click at [1489, 160] on button at bounding box center [1494, 164] width 20 height 20
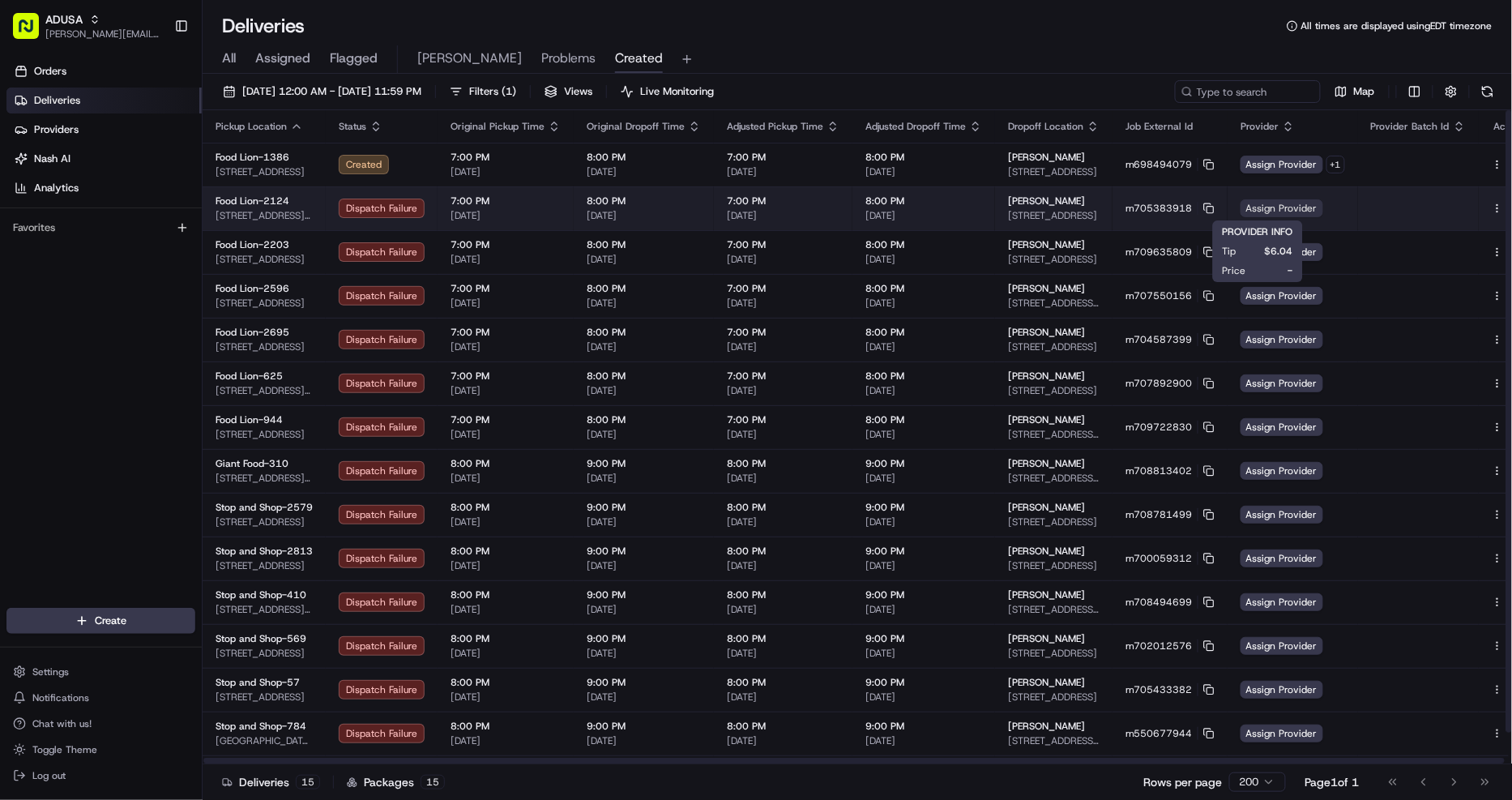
click at [1275, 204] on span "Assign Provider" at bounding box center [1282, 207] width 82 height 18
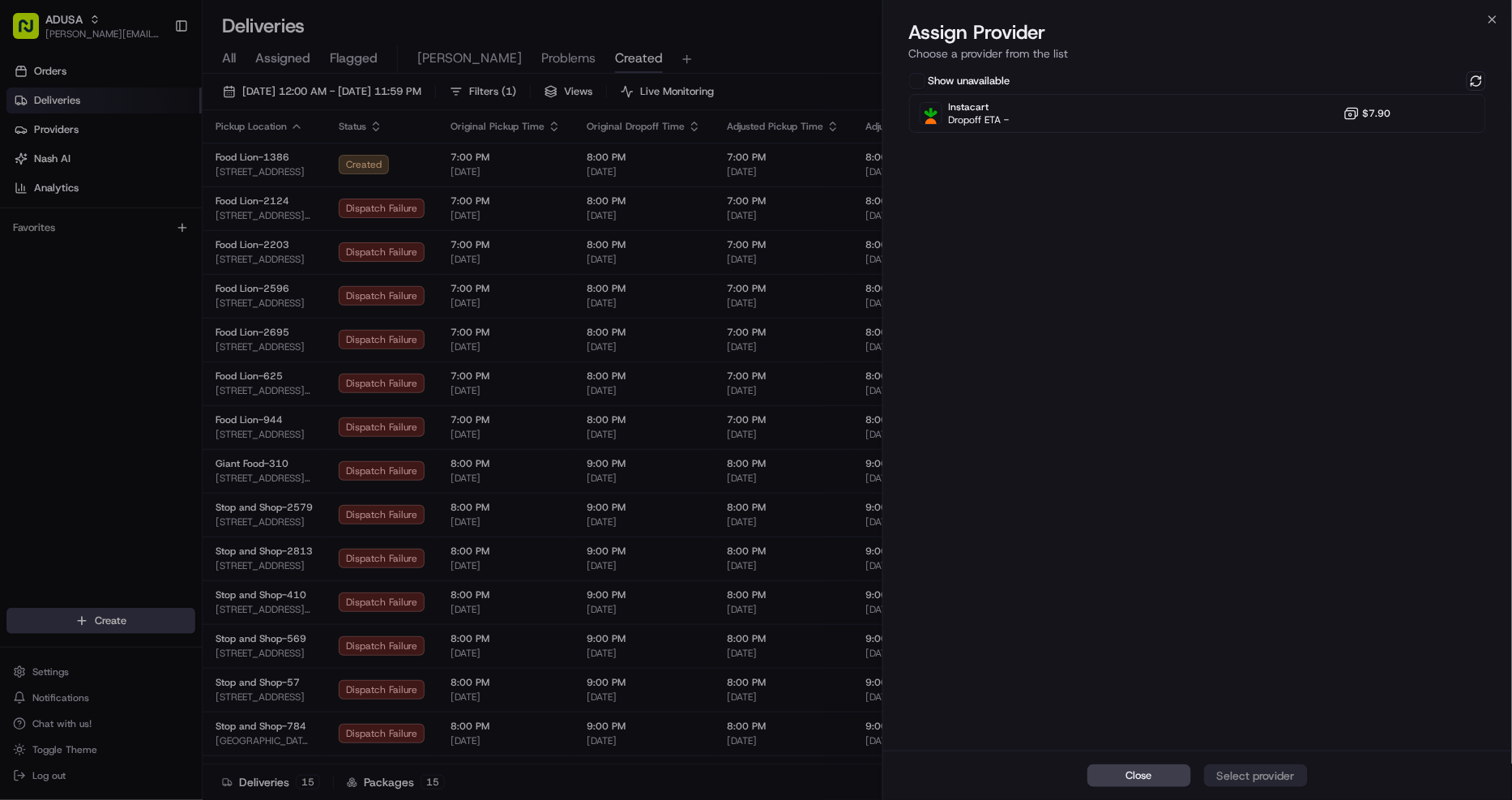
click at [1485, 18] on div "Close Assign Provider Choose a provider from the list Show unavailable Instacar…" at bounding box center [1197, 400] width 631 height 800
click at [1492, 13] on icon "button" at bounding box center [1493, 20] width 13 height 13
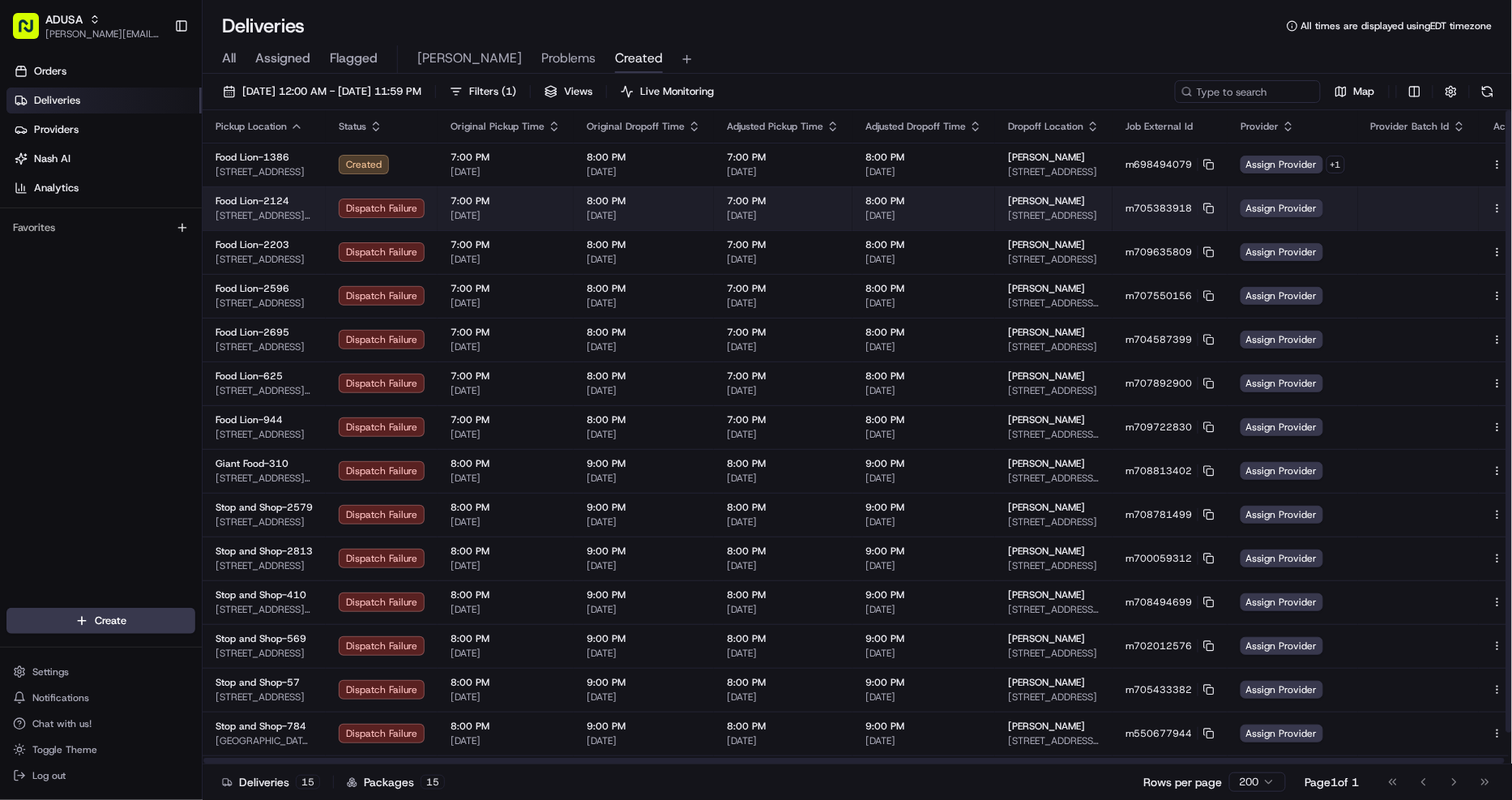
click at [1506, 206] on button at bounding box center [1516, 207] width 20 height 20
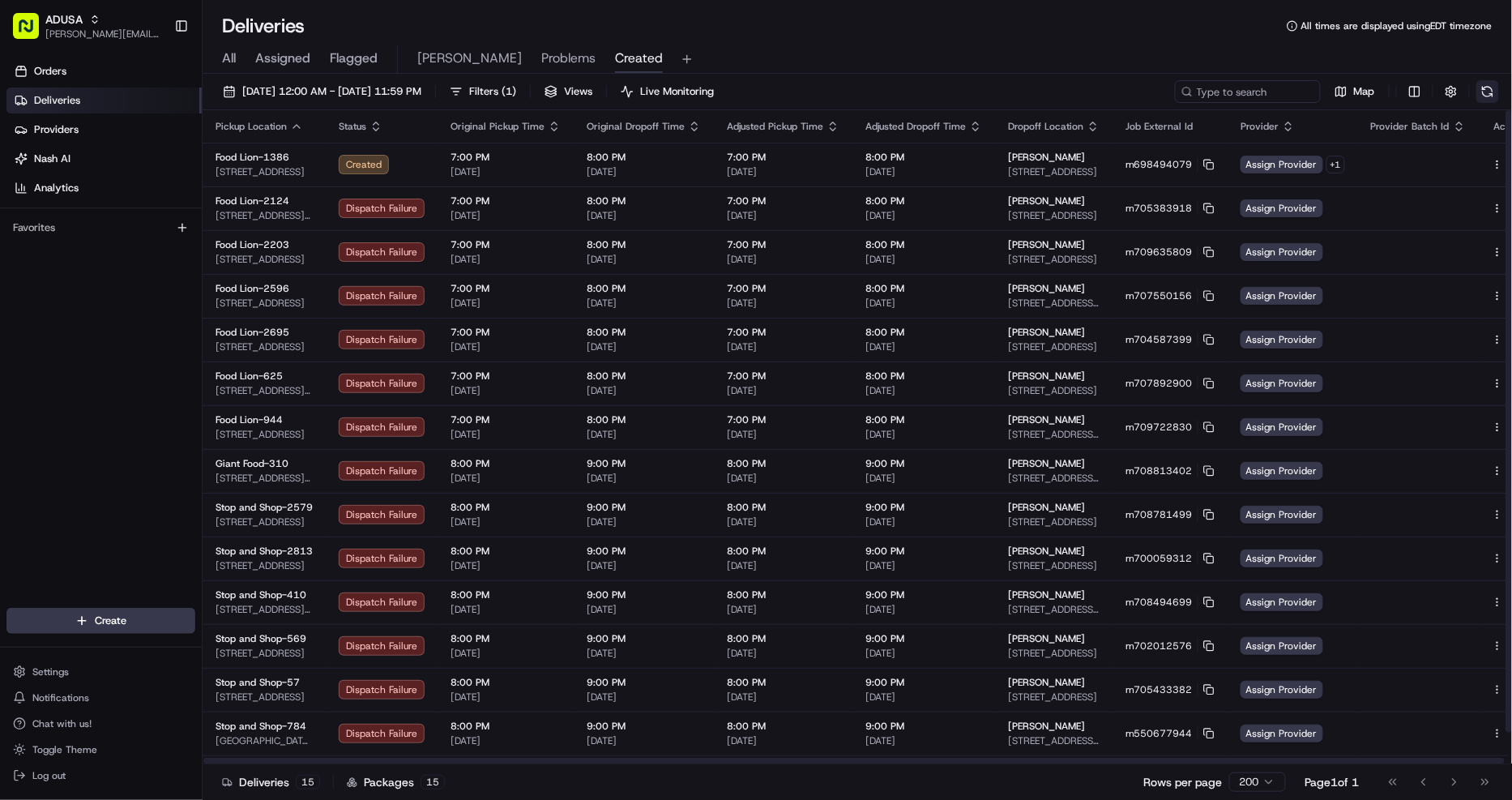
click at [1494, 90] on button at bounding box center [1488, 92] width 22 height 22
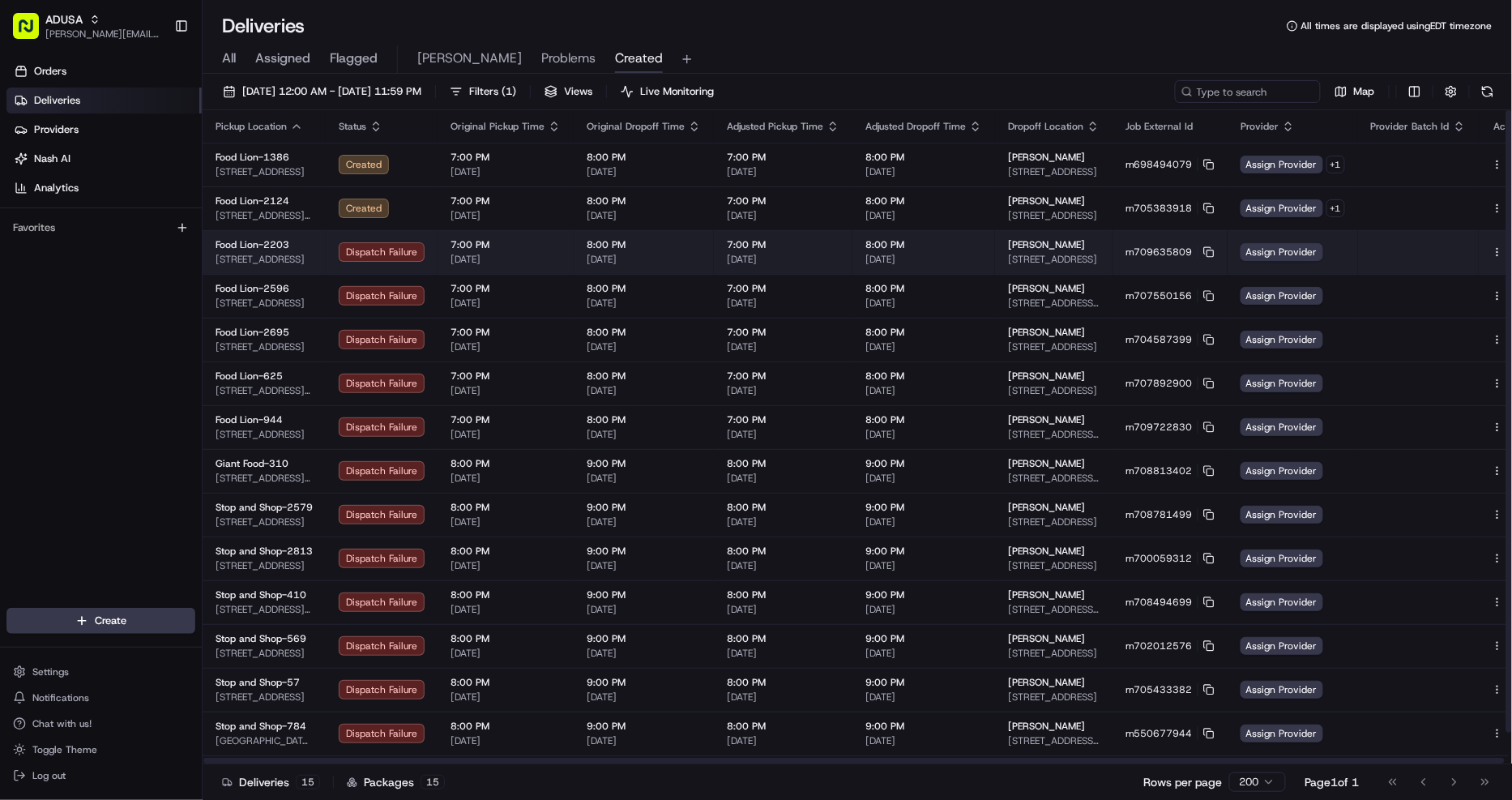
click at [1506, 248] on button at bounding box center [1516, 251] width 20 height 20
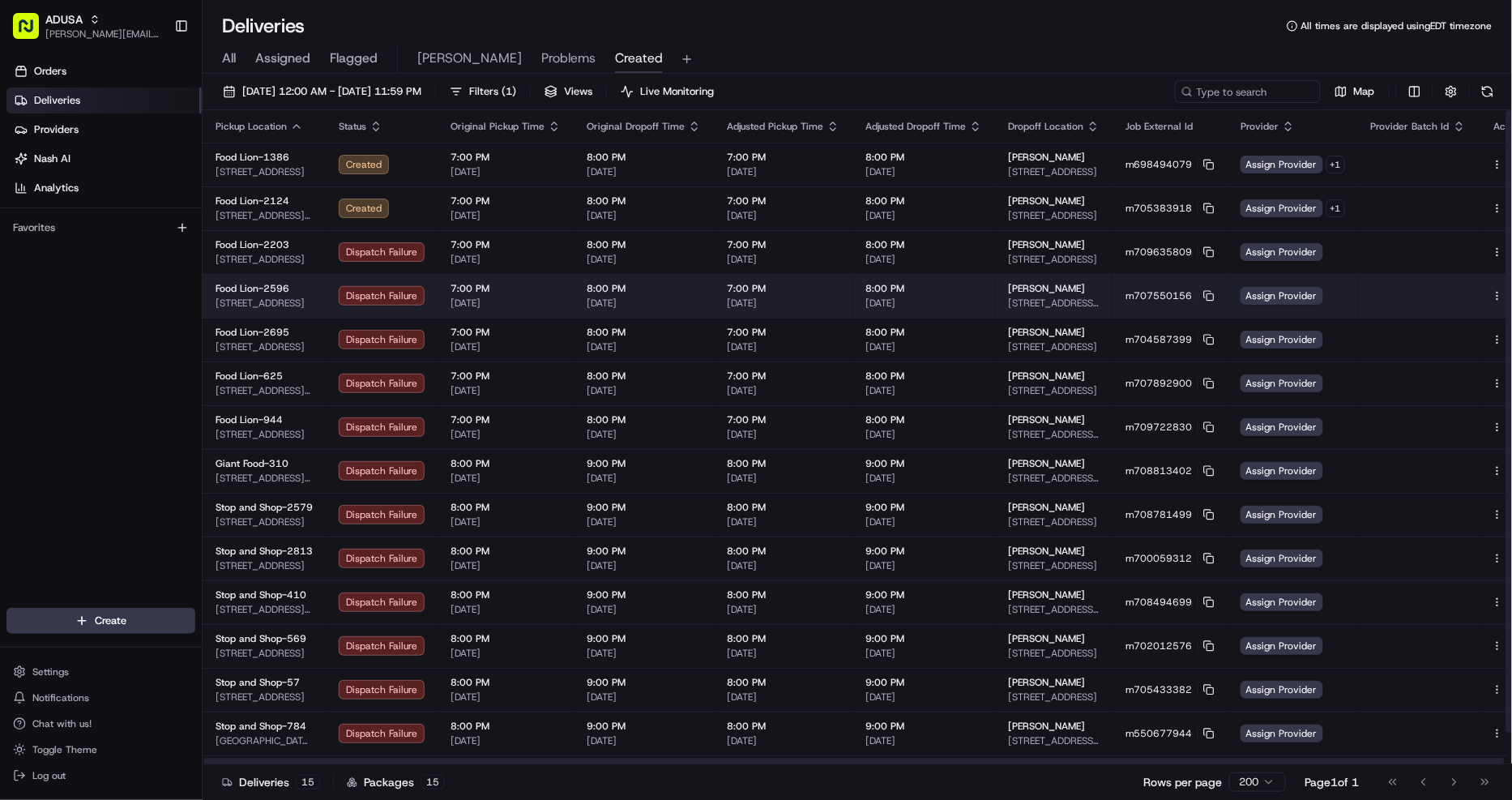
click at [1506, 293] on button at bounding box center [1516, 295] width 20 height 20
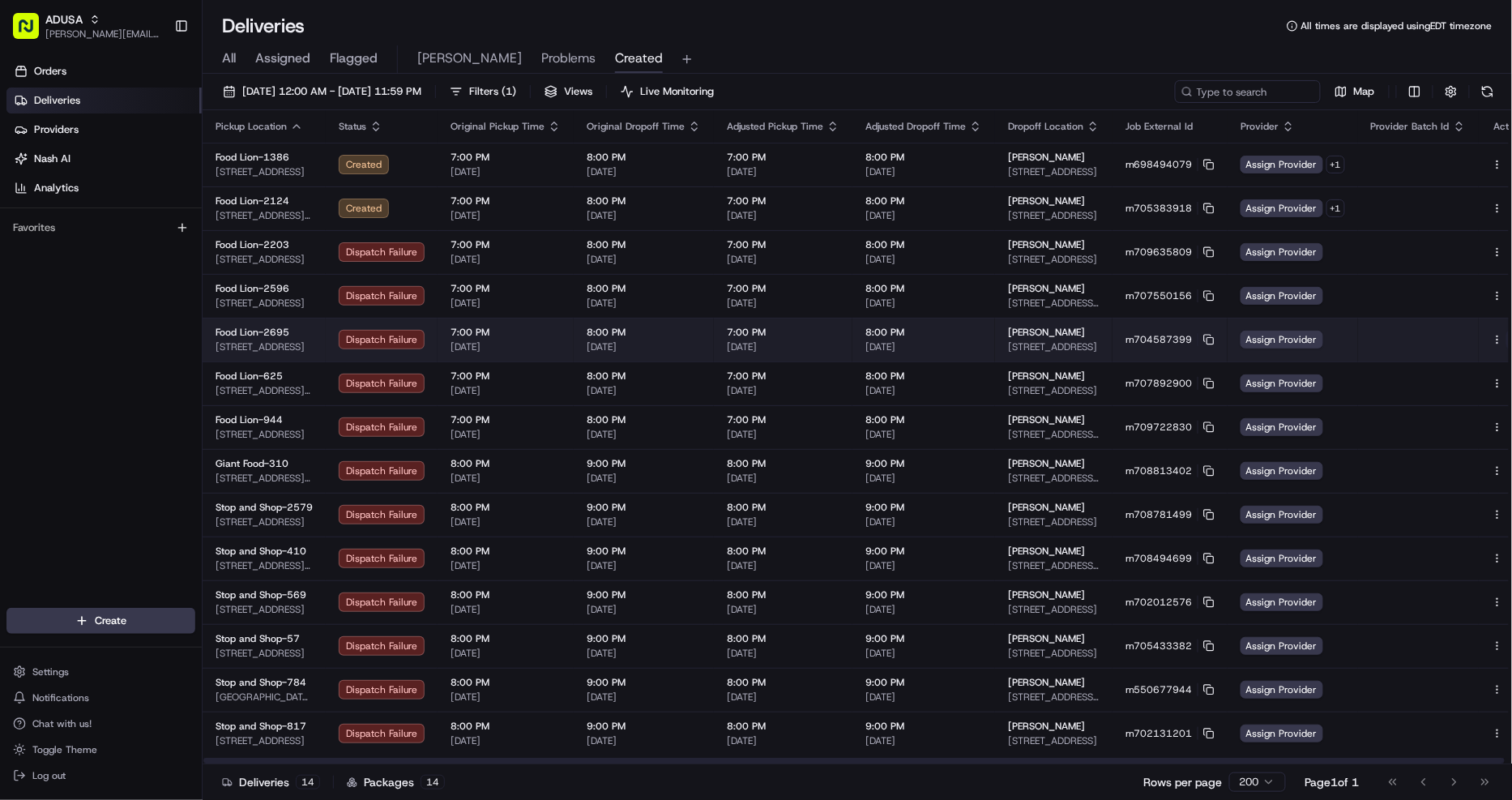
click at [1506, 337] on button at bounding box center [1516, 339] width 20 height 20
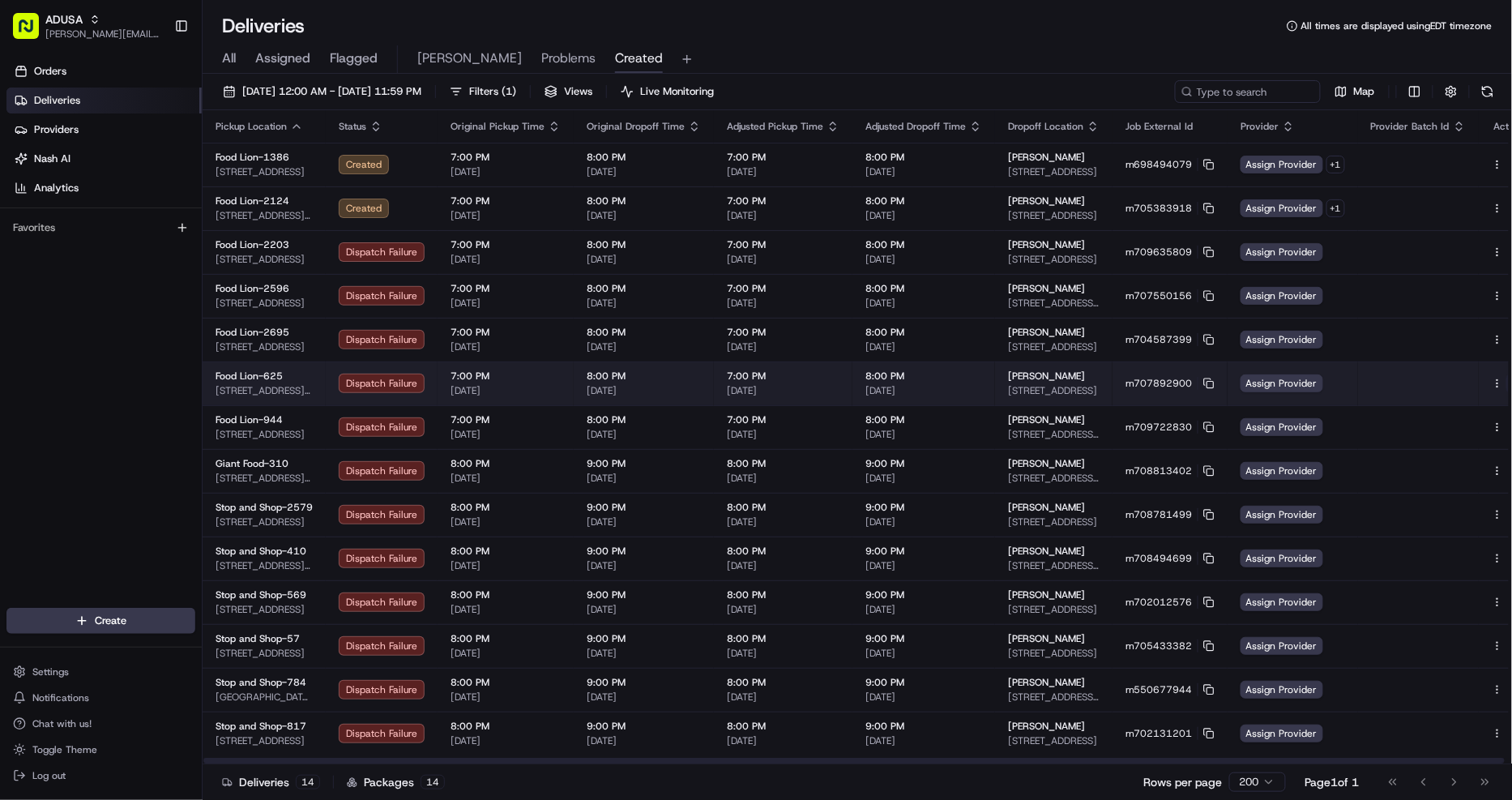
click at [1506, 381] on button at bounding box center [1516, 383] width 20 height 20
click at [1506, 378] on button at bounding box center [1516, 383] width 20 height 20
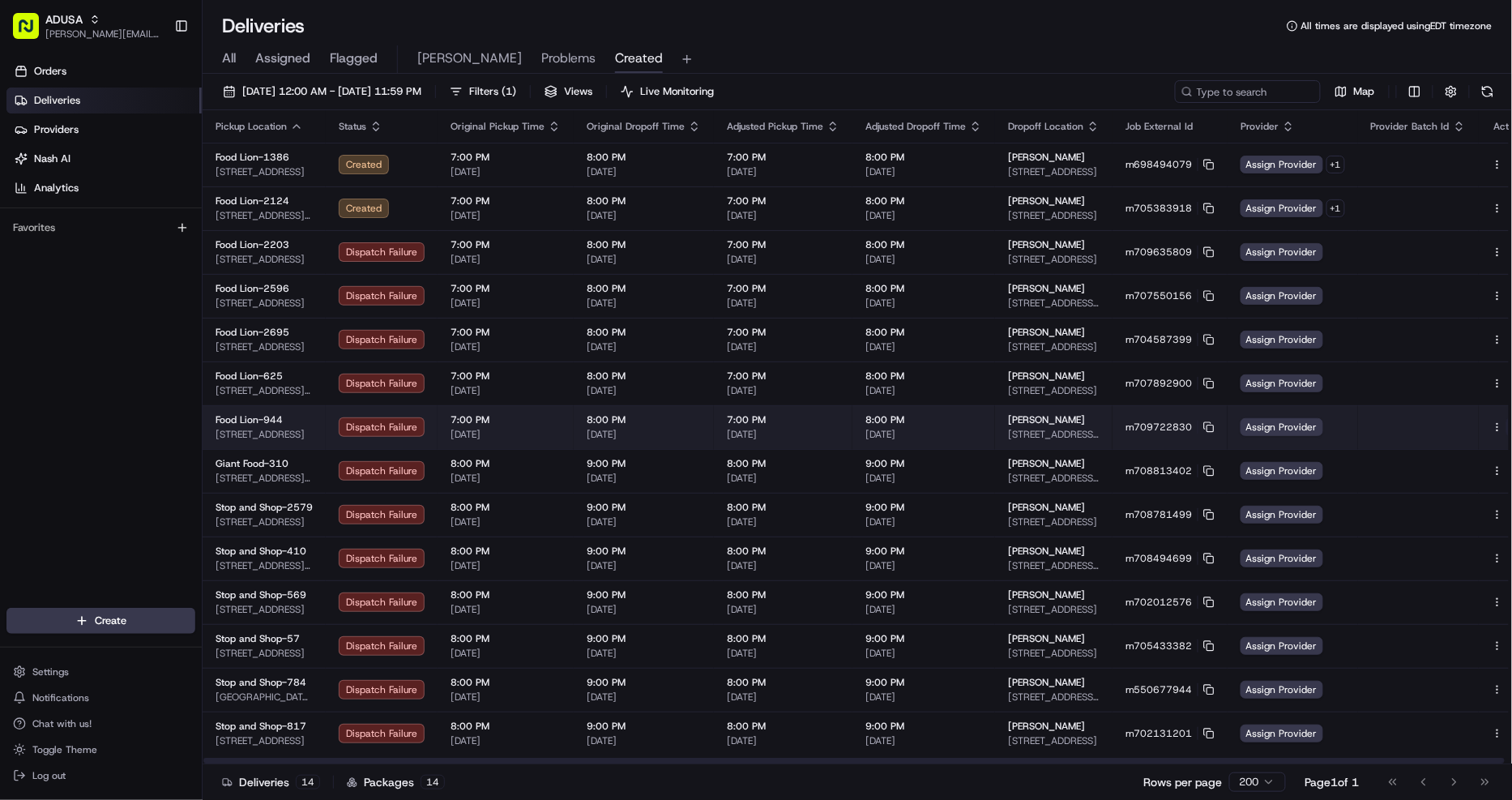
click at [1506, 421] on button at bounding box center [1516, 427] width 20 height 20
click at [1274, 427] on span "Assign Provider" at bounding box center [1282, 427] width 82 height 18
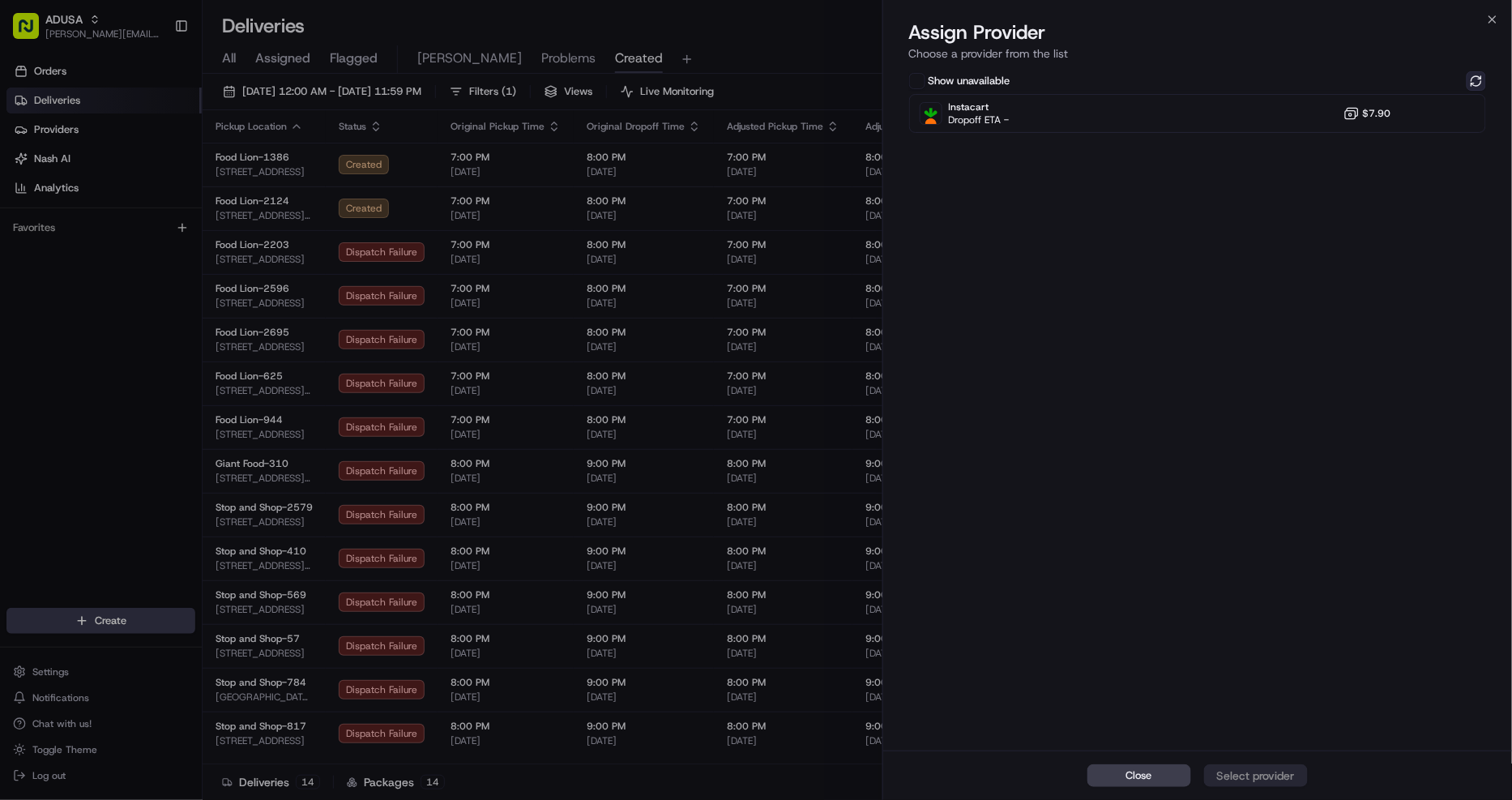
click at [1477, 82] on button at bounding box center [1476, 80] width 20 height 20
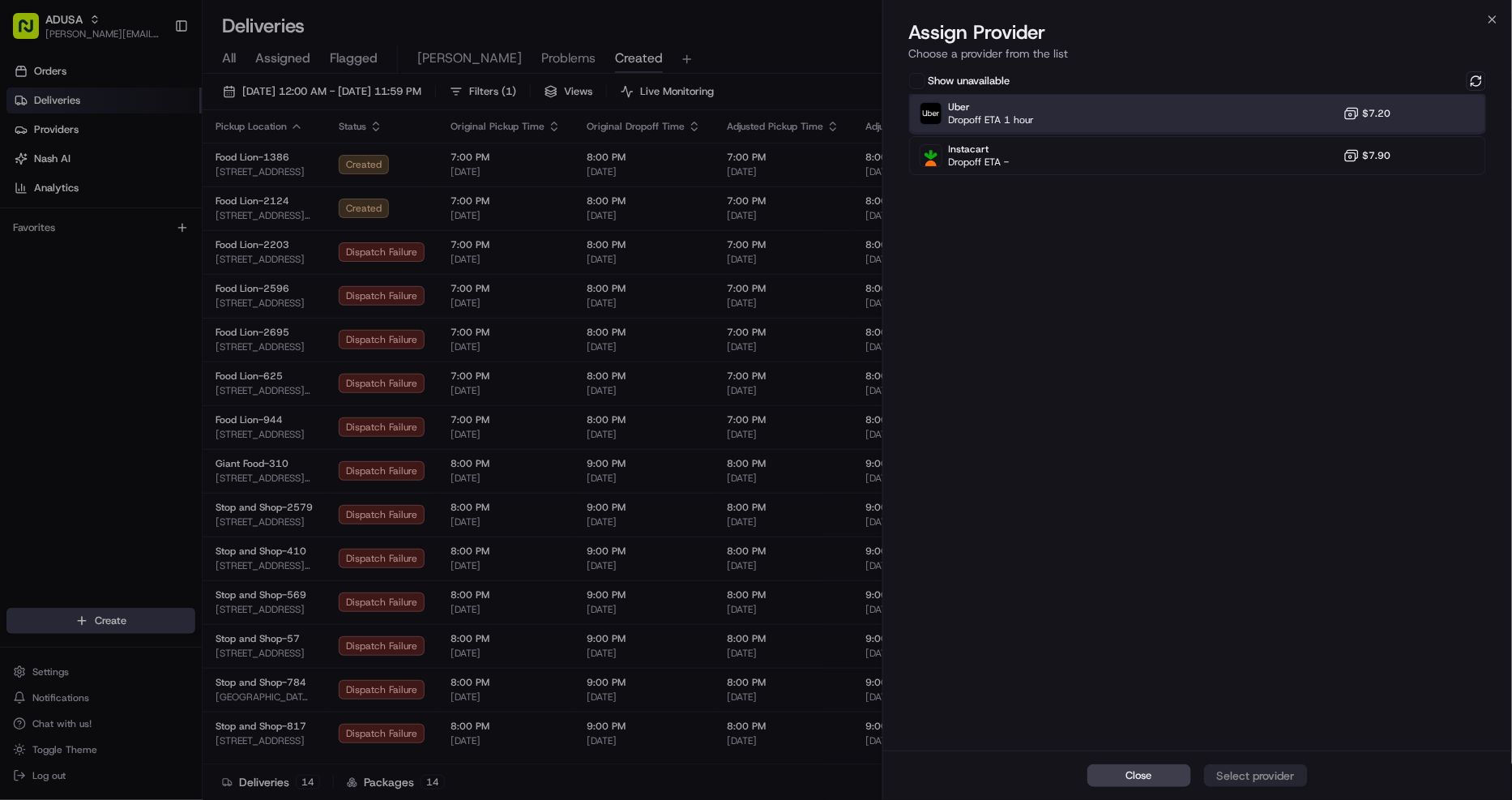
click at [1277, 106] on div "Uber Dropoff ETA 1 hour $7.20" at bounding box center [1198, 114] width 578 height 39
click at [1285, 783] on div "Assign Provider" at bounding box center [1256, 775] width 79 height 16
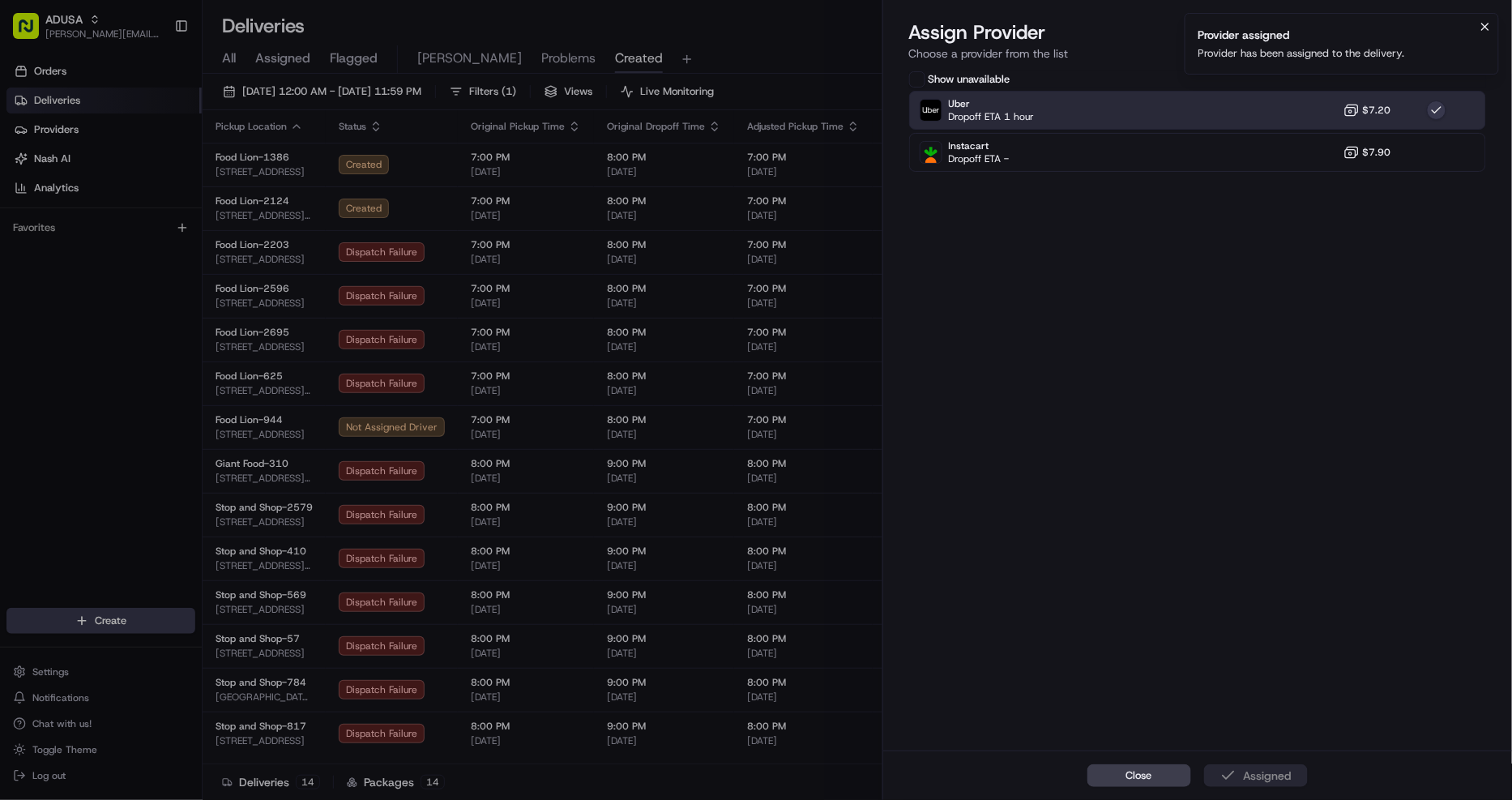
click at [1492, 25] on icon "Notifications (F8)" at bounding box center [1486, 27] width 13 height 13
click at [1501, 13] on div "Close Assign Provider Choose a provider from the list Show unavailable Uber Dro…" at bounding box center [1197, 400] width 631 height 800
click at [1492, 17] on icon "button" at bounding box center [1493, 20] width 13 height 13
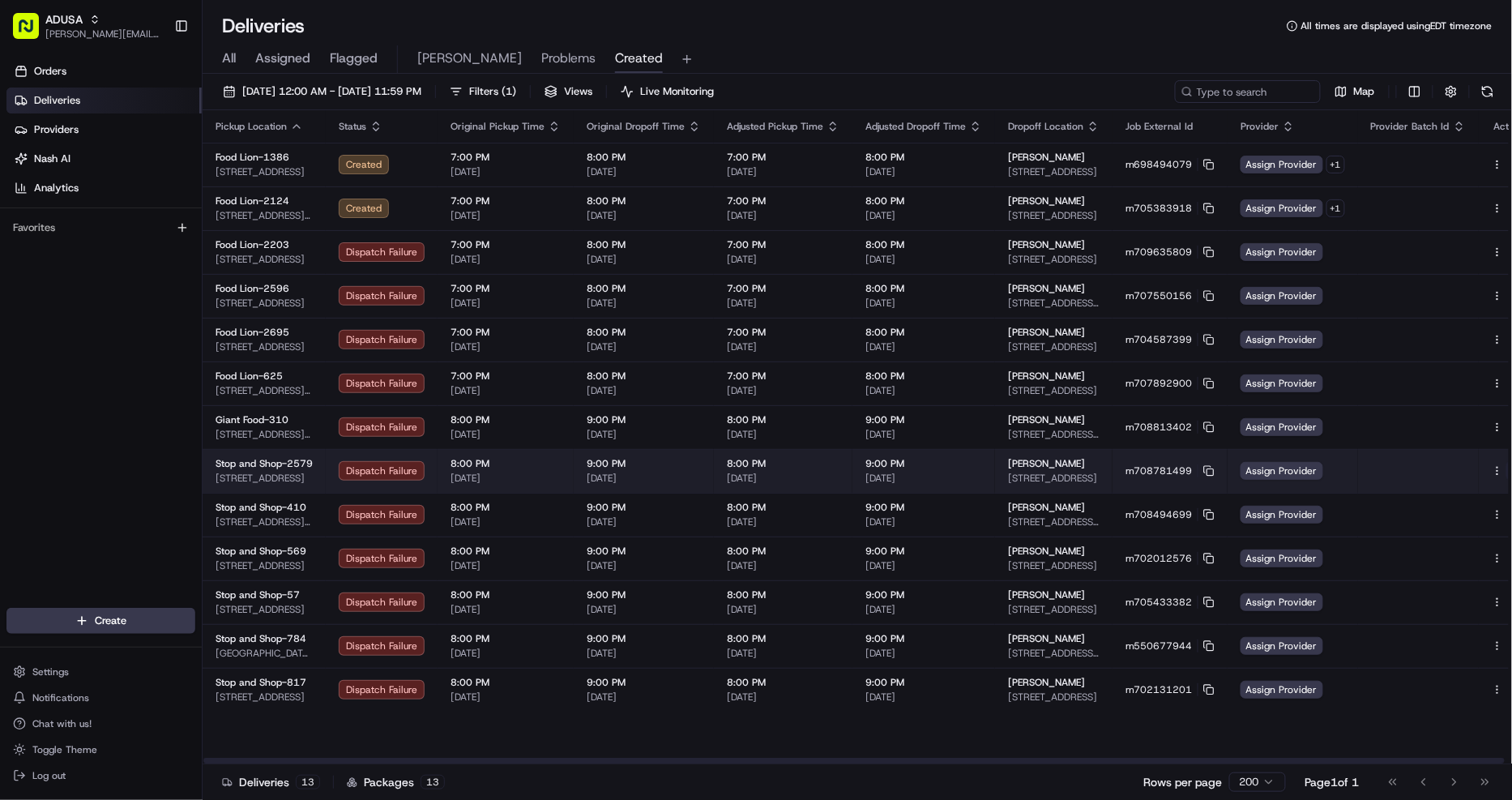
click at [1506, 472] on button at bounding box center [1516, 470] width 20 height 20
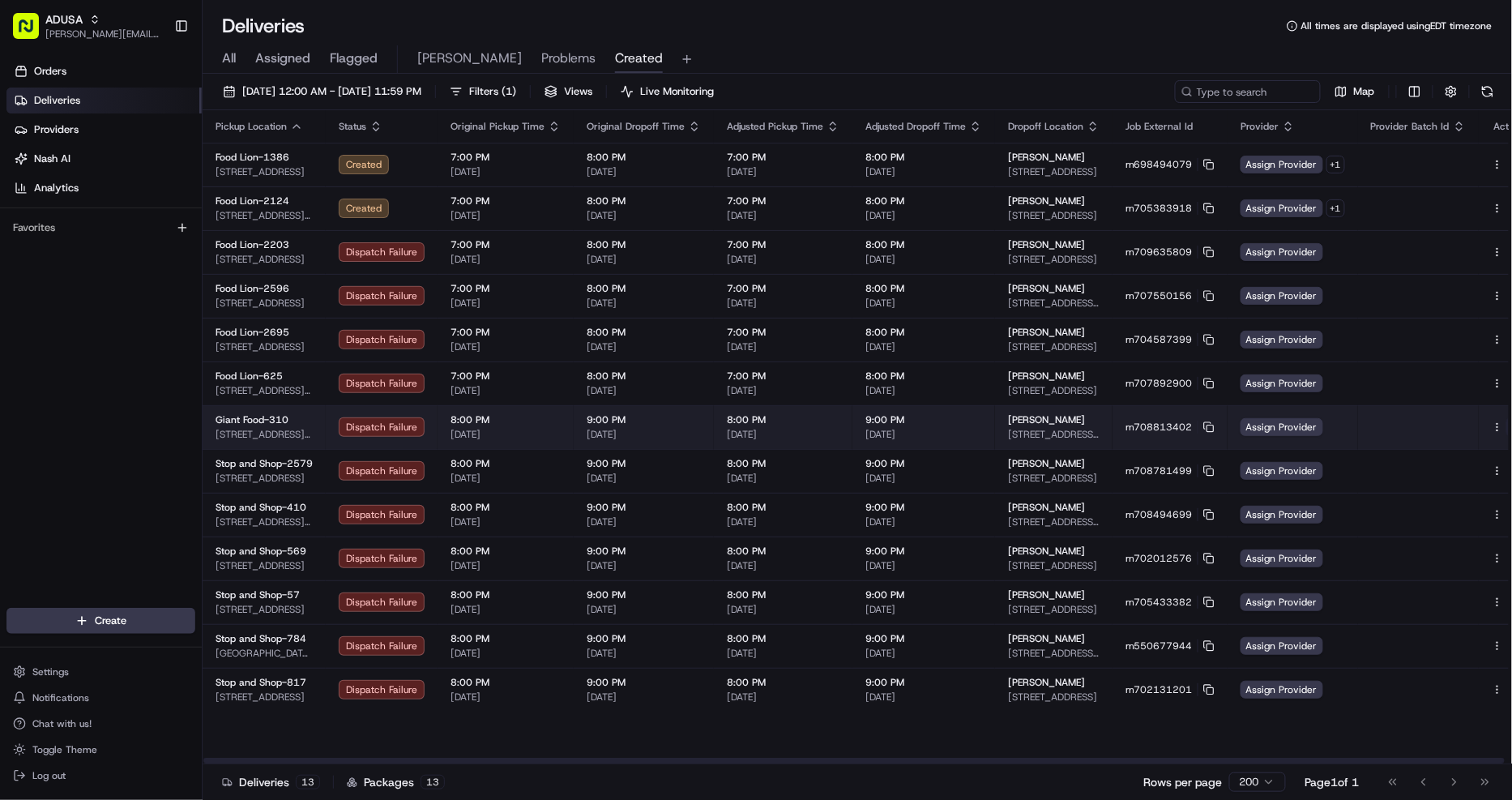
click at [1506, 424] on button at bounding box center [1516, 427] width 20 height 20
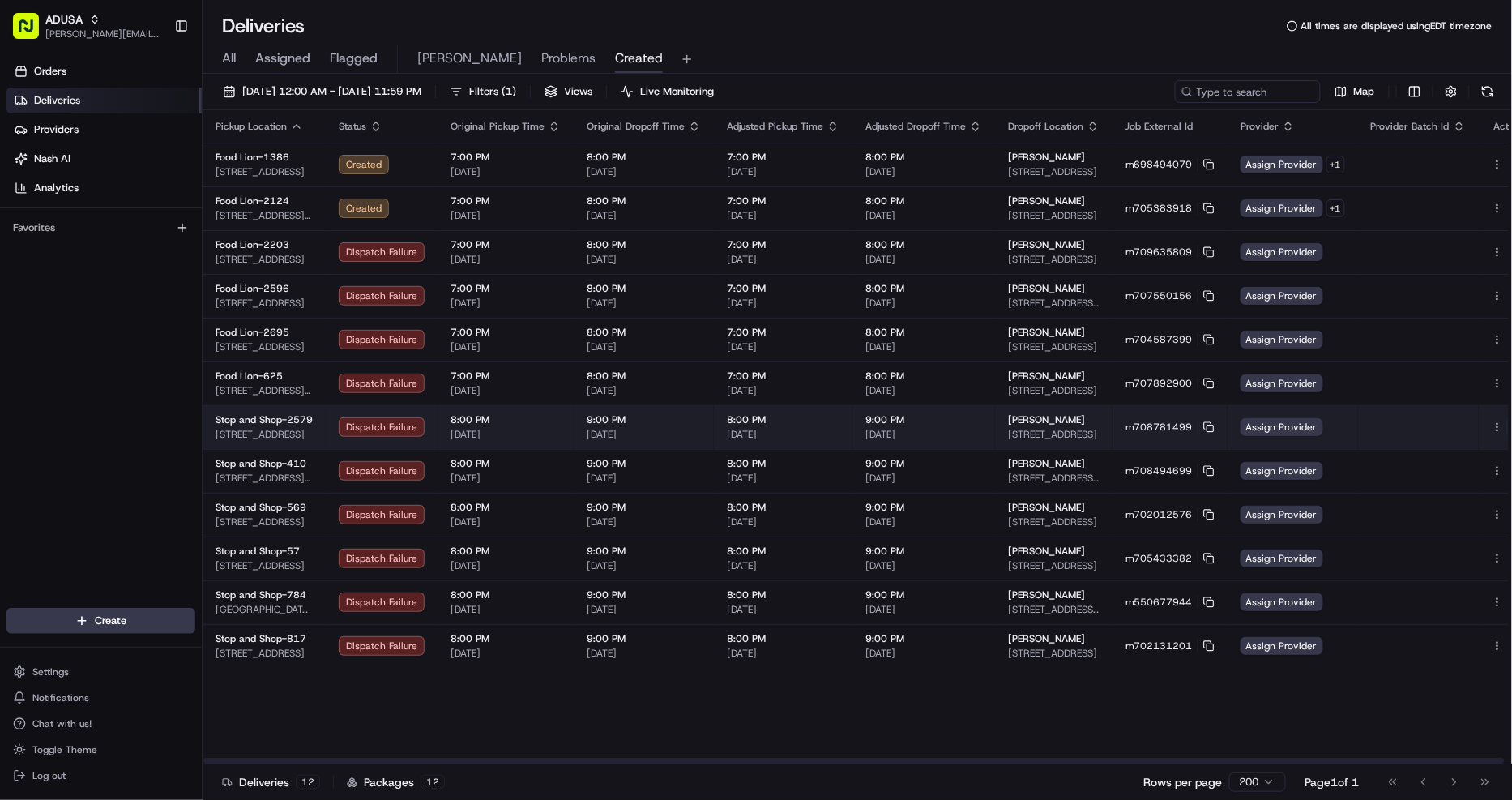
click at [1506, 425] on button at bounding box center [1516, 427] width 20 height 20
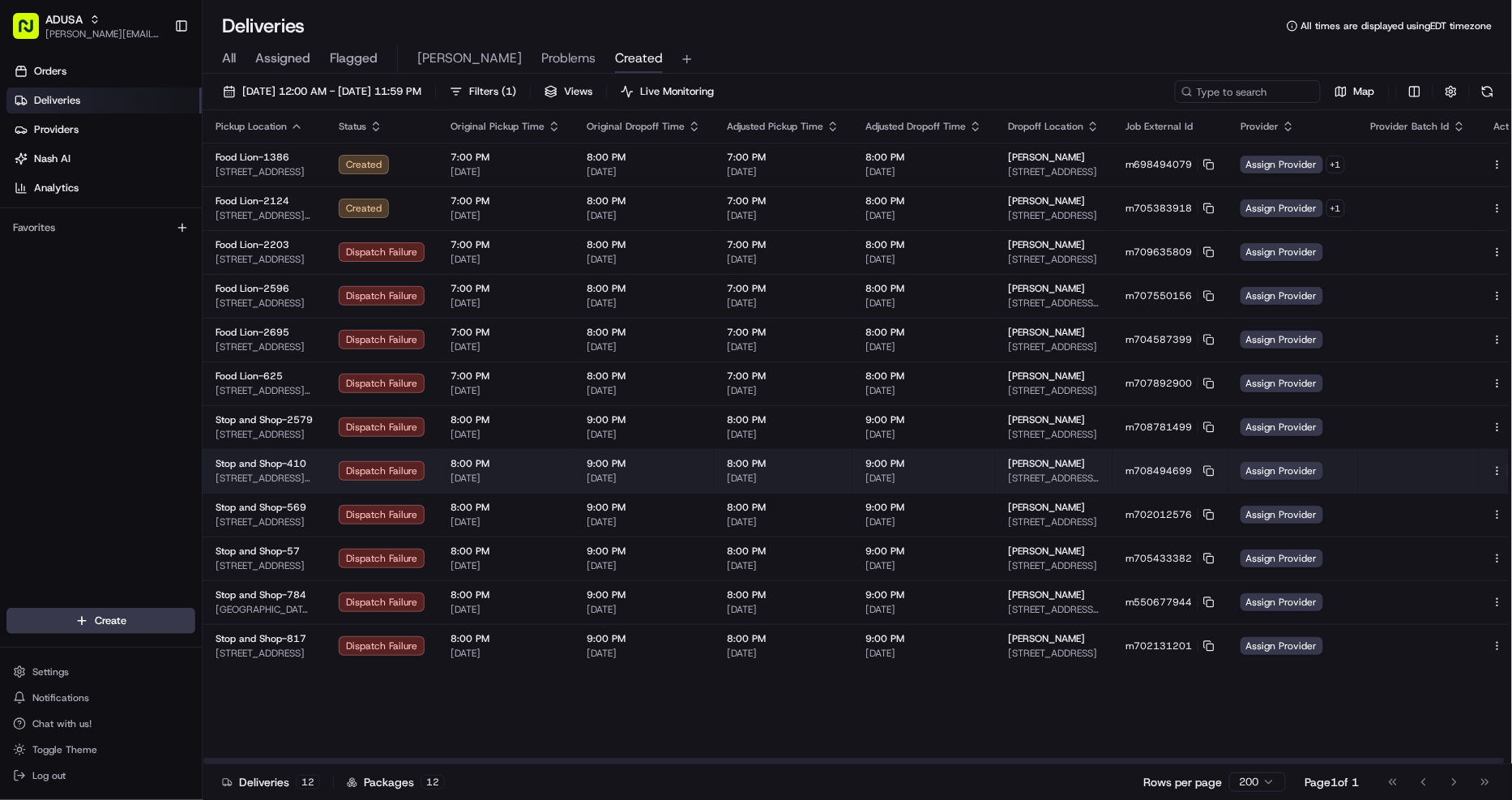
click at [1506, 467] on button at bounding box center [1516, 470] width 20 height 20
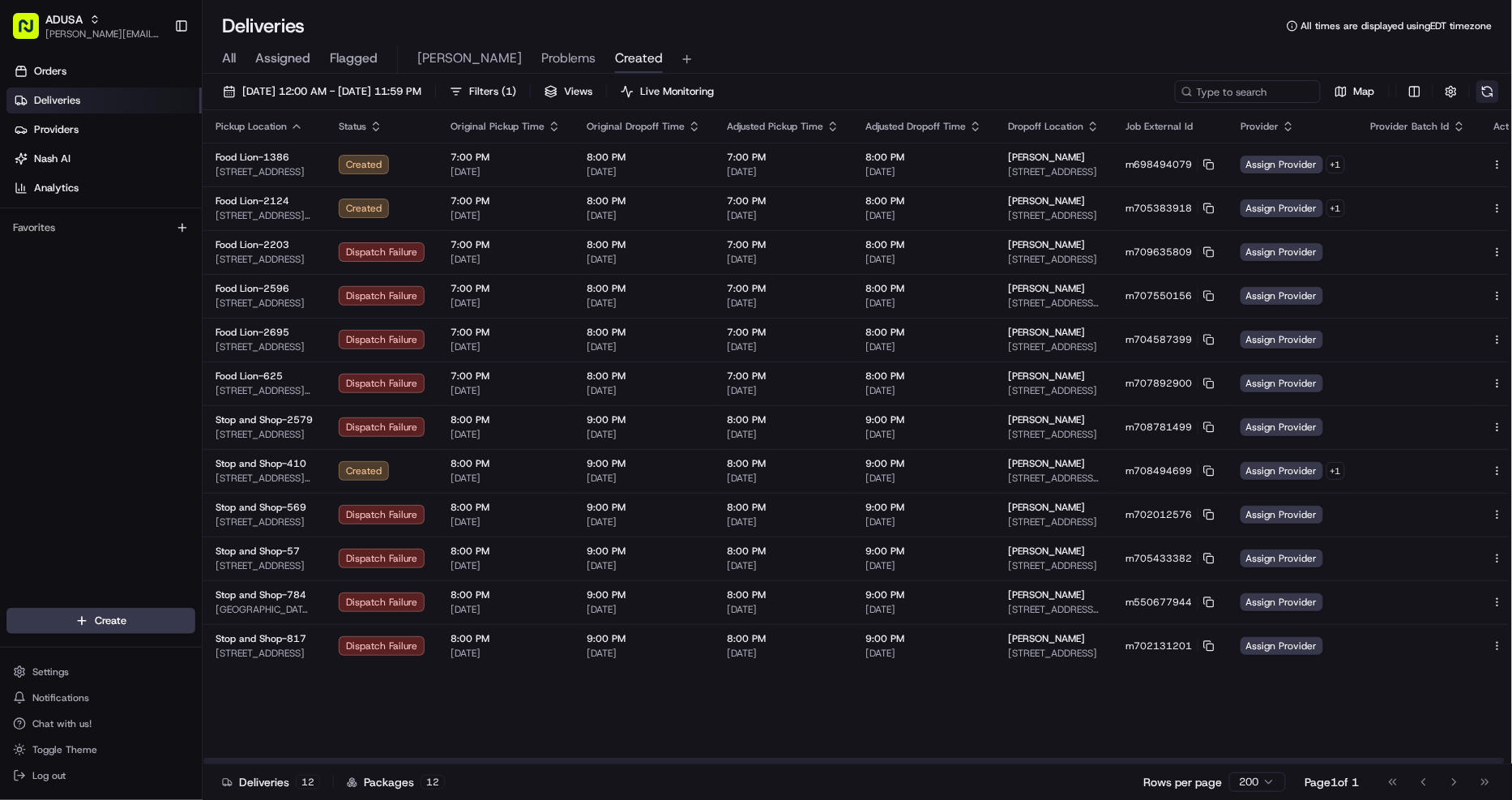
click at [1484, 91] on button at bounding box center [1488, 92] width 22 height 22
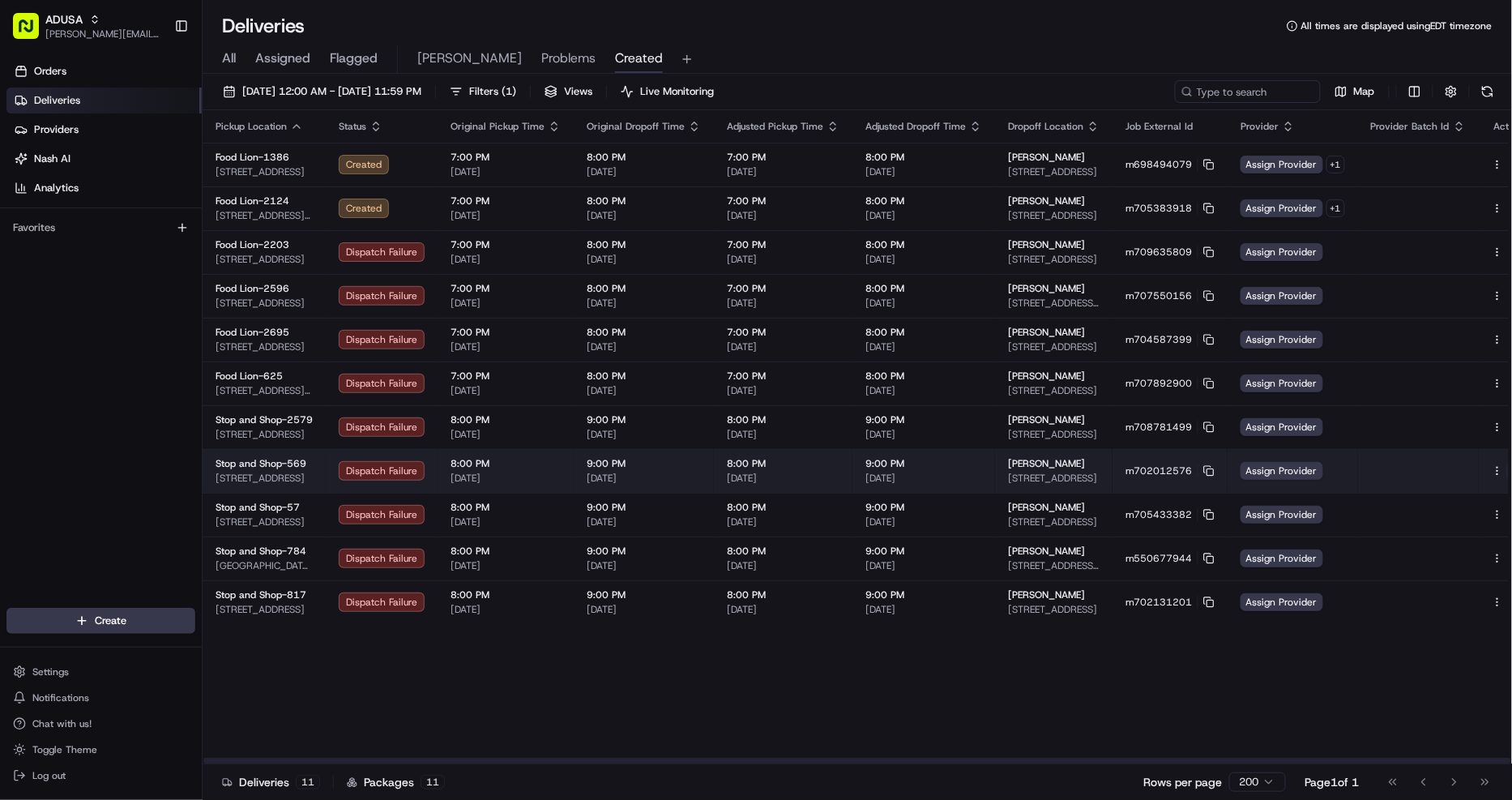
click at [1506, 473] on button at bounding box center [1516, 470] width 20 height 20
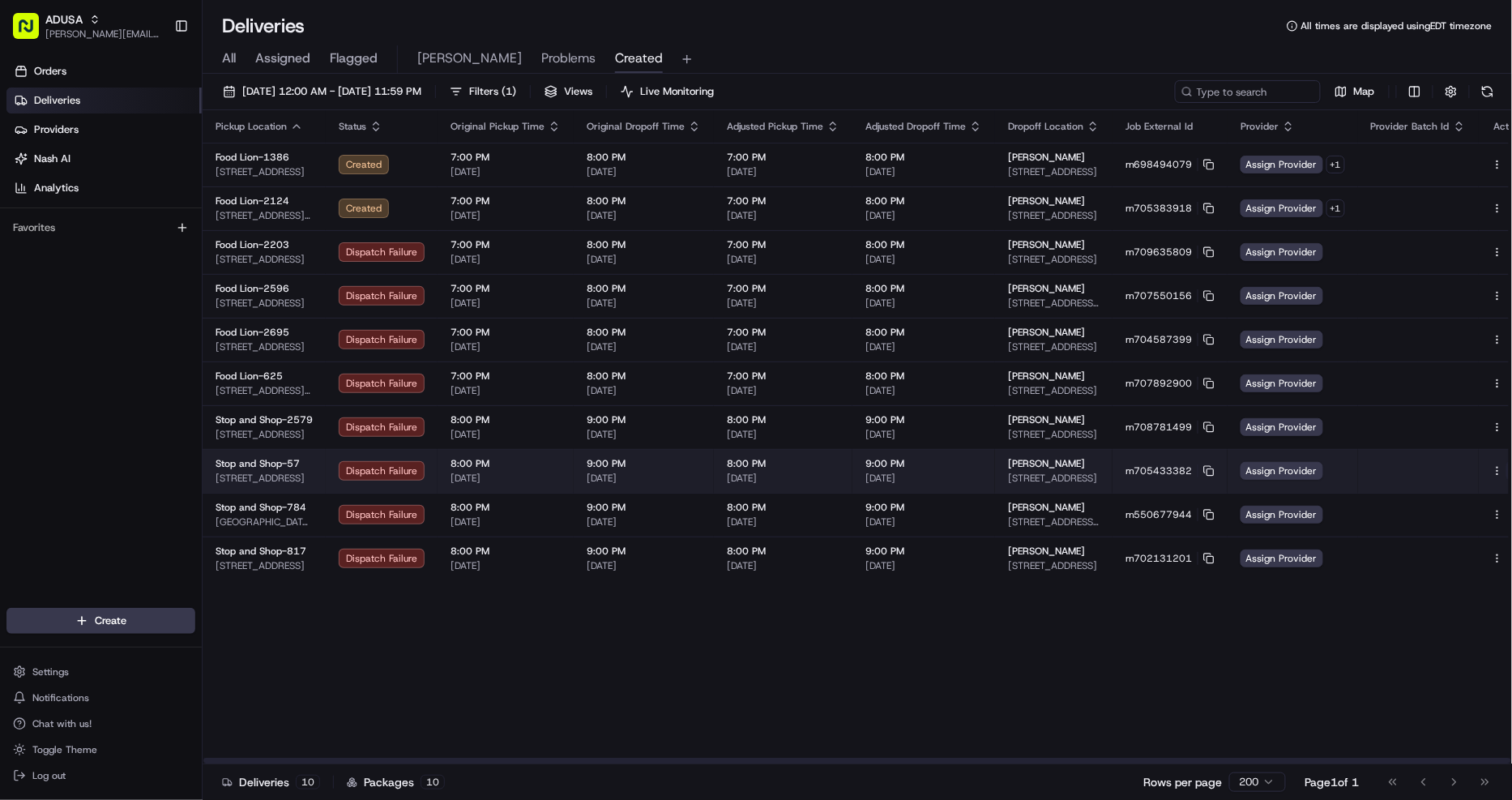
click at [1506, 472] on button at bounding box center [1516, 470] width 20 height 20
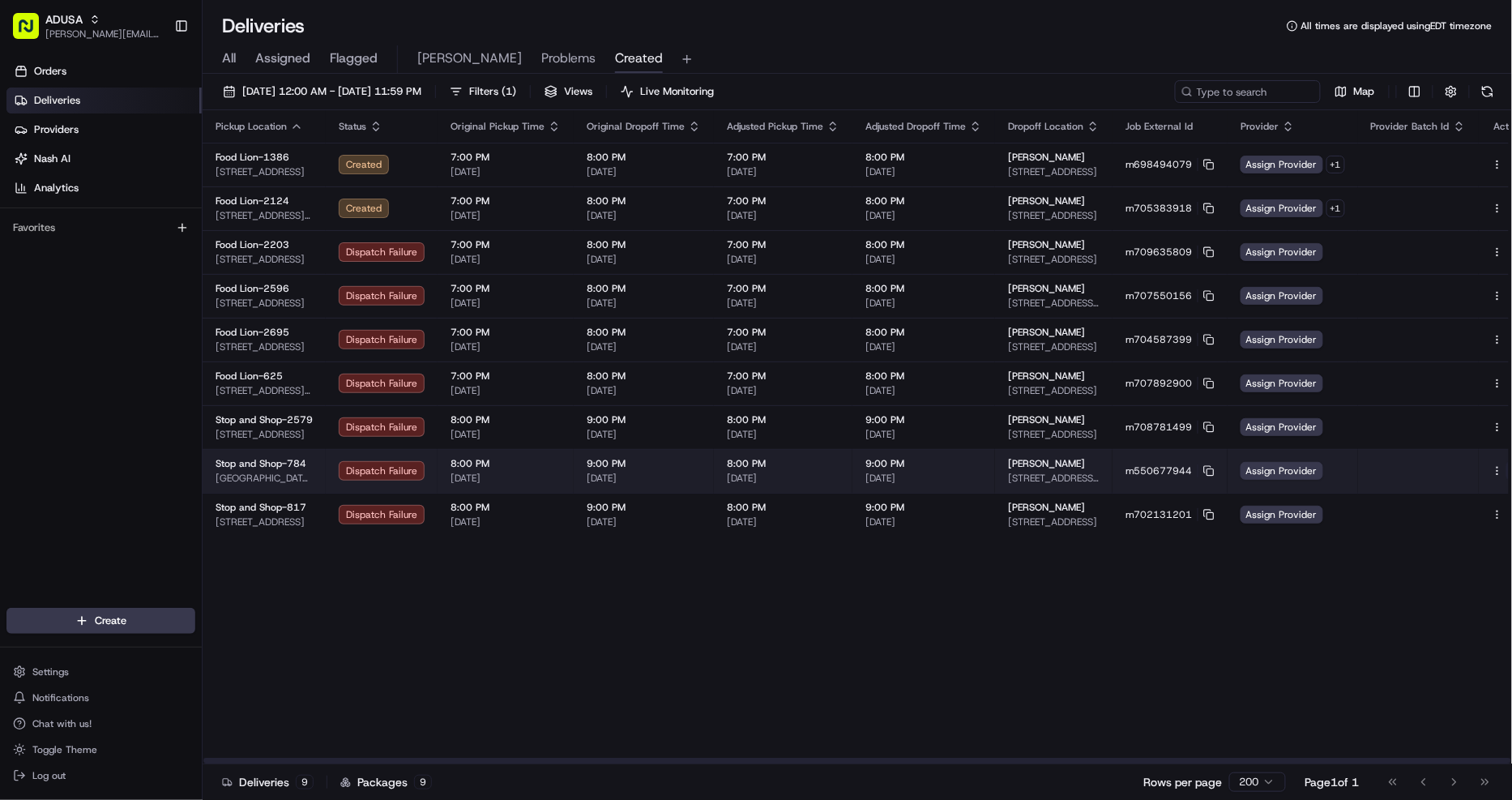
click at [1506, 472] on button at bounding box center [1516, 470] width 20 height 20
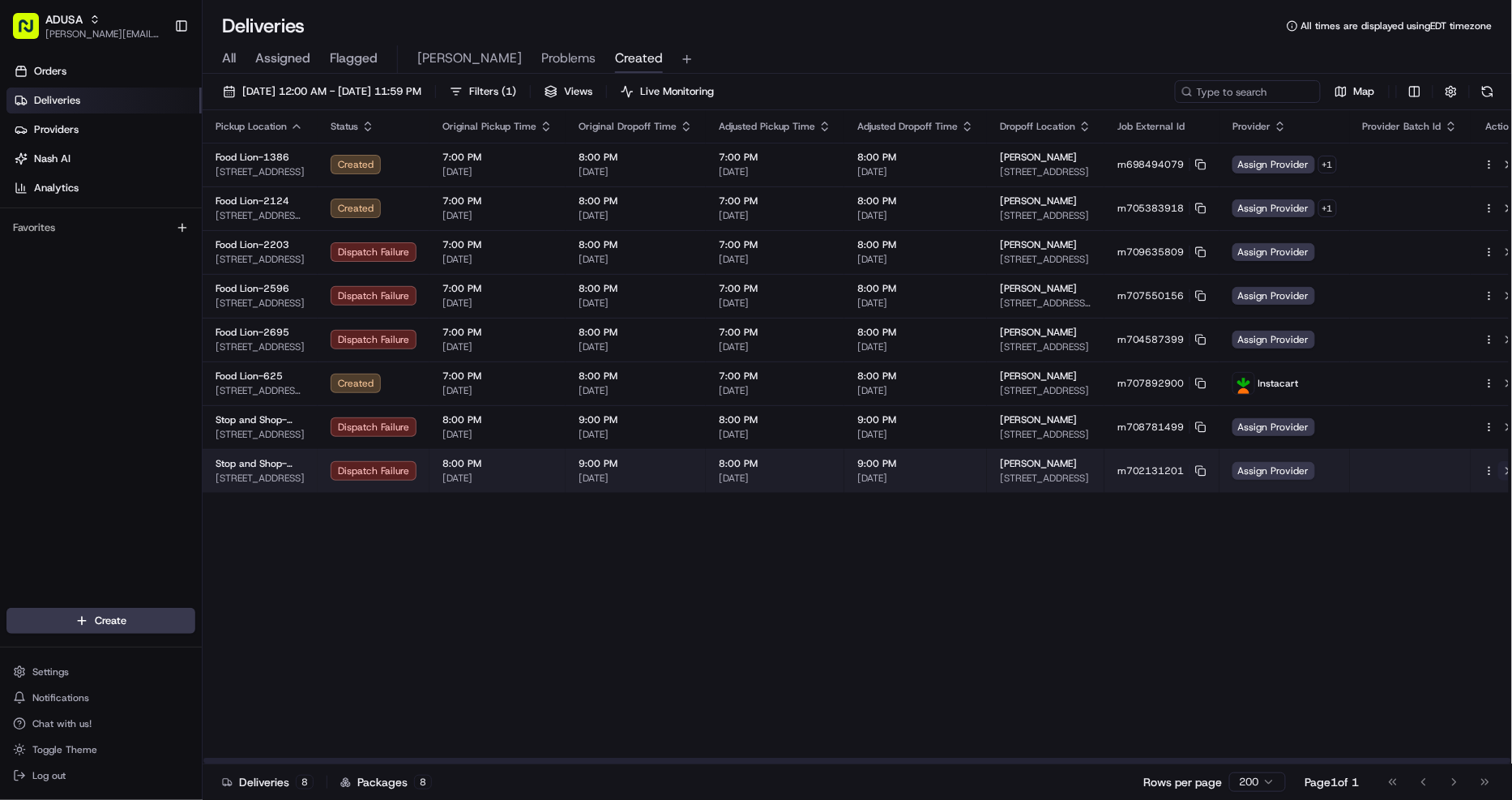
click at [1499, 473] on button at bounding box center [1508, 470] width 20 height 20
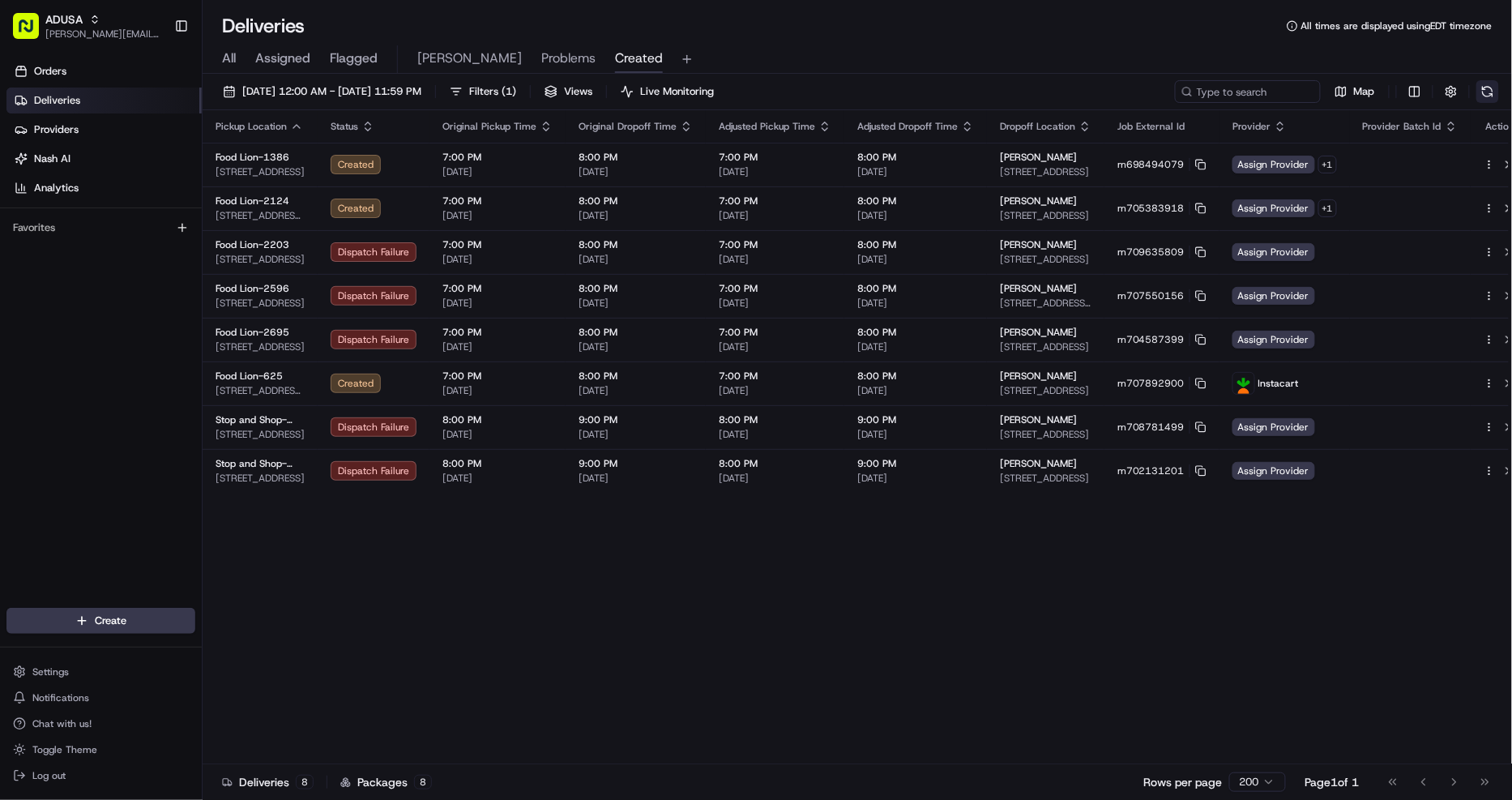
click at [1490, 90] on button at bounding box center [1488, 92] width 22 height 22
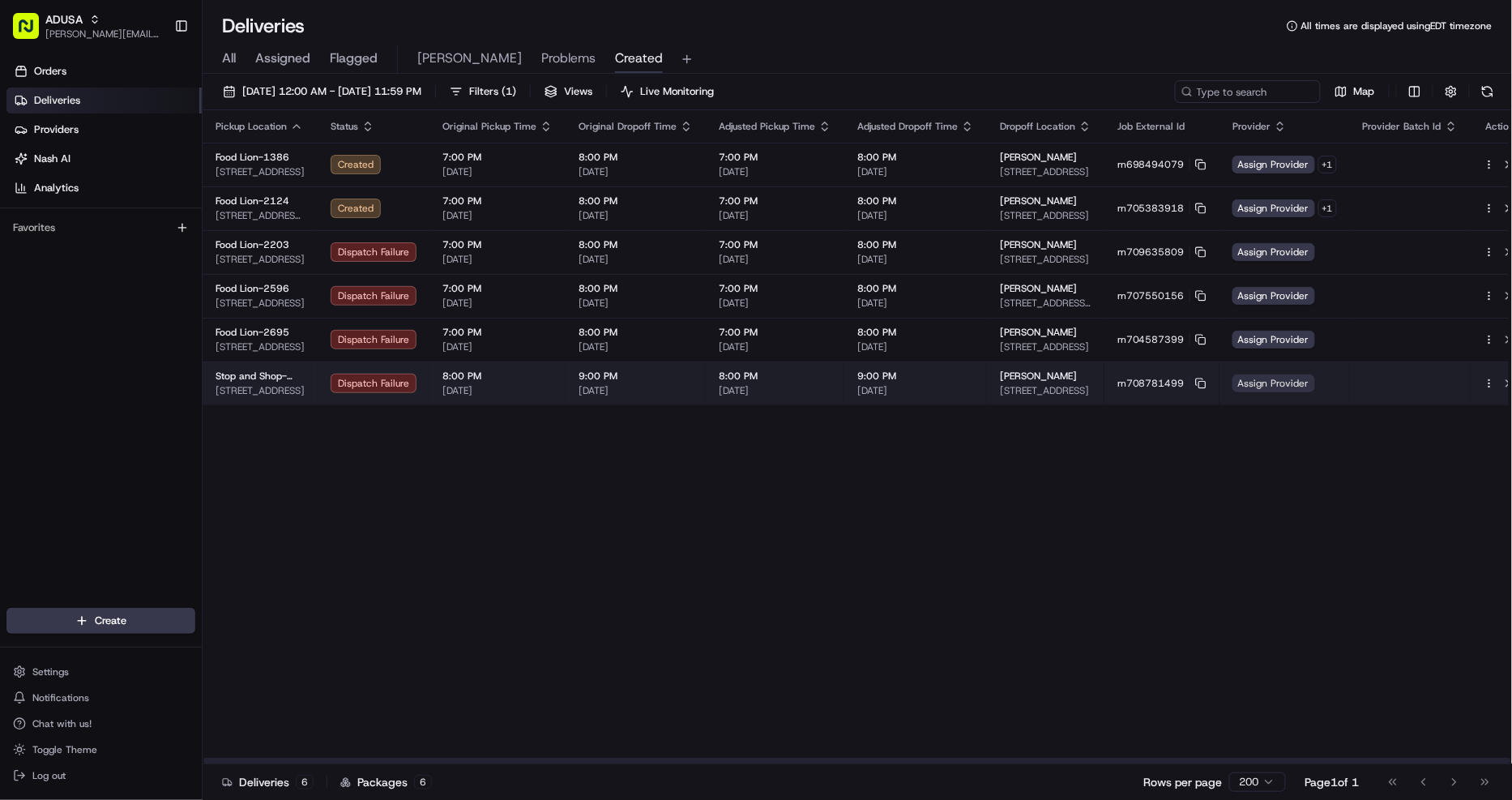
click at [1270, 382] on span "Assign Provider" at bounding box center [1274, 383] width 82 height 18
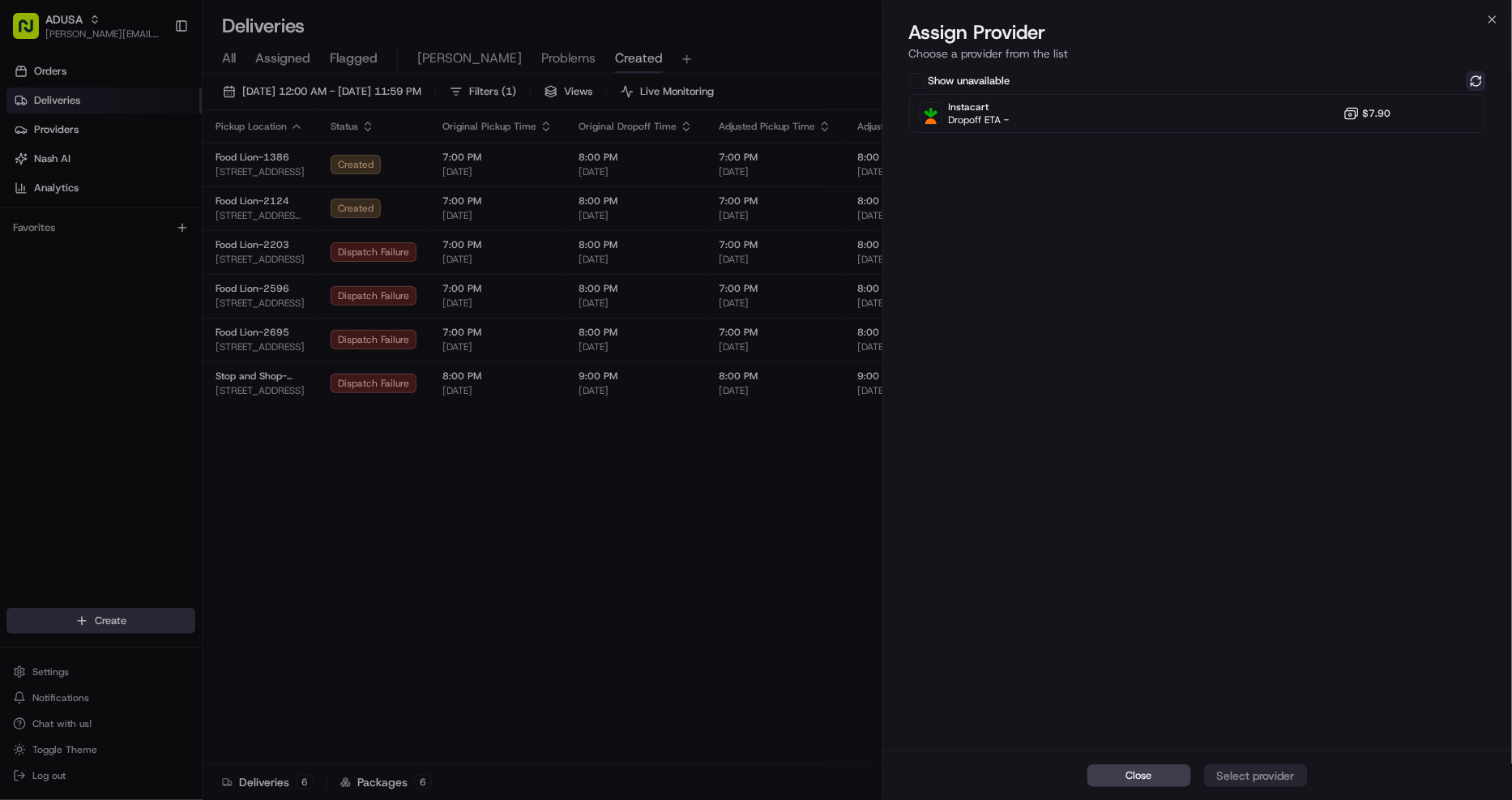
click at [1471, 82] on button at bounding box center [1476, 80] width 20 height 20
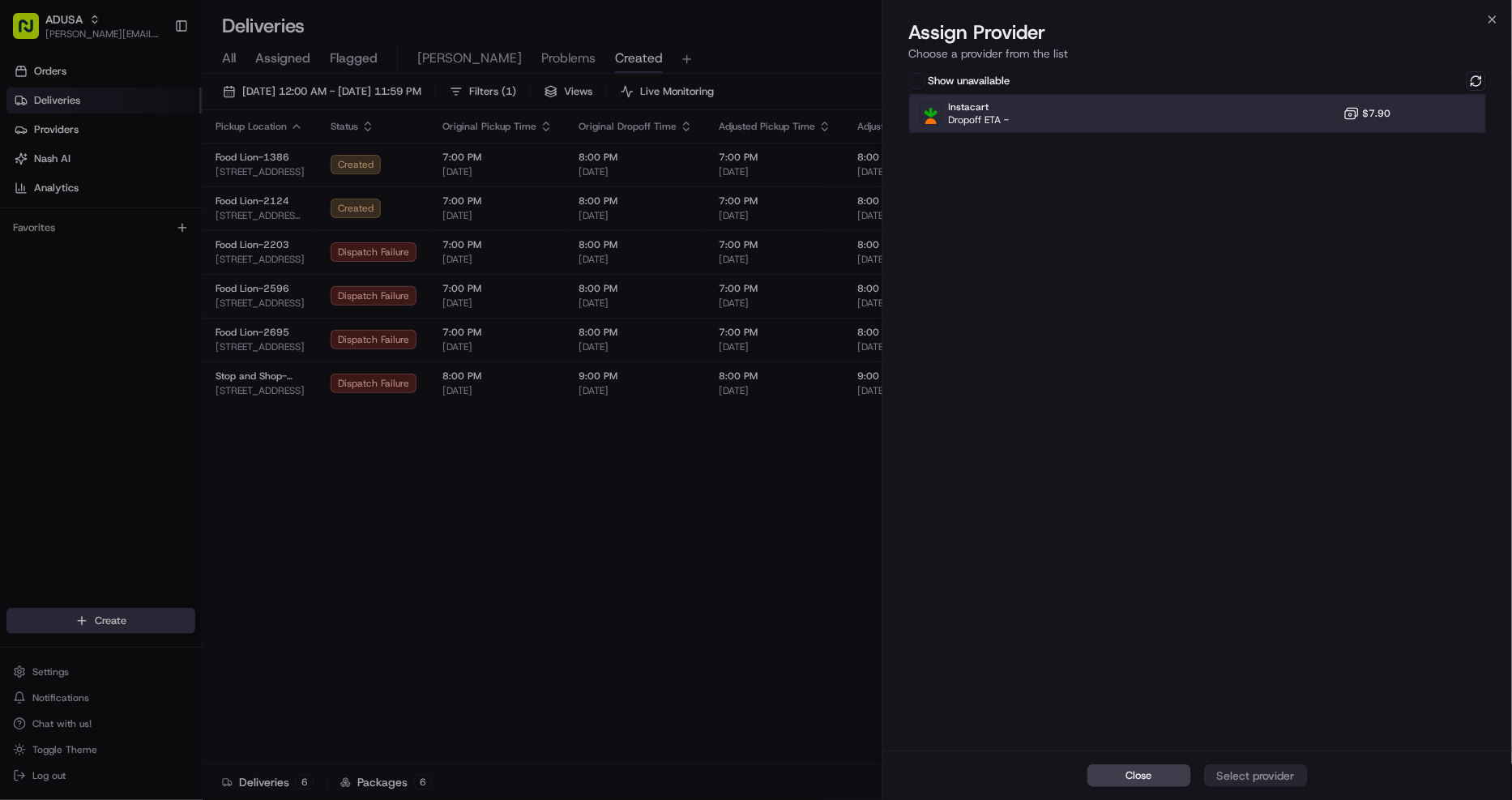
click at [1284, 113] on div "Instacart Dropoff ETA - $7.90" at bounding box center [1198, 114] width 578 height 39
click at [1291, 768] on div "Assign Provider" at bounding box center [1256, 775] width 79 height 16
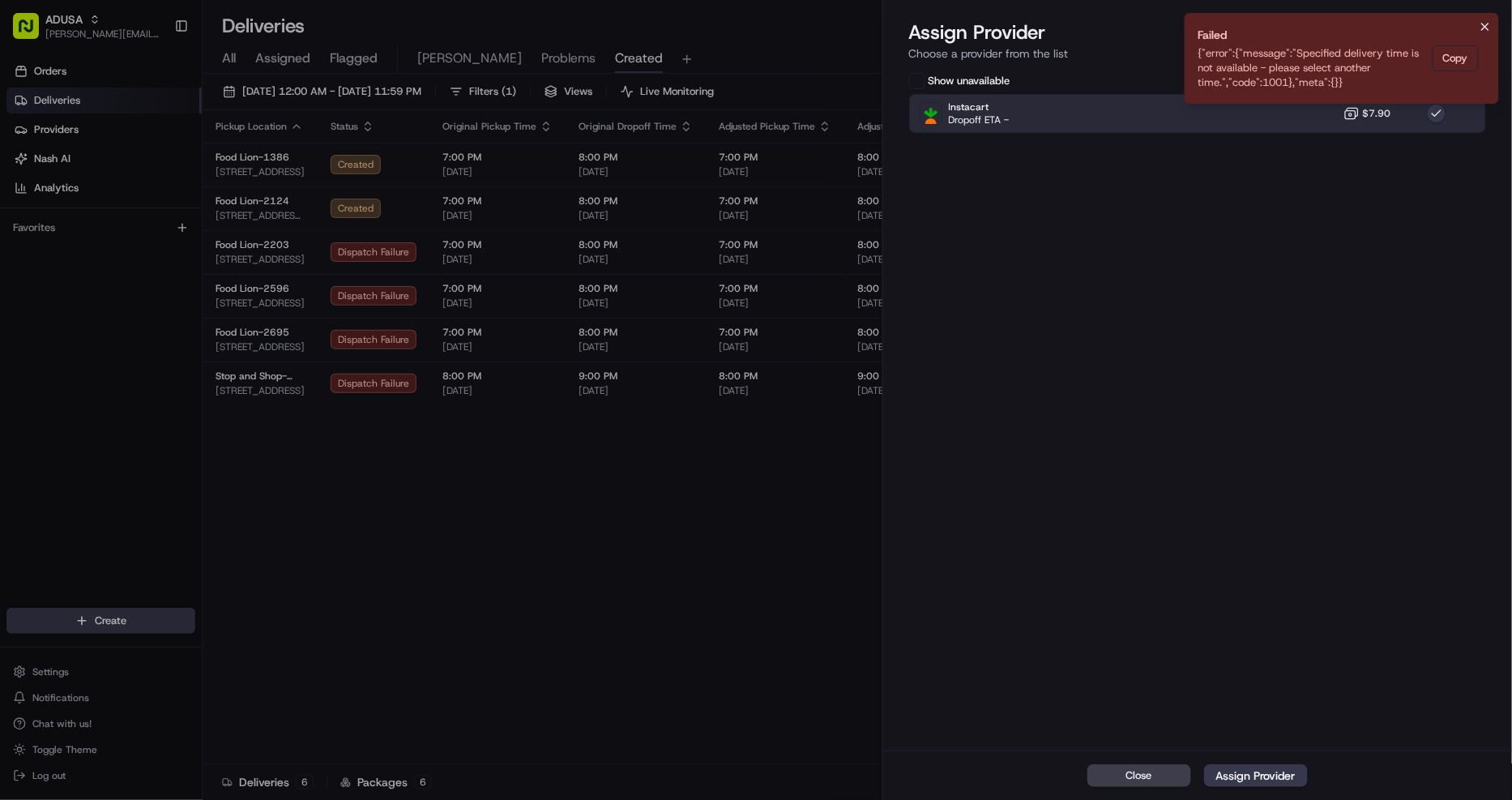
click at [1488, 26] on icon "Notifications (F8)" at bounding box center [1486, 27] width 13 height 13
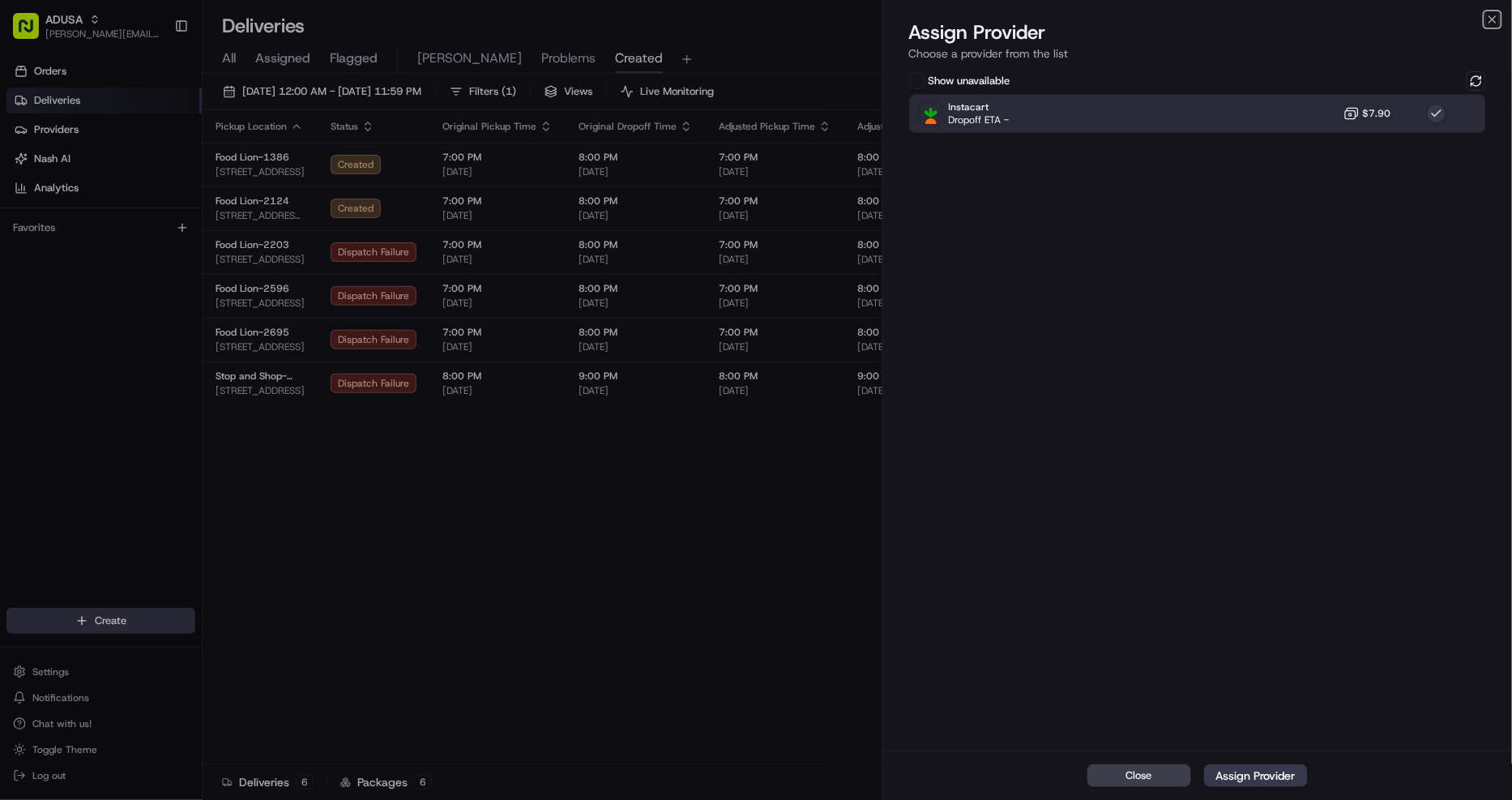
click at [1492, 17] on icon "button" at bounding box center [1493, 20] width 13 height 13
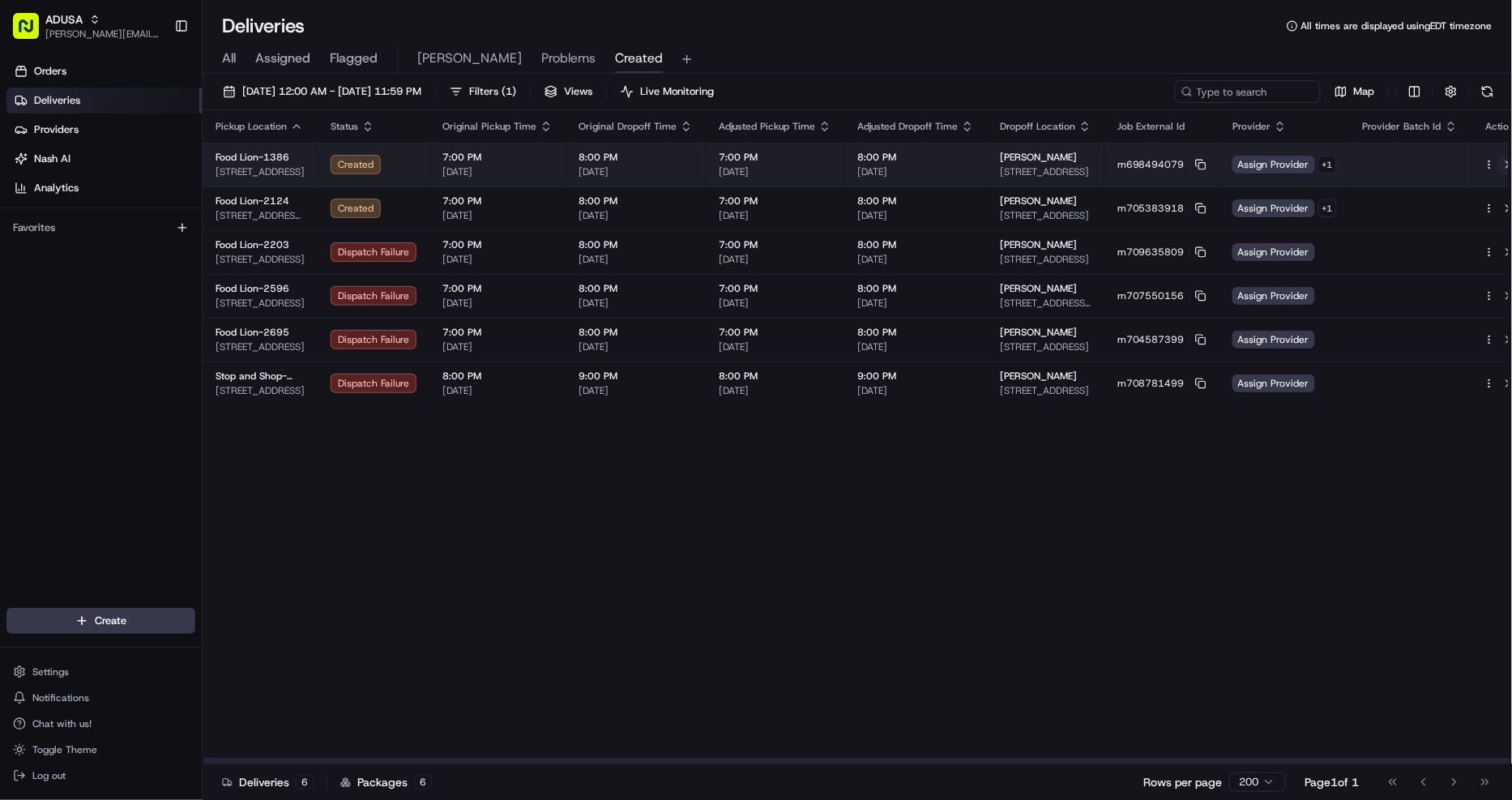
click at [1499, 162] on button at bounding box center [1508, 164] width 20 height 20
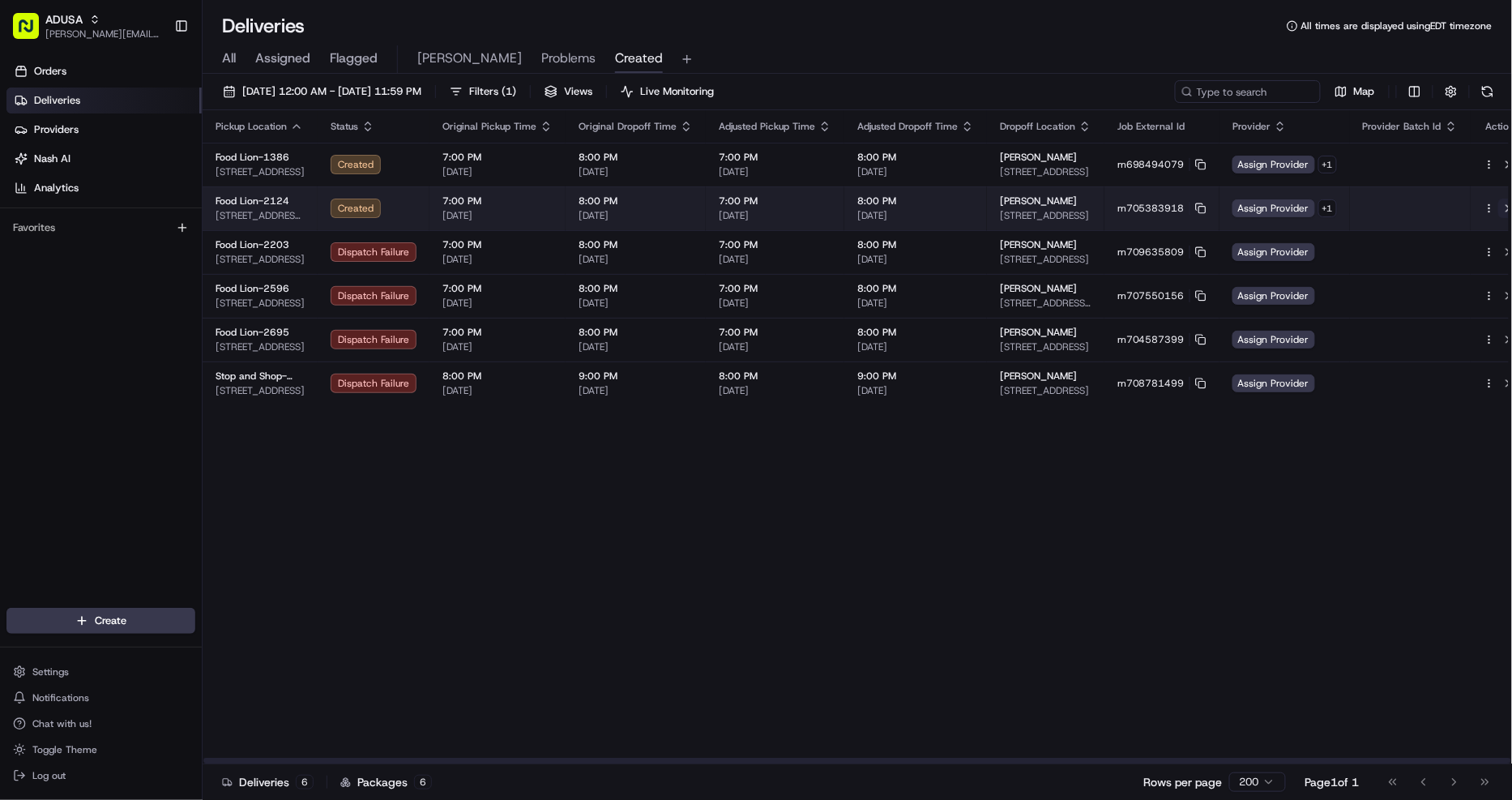
click at [1499, 207] on button at bounding box center [1508, 207] width 20 height 20
click at [1267, 206] on span "Assign Provider" at bounding box center [1274, 207] width 82 height 18
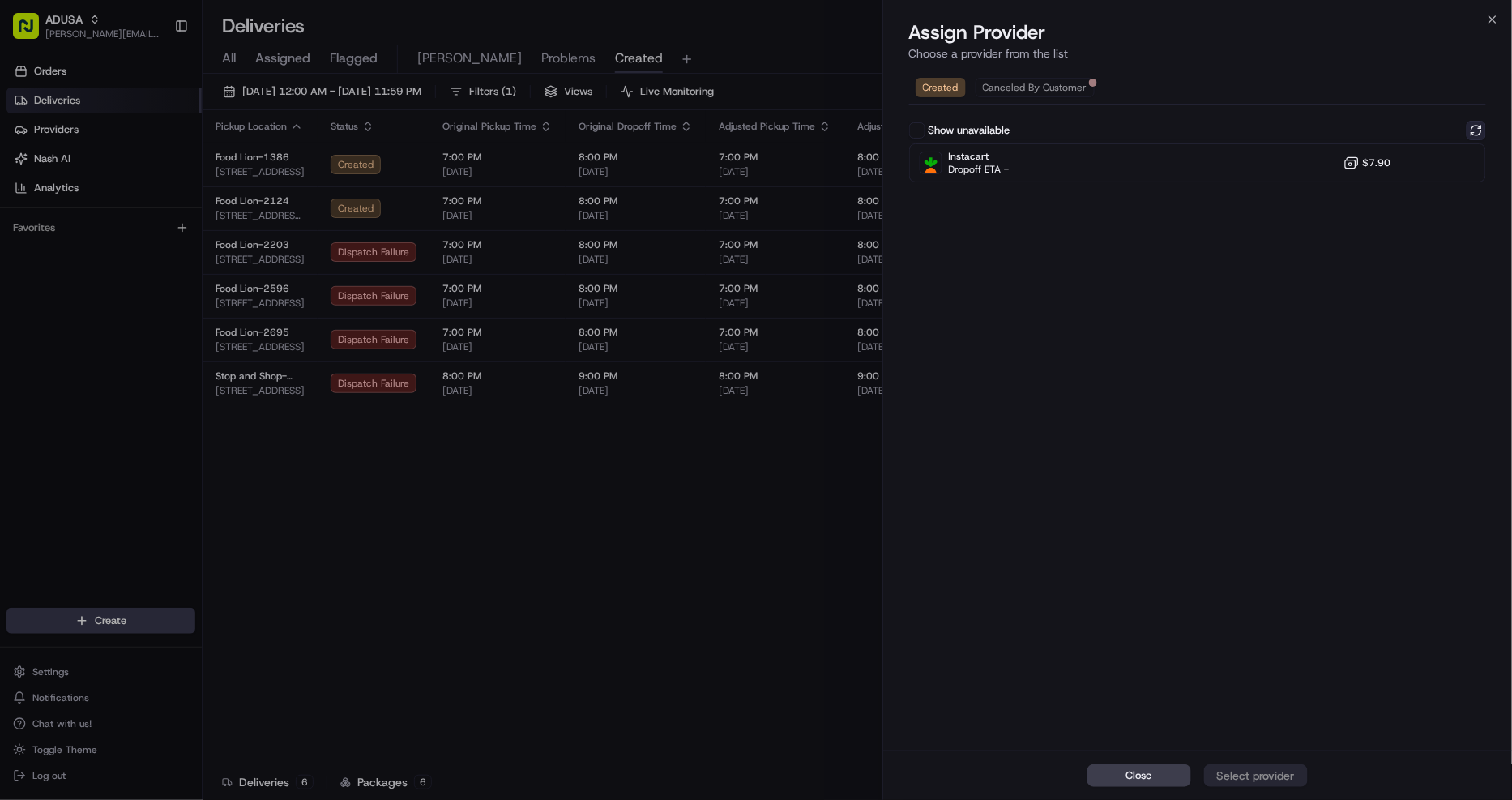
click at [1478, 132] on button at bounding box center [1476, 130] width 20 height 20
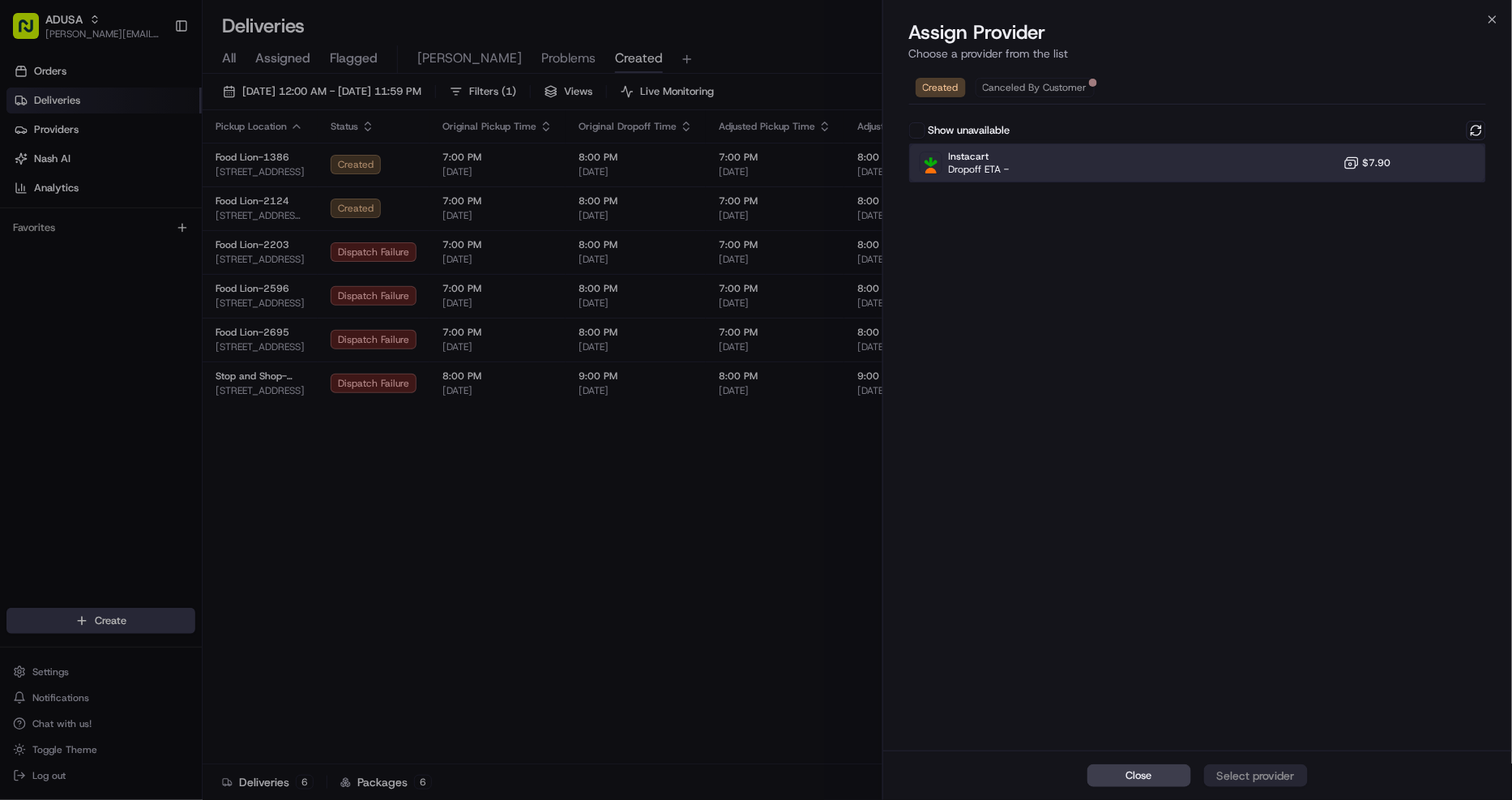
click at [1237, 172] on div "Instacart Dropoff ETA - $7.90" at bounding box center [1198, 164] width 578 height 39
click at [1280, 777] on div "Assign Provider" at bounding box center [1256, 775] width 79 height 16
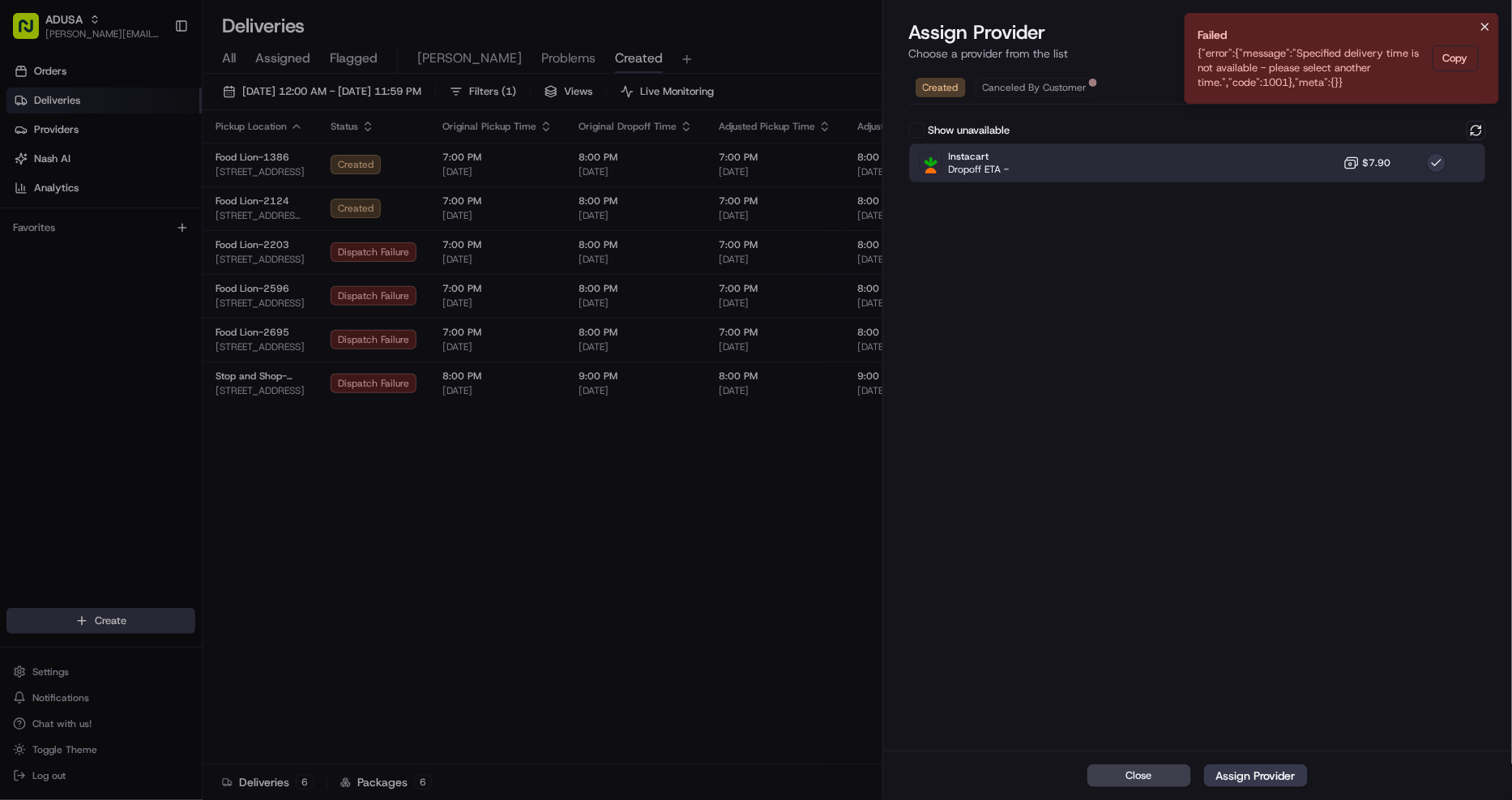
click at [1483, 24] on icon "Notifications (F8)" at bounding box center [1485, 26] width 7 height 7
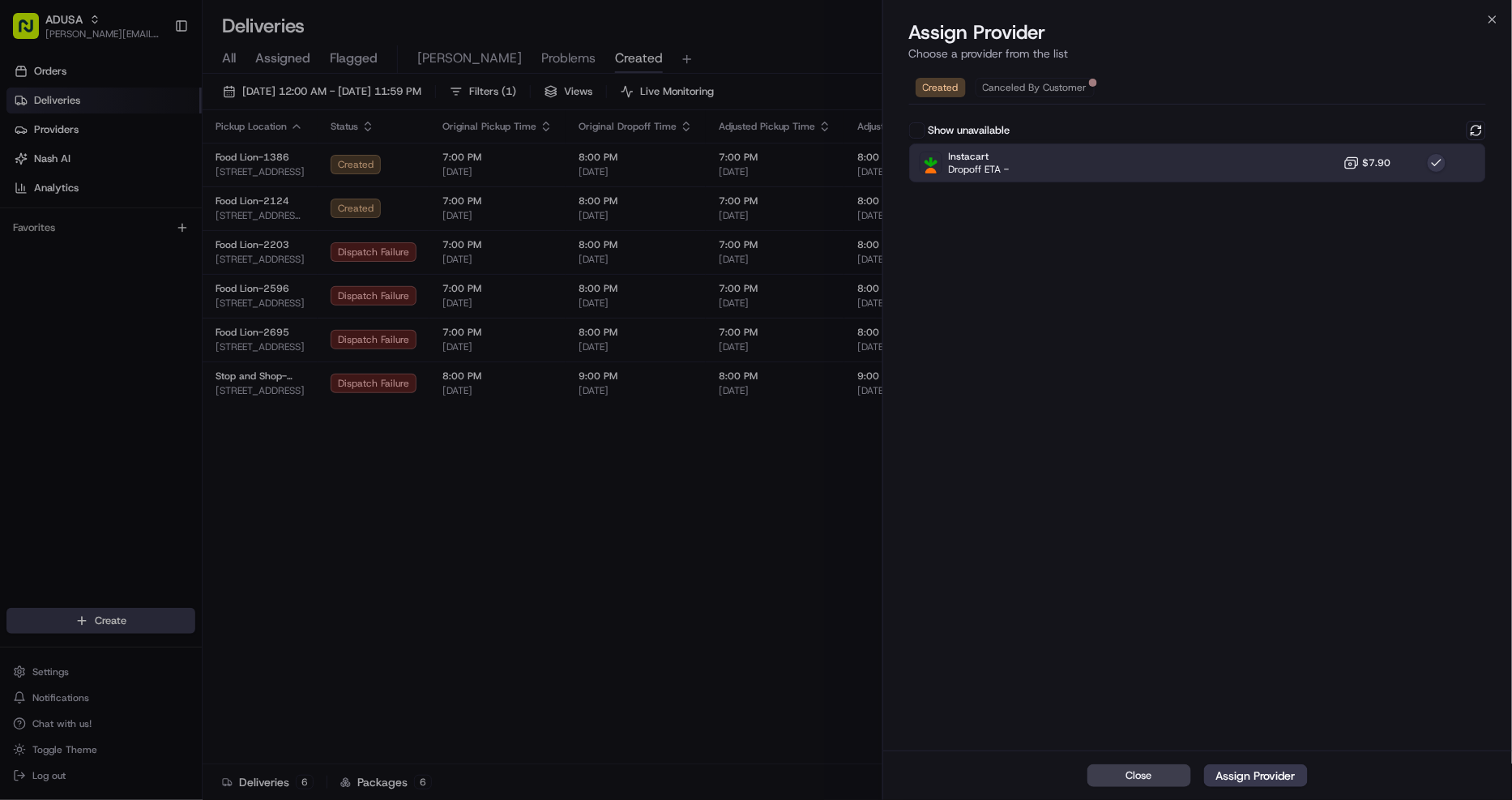
click at [919, 130] on button "Show unavailable" at bounding box center [917, 130] width 16 height 16
click at [1491, 21] on icon "button" at bounding box center [1493, 20] width 13 height 13
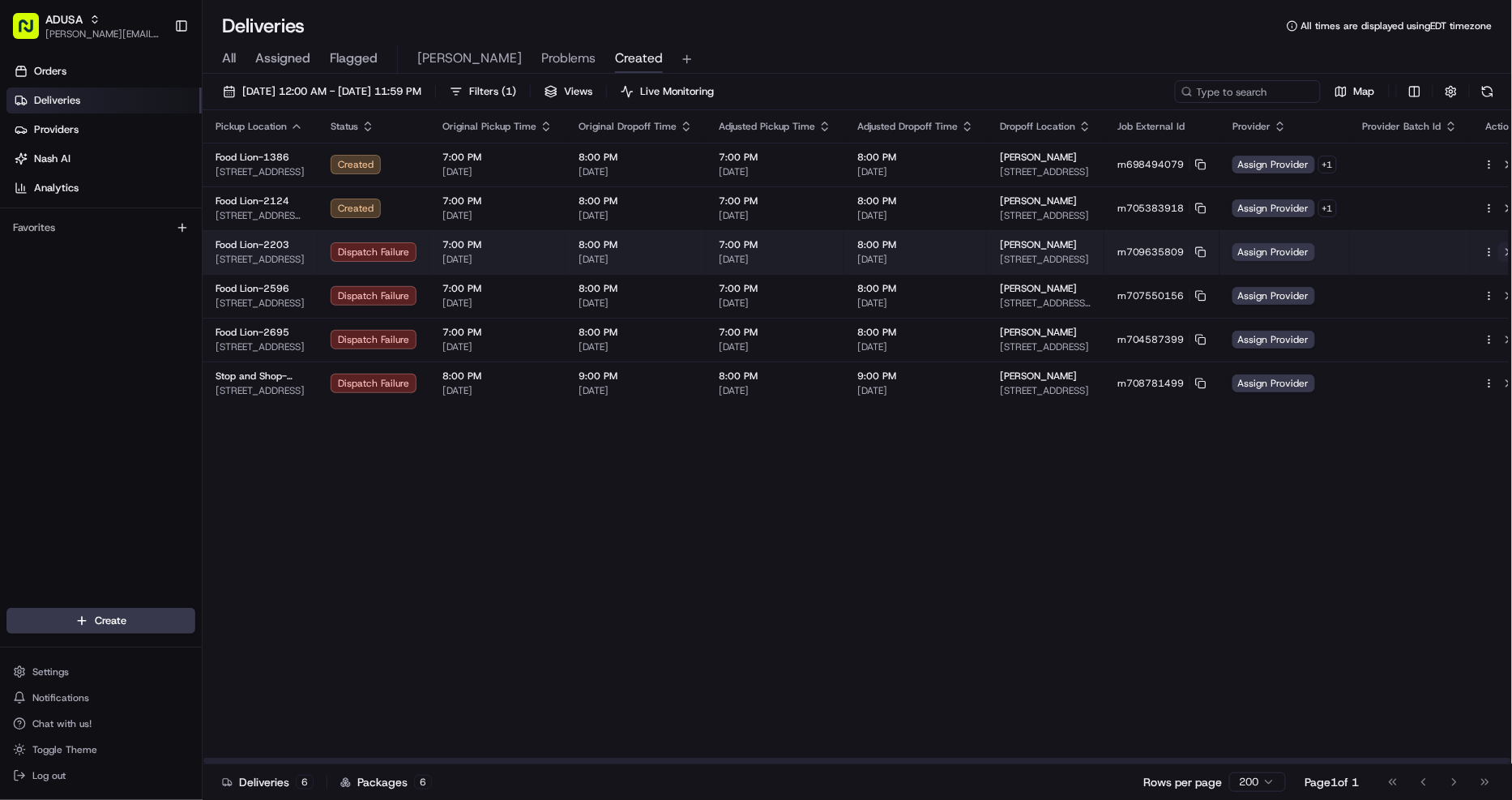
click at [1499, 246] on button at bounding box center [1508, 251] width 20 height 20
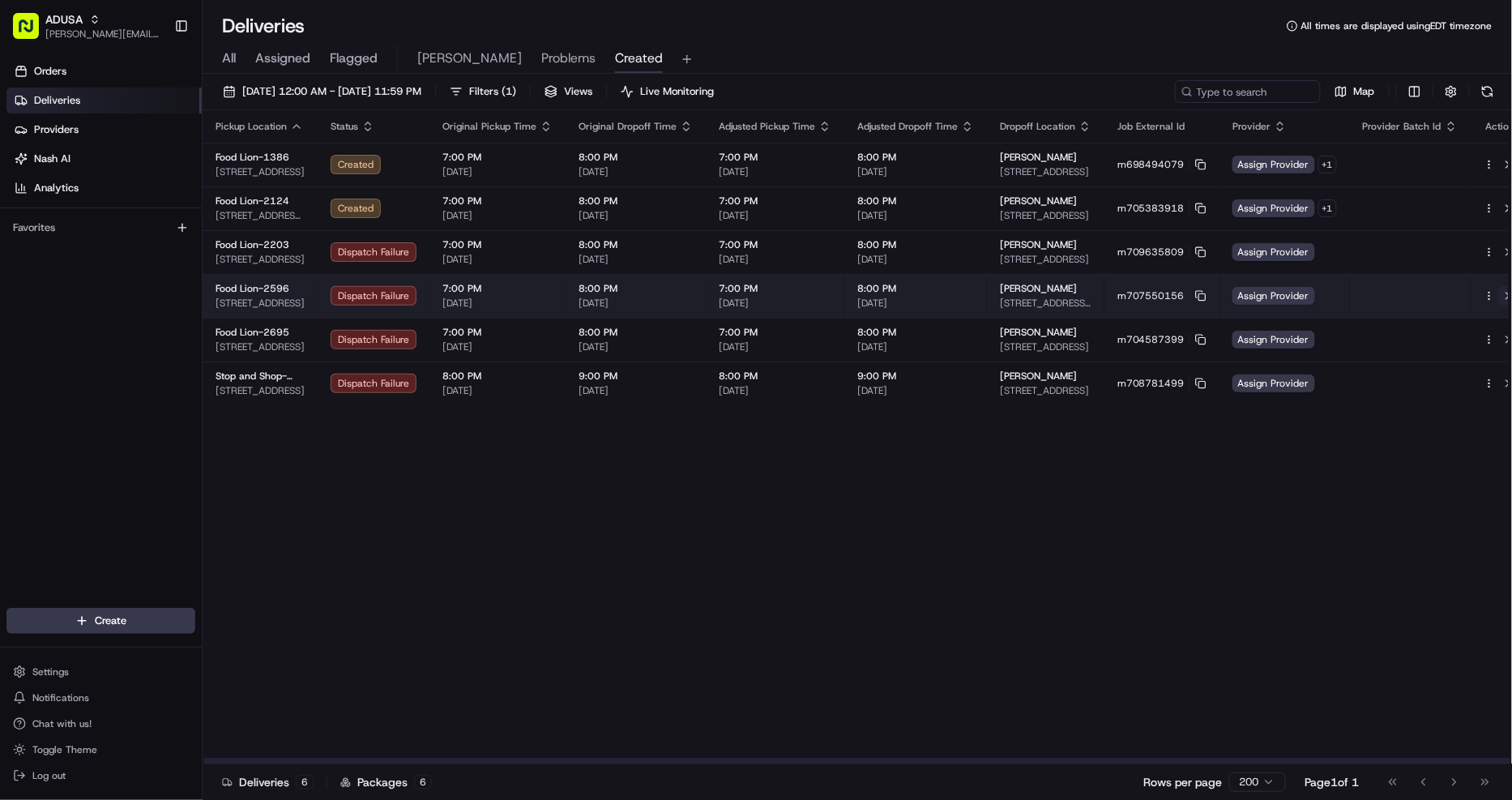
click at [1499, 293] on button at bounding box center [1508, 295] width 20 height 20
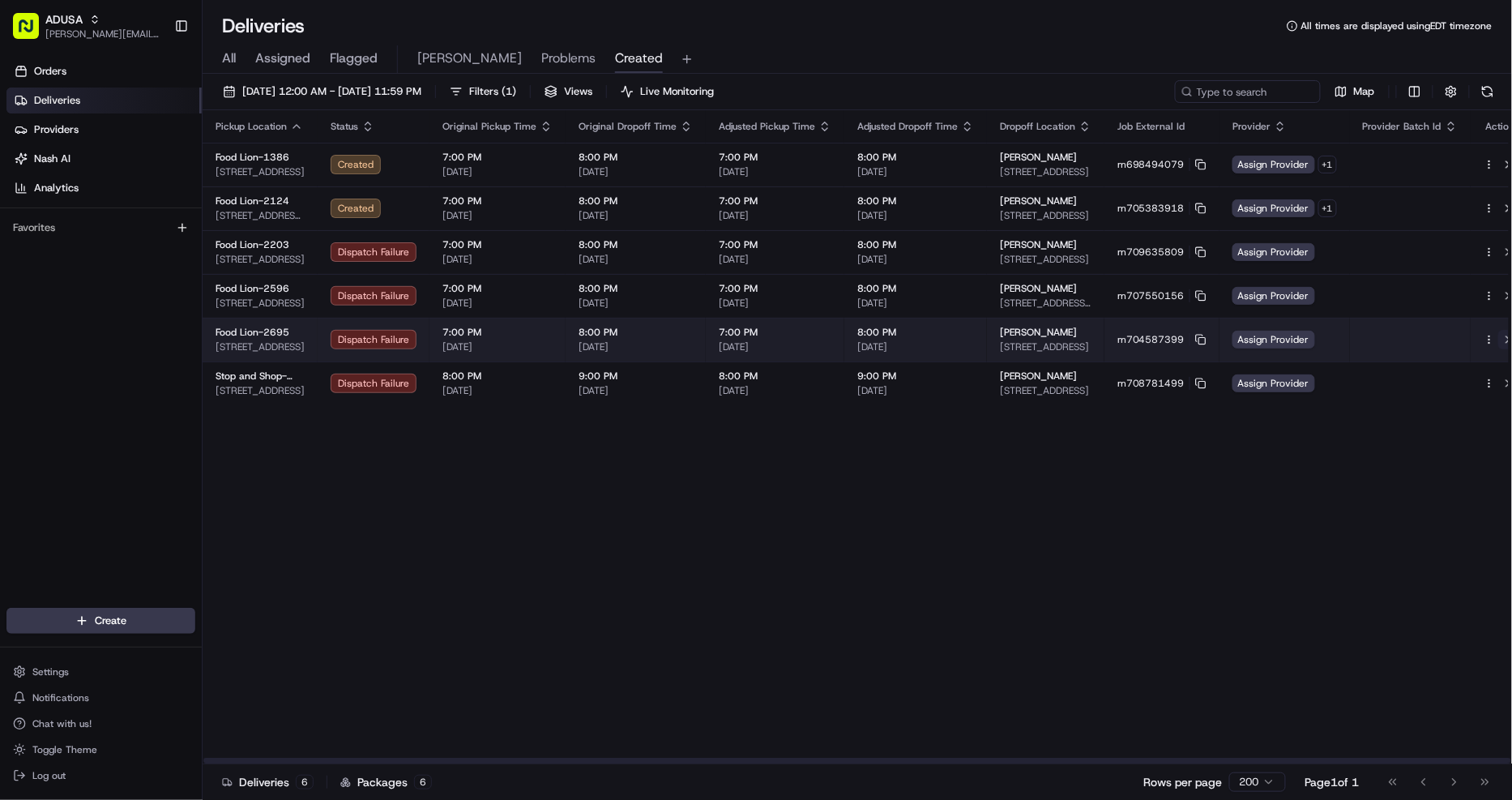
click at [1499, 342] on button at bounding box center [1508, 339] width 20 height 20
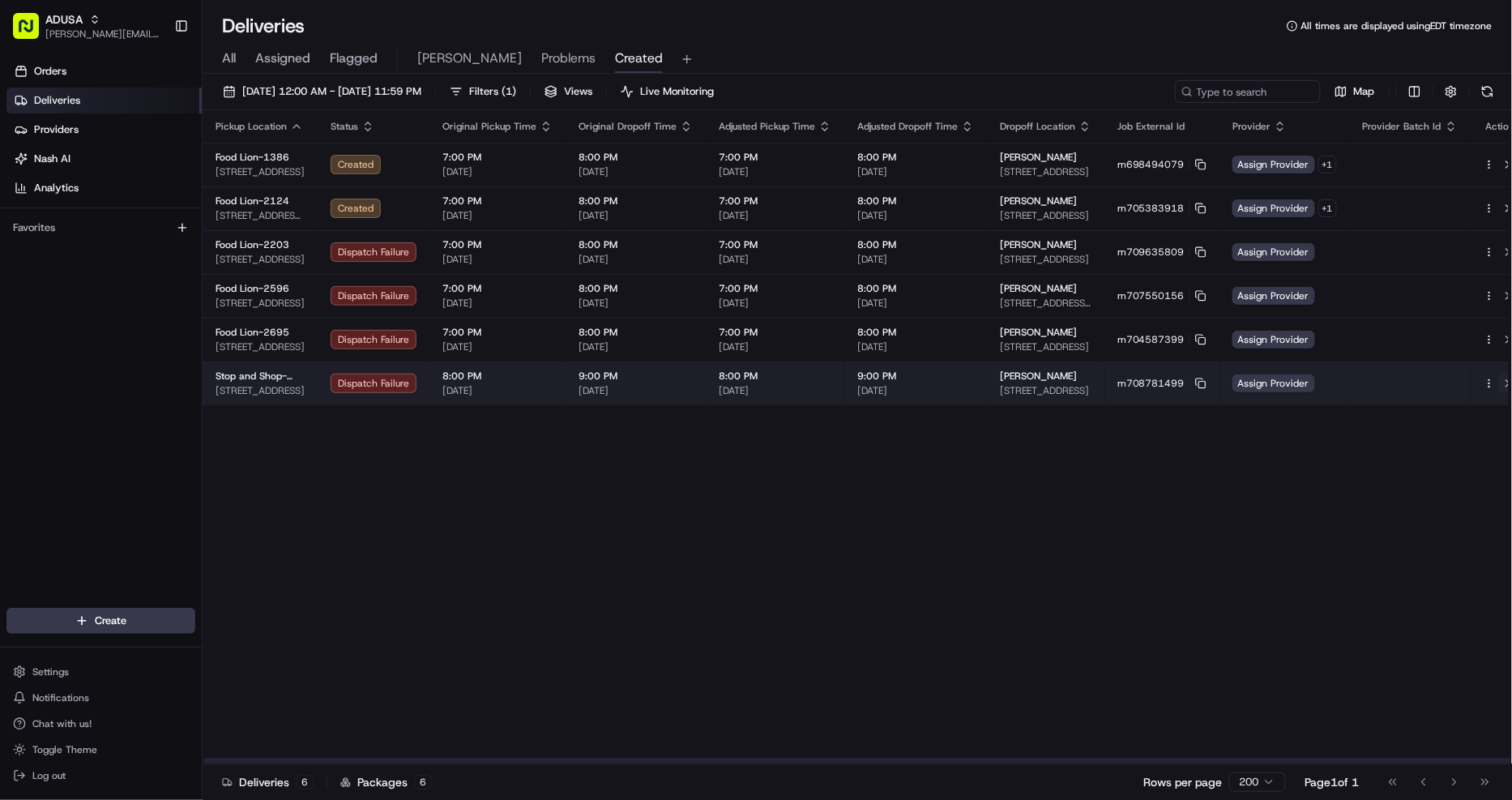
click at [1499, 377] on button at bounding box center [1508, 383] width 20 height 20
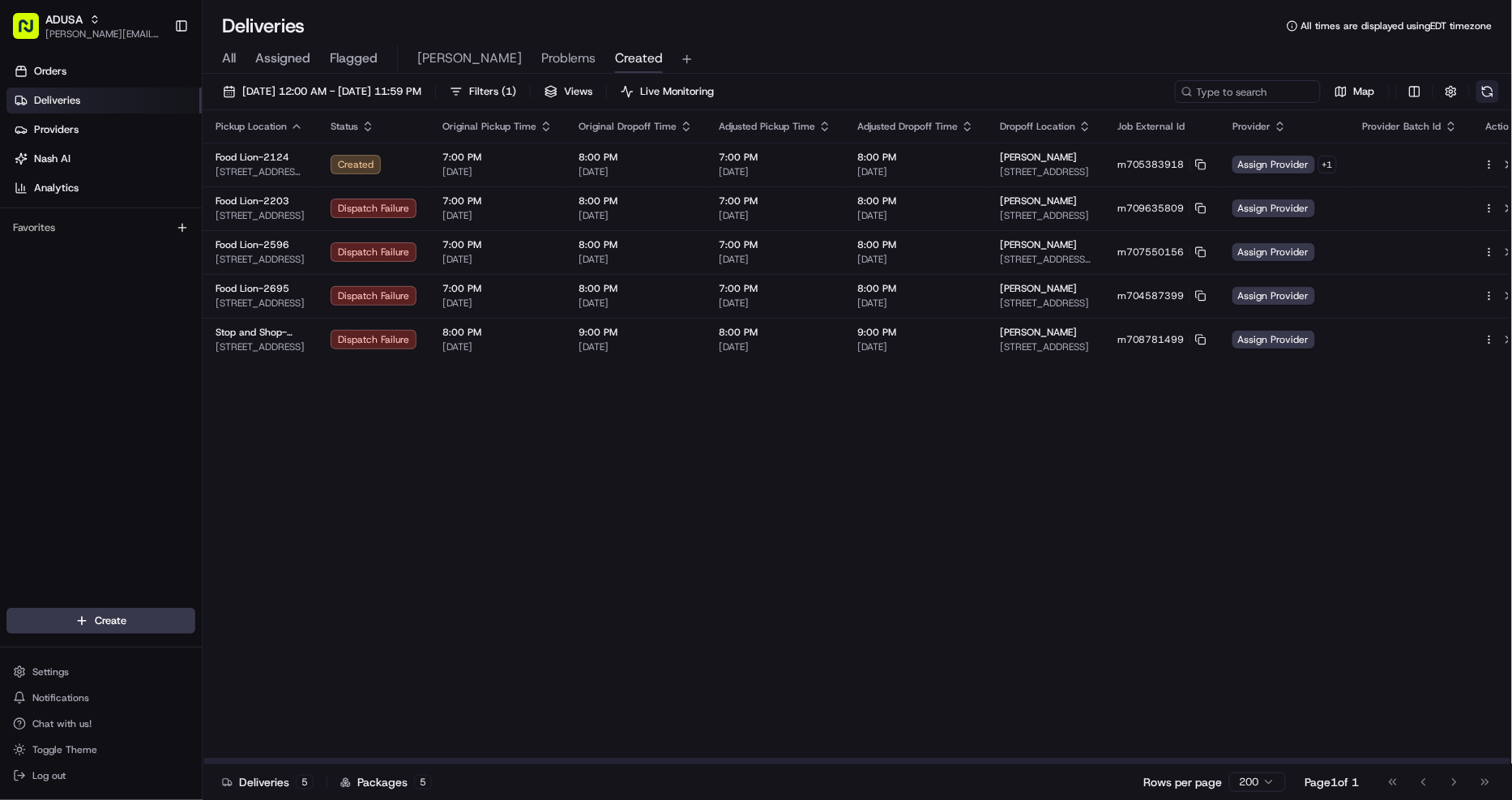
click at [1490, 95] on button at bounding box center [1488, 92] width 22 height 22
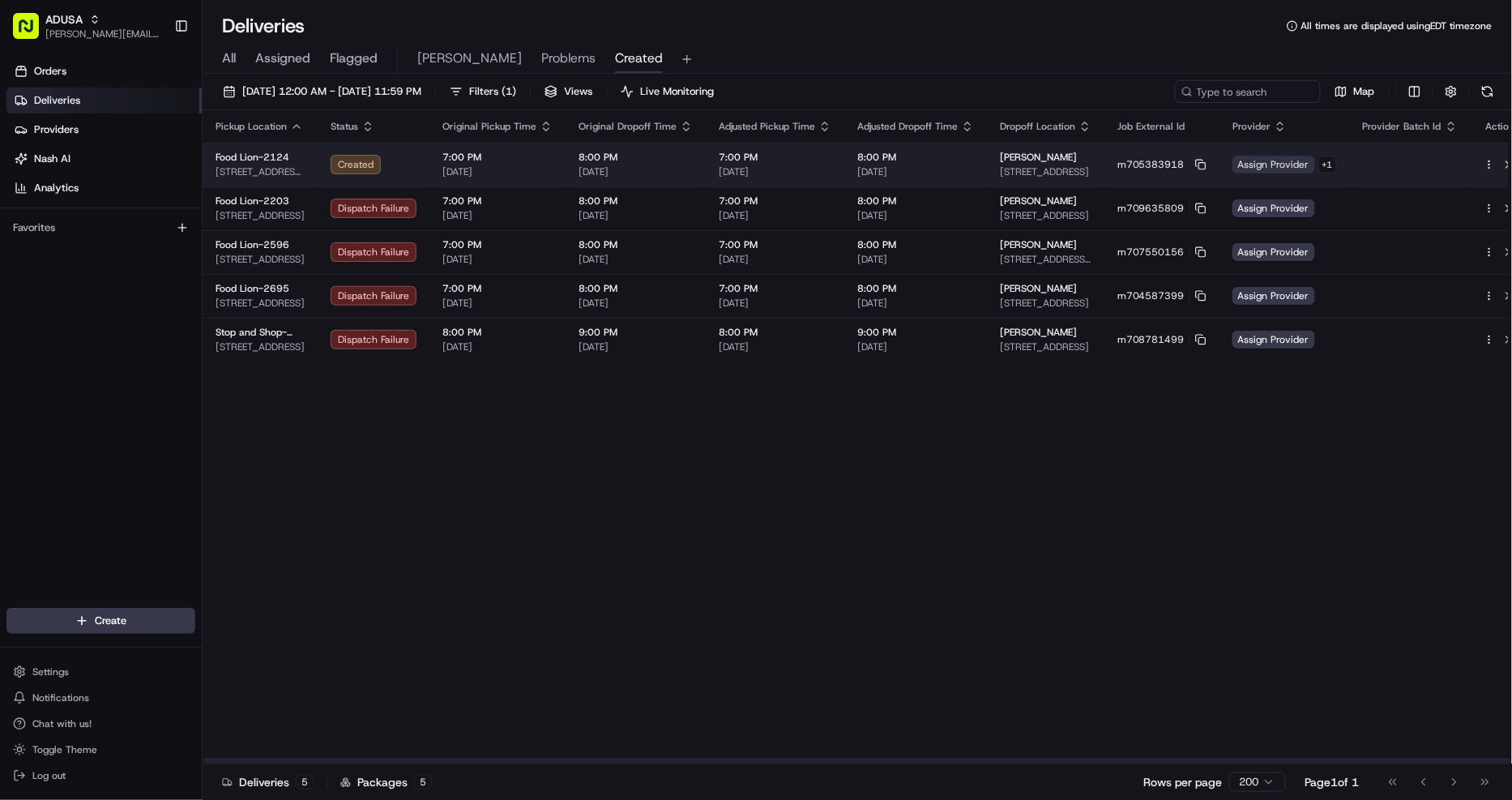
click at [1271, 163] on span "Assign Provider" at bounding box center [1274, 164] width 82 height 18
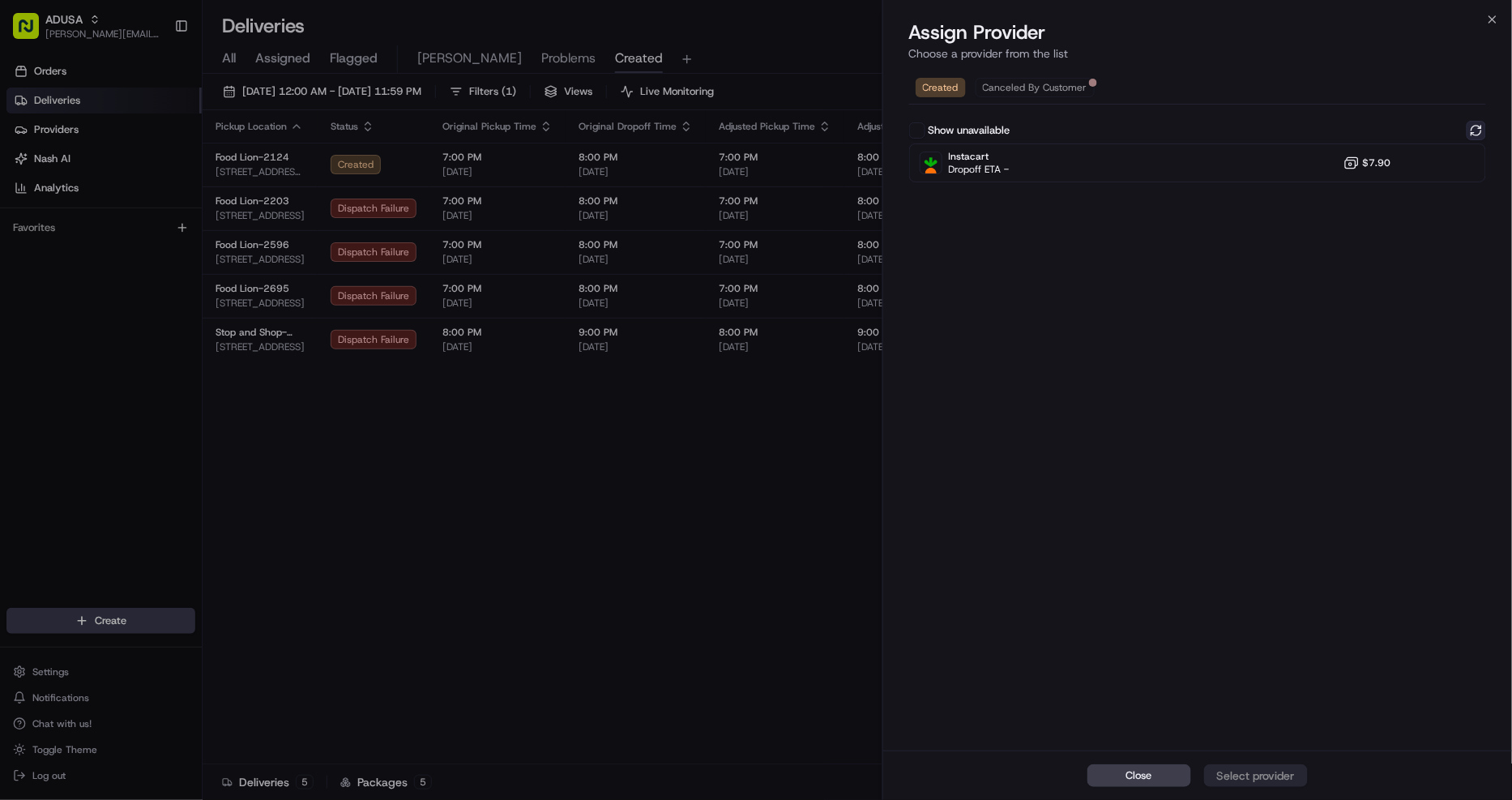
click at [1474, 130] on button at bounding box center [1476, 130] width 20 height 20
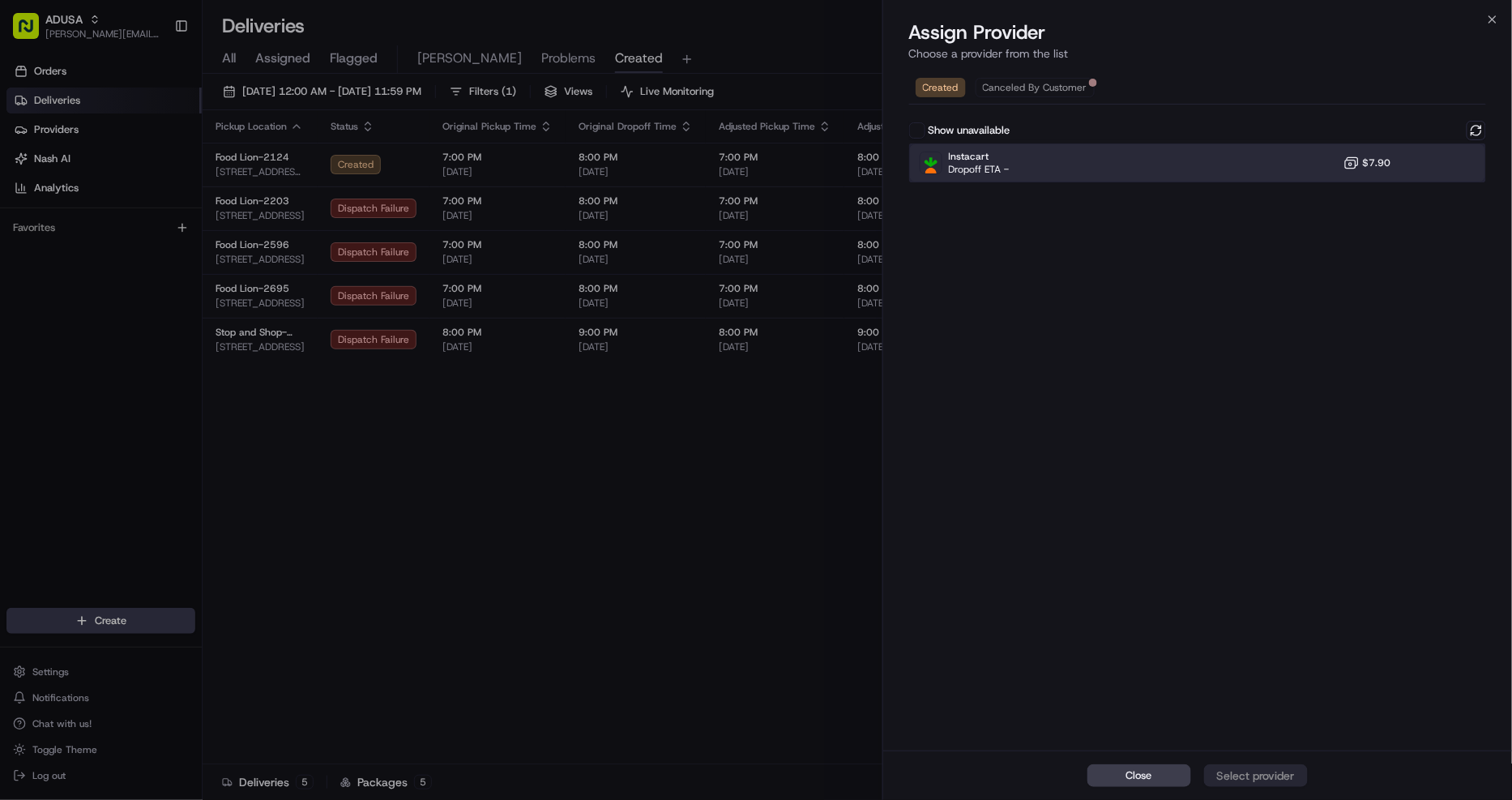
click at [1285, 157] on div "Instacart Dropoff ETA - $7.90" at bounding box center [1198, 164] width 578 height 39
click at [1250, 785] on button "Assign Provider" at bounding box center [1256, 776] width 104 height 22
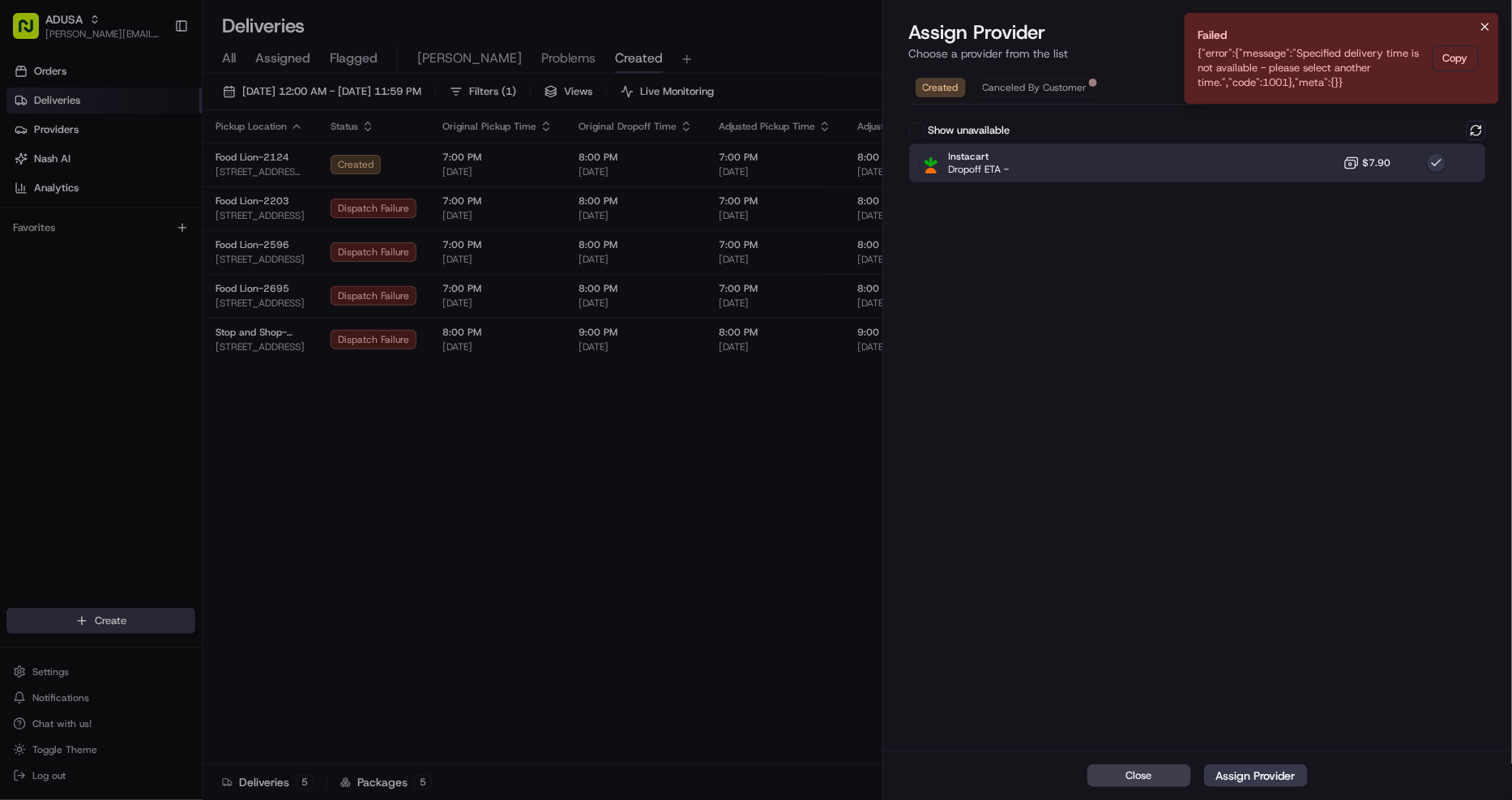
click at [1484, 27] on icon "Notifications (F8)" at bounding box center [1486, 27] width 13 height 13
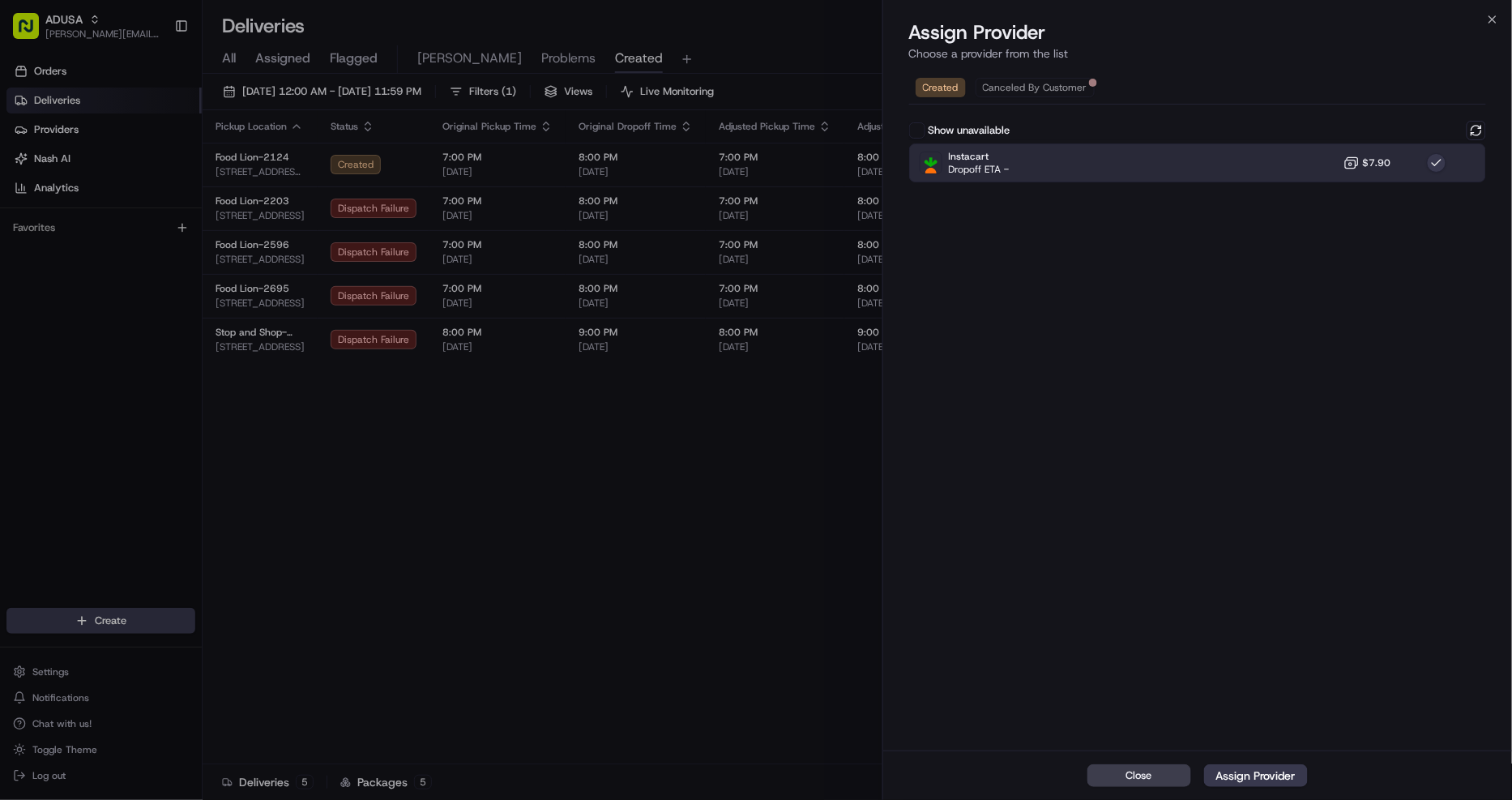
click at [1485, 22] on h2 "Assign Provider" at bounding box center [1198, 33] width 578 height 26
click at [1494, 21] on icon "button" at bounding box center [1492, 19] width 7 height 7
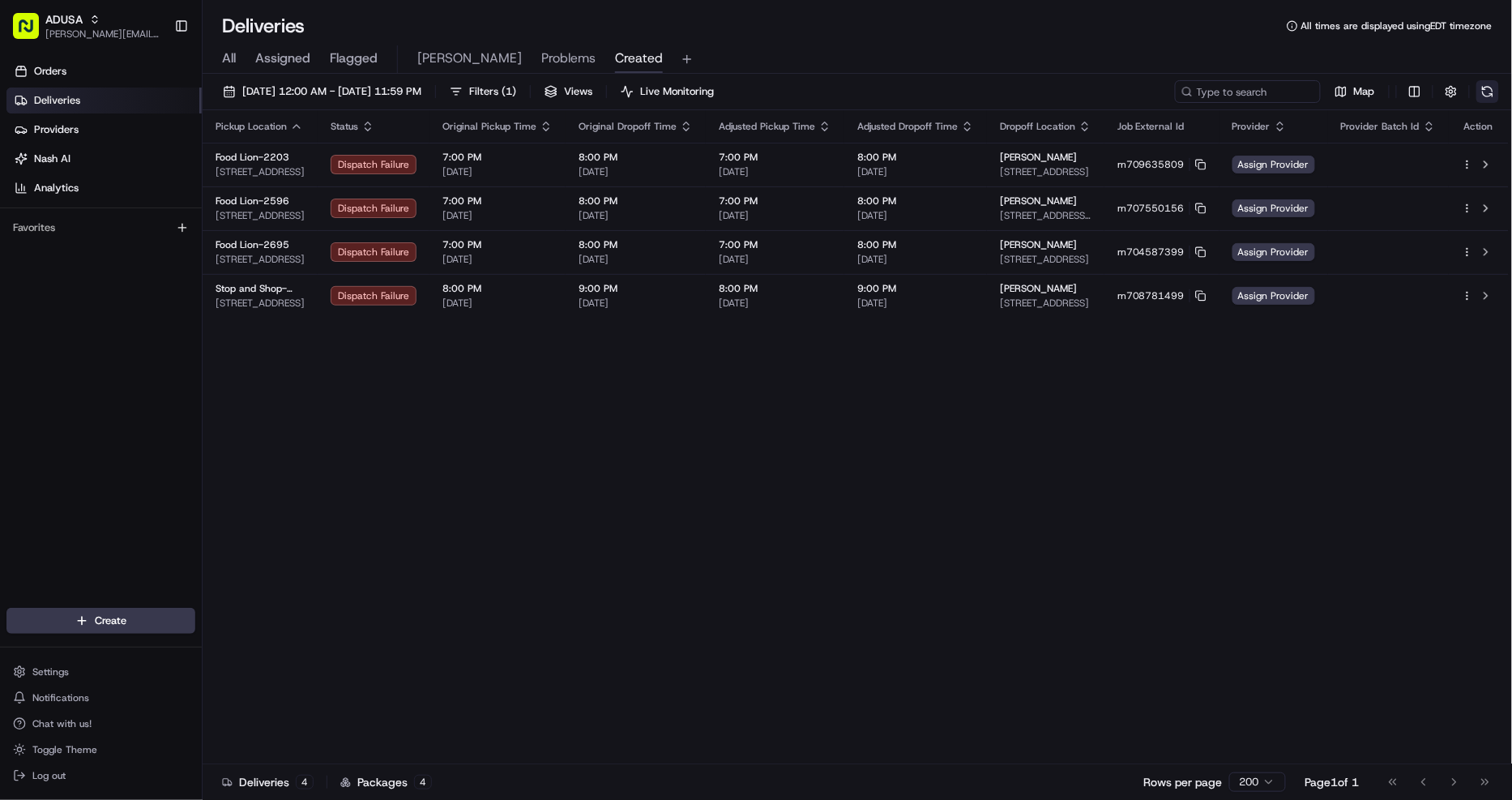
click at [1488, 92] on button at bounding box center [1488, 92] width 22 height 22
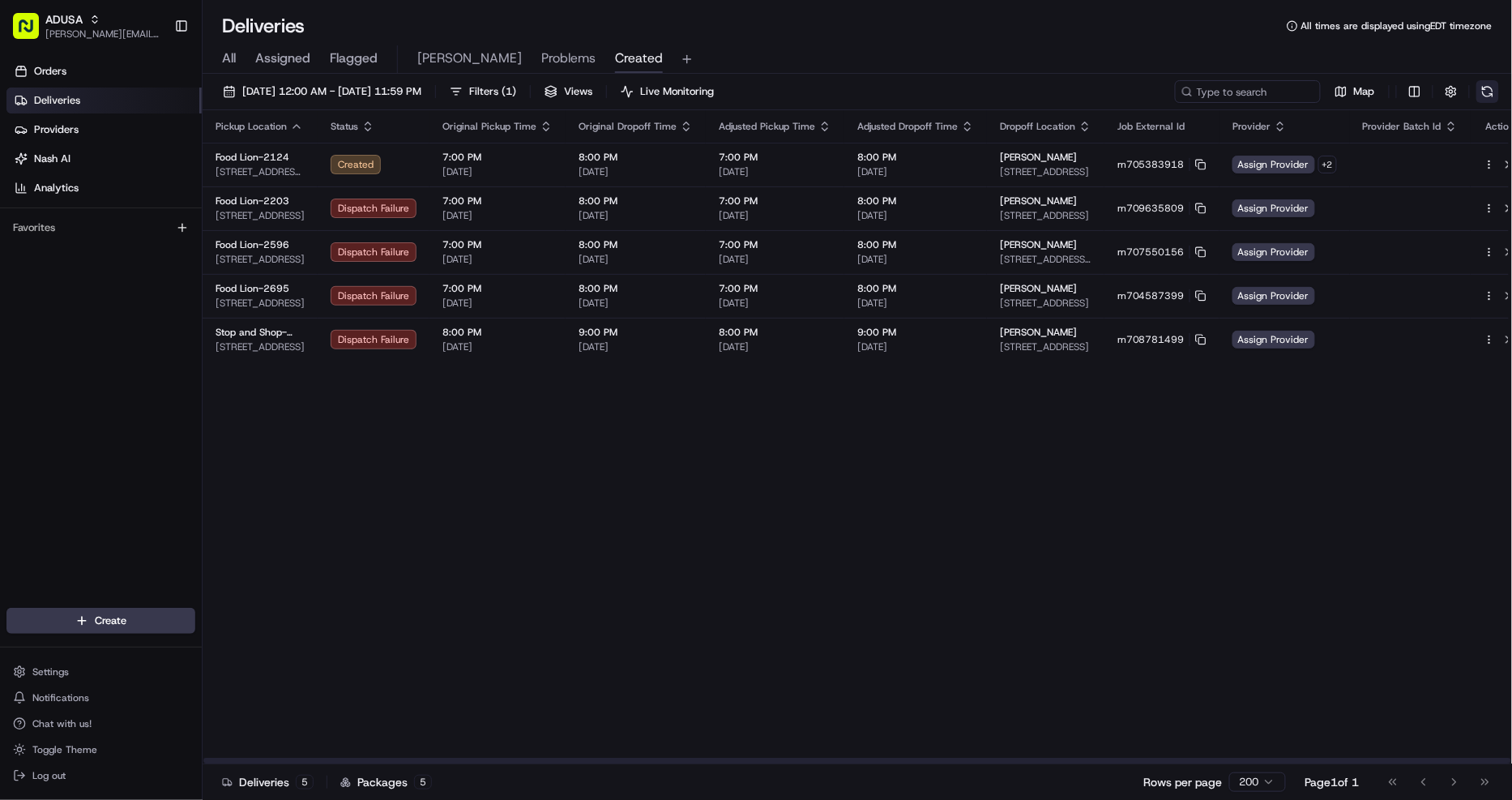
click at [1487, 94] on button at bounding box center [1488, 92] width 22 height 22
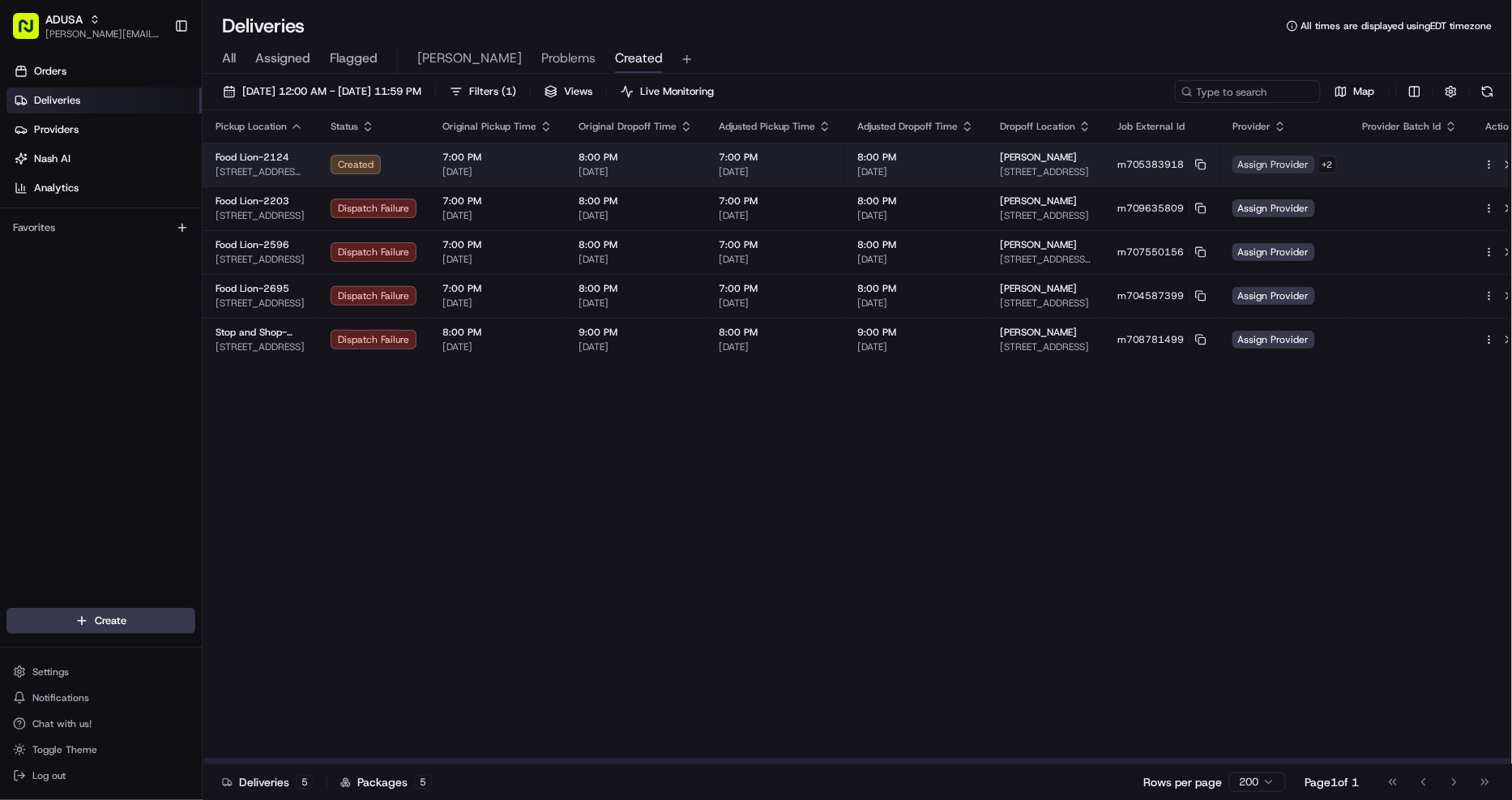
click at [1261, 164] on span "Assign Provider" at bounding box center [1274, 164] width 82 height 18
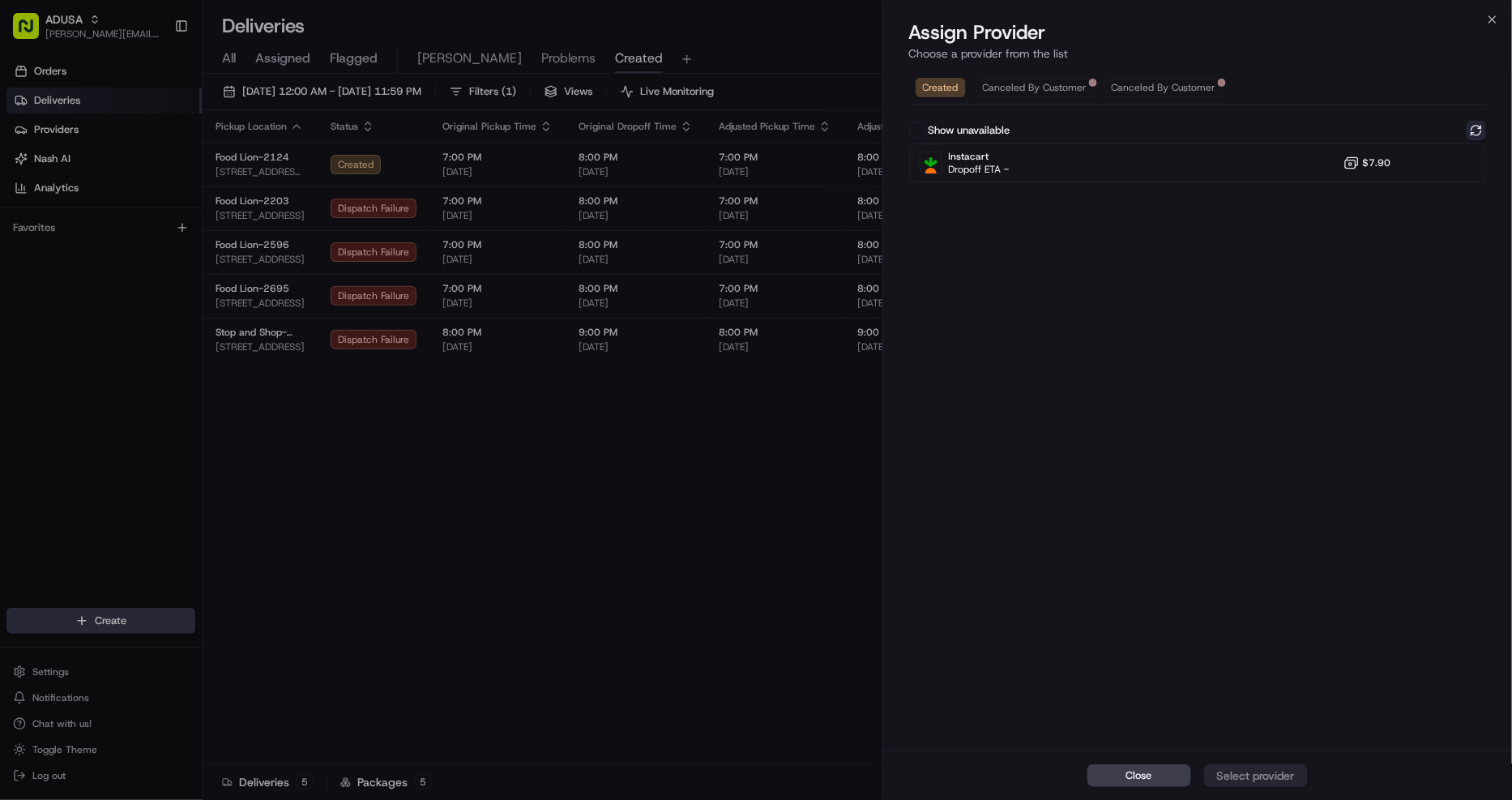
click at [1476, 135] on button at bounding box center [1476, 130] width 20 height 20
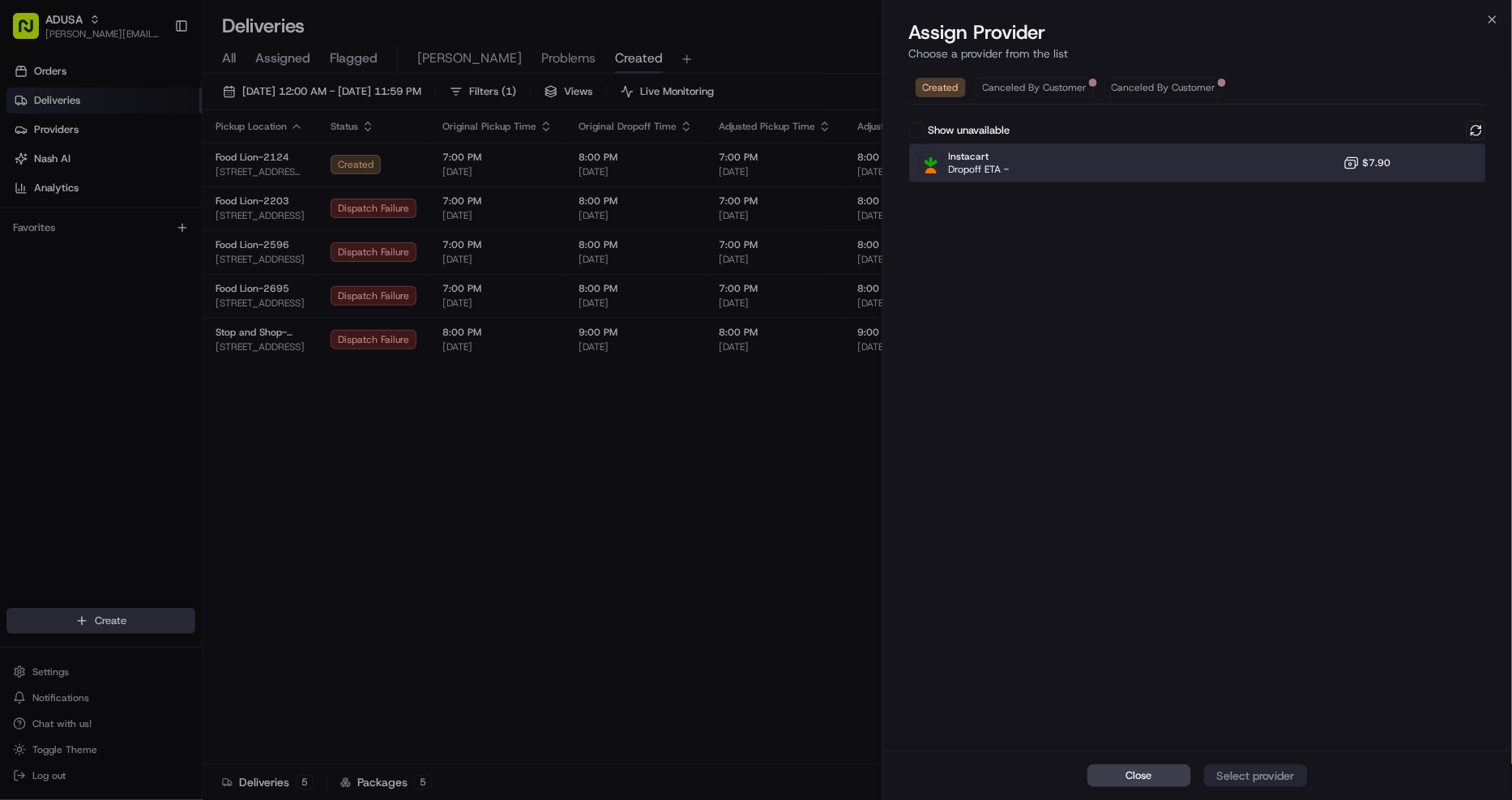
click at [1431, 156] on div at bounding box center [1436, 163] width 20 height 20
click at [1264, 779] on div "Assign Provider" at bounding box center [1256, 775] width 79 height 16
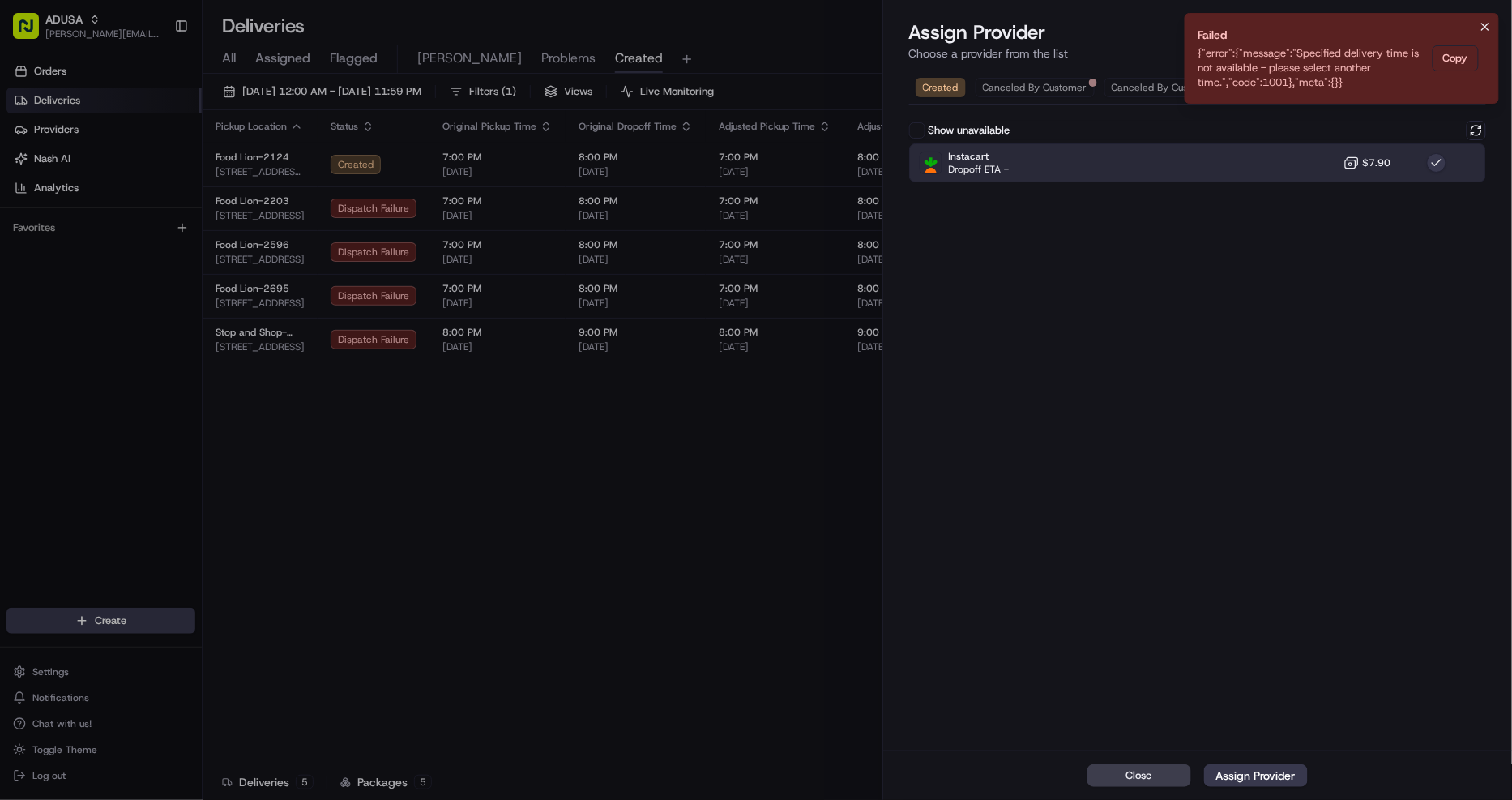
click at [1492, 31] on icon "Notifications (F8)" at bounding box center [1486, 27] width 13 height 13
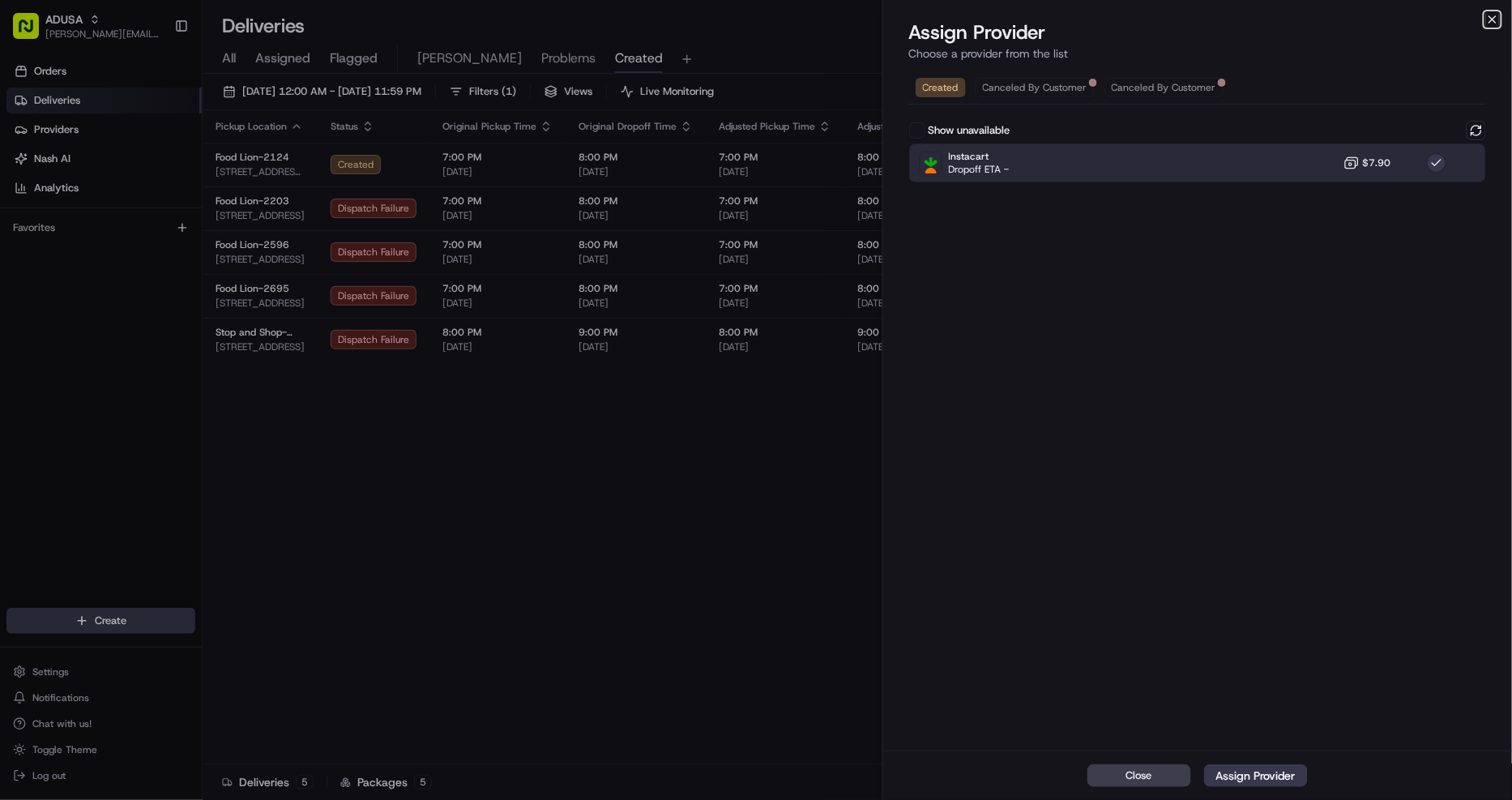
click at [1498, 21] on icon "button" at bounding box center [1493, 20] width 13 height 13
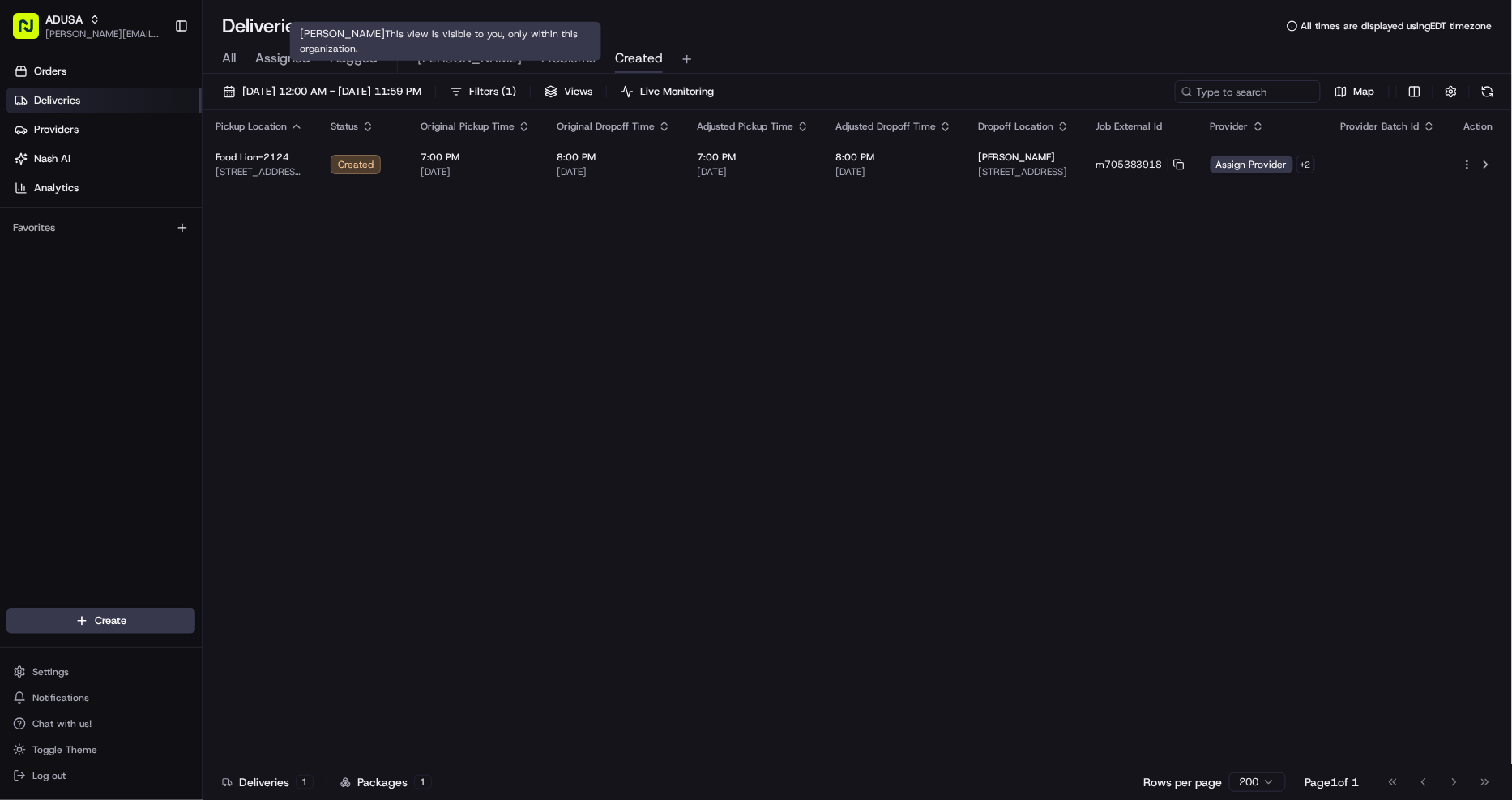
click at [449, 57] on span "[PERSON_NAME]" at bounding box center [470, 58] width 105 height 20
